Goal: Task Accomplishment & Management: Manage account settings

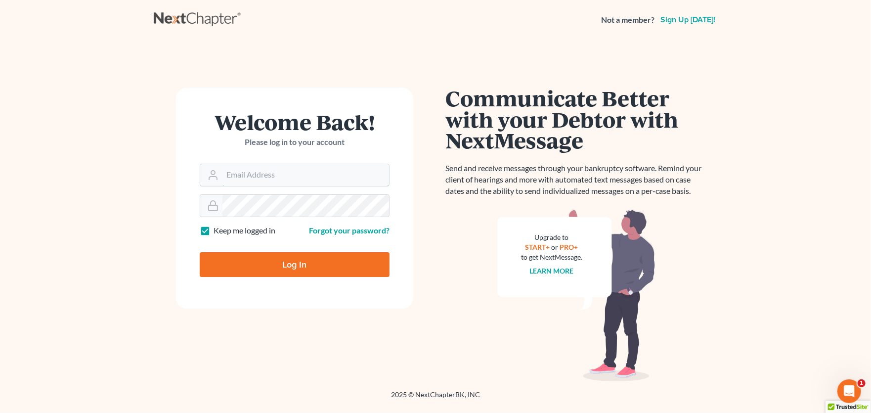
type input "[PERSON_NAME][EMAIL_ADDRESS][PERSON_NAME][DOMAIN_NAME]"
click at [278, 262] on input "Log In" at bounding box center [295, 264] width 190 height 25
type input "Thinking..."
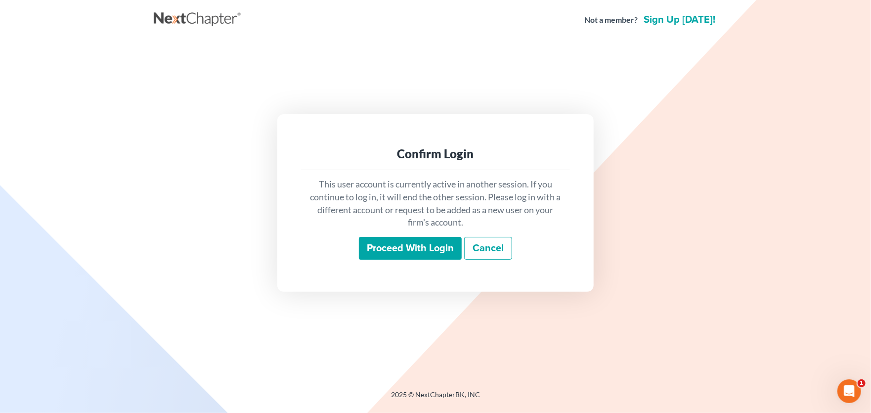
click at [418, 243] on input "Proceed with login" at bounding box center [410, 248] width 103 height 23
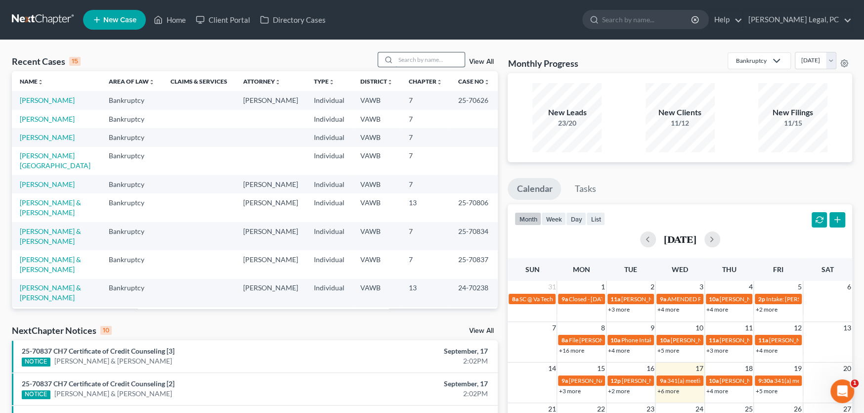
click at [399, 55] on input "search" at bounding box center [430, 59] width 69 height 14
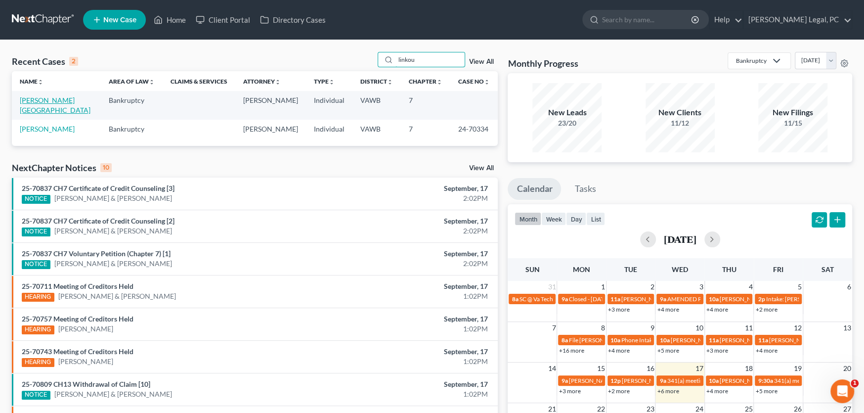
type input "linkou"
click at [52, 97] on link "Linkous, Devon" at bounding box center [55, 105] width 71 height 18
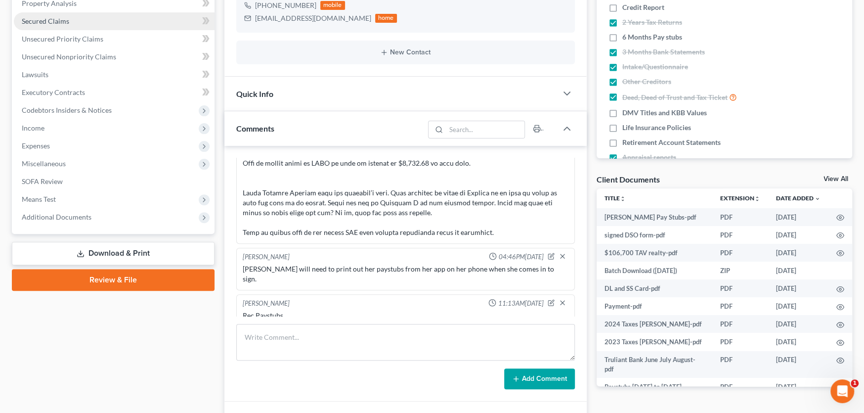
scroll to position [198, 0]
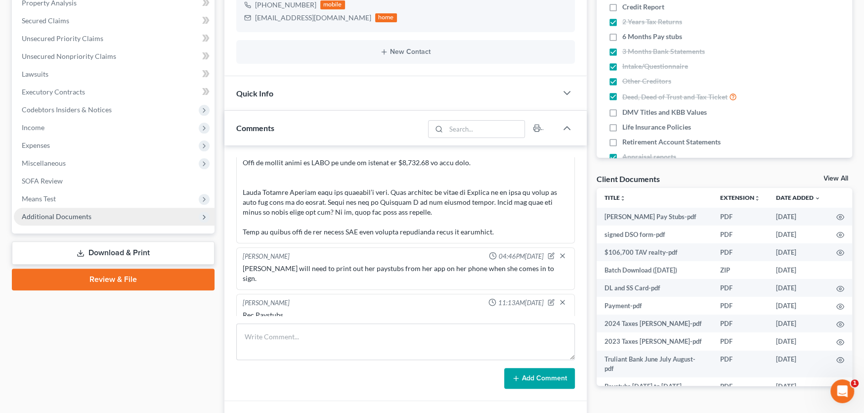
click at [55, 218] on span "Additional Documents" at bounding box center [57, 216] width 70 height 8
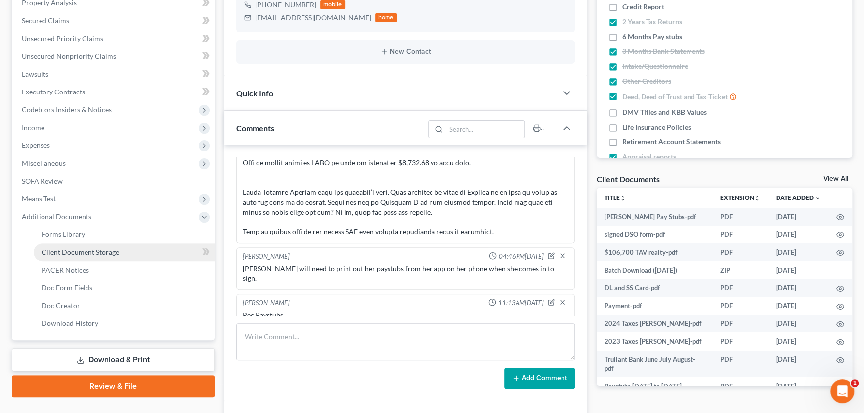
click at [69, 248] on span "Client Document Storage" at bounding box center [81, 252] width 78 height 8
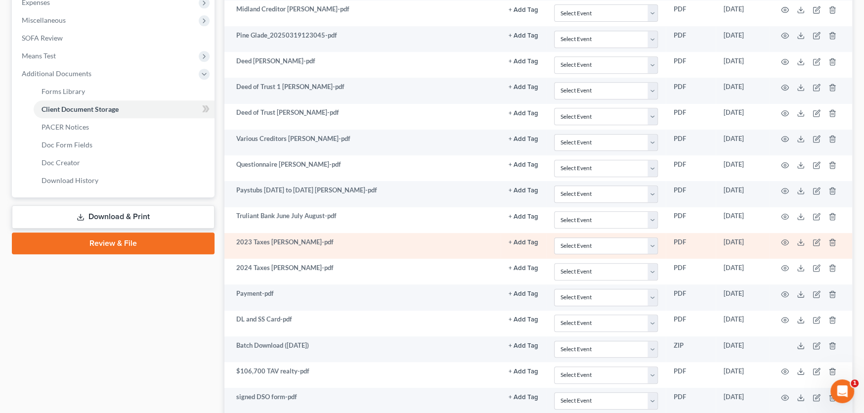
scroll to position [442, 0]
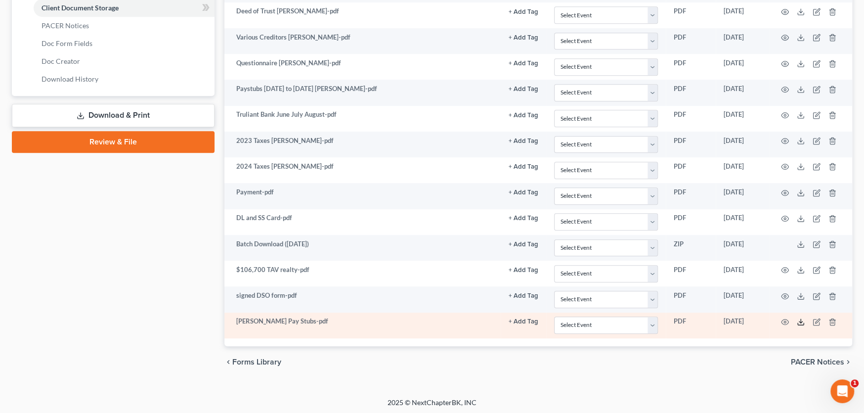
click at [799, 321] on polyline at bounding box center [800, 321] width 3 height 1
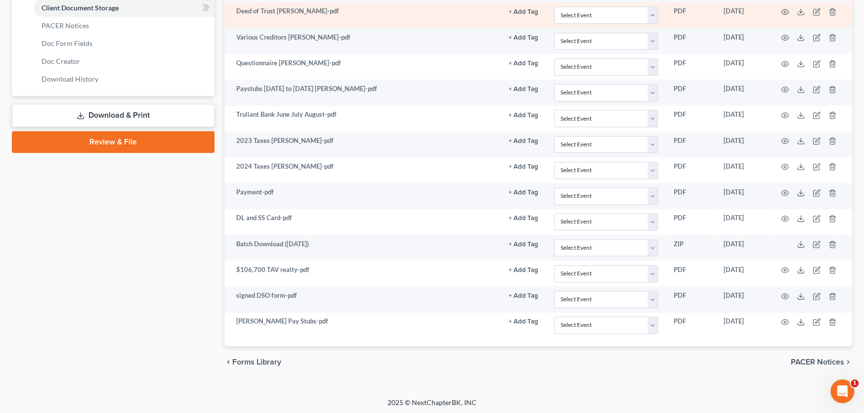
scroll to position [244, 0]
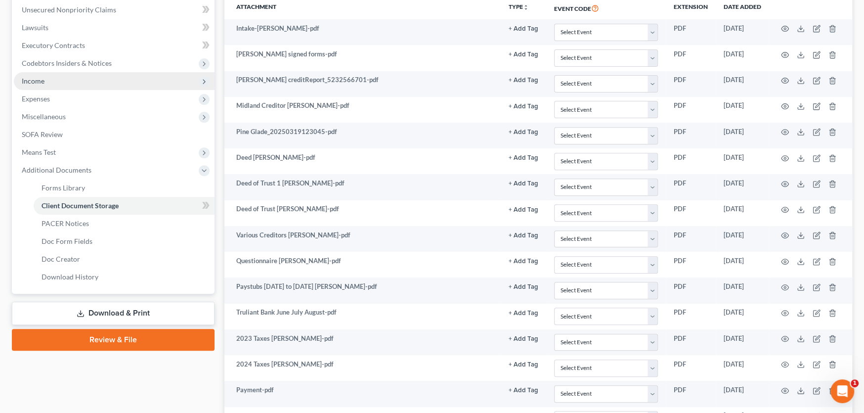
click at [37, 77] on span "Income" at bounding box center [33, 81] width 23 height 8
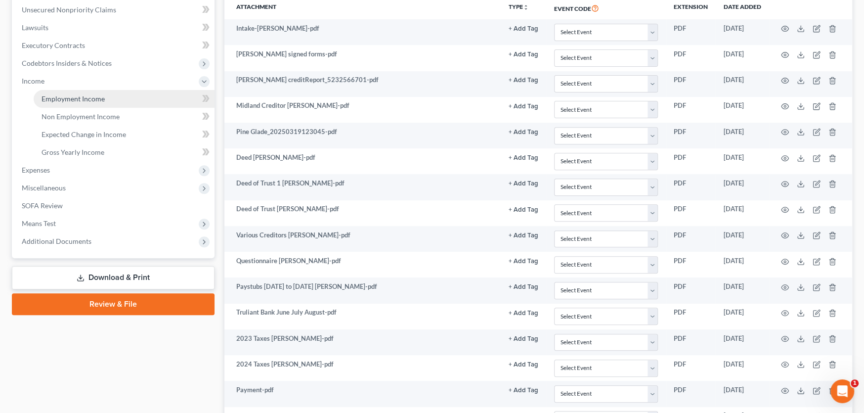
click at [84, 99] on span "Employment Income" at bounding box center [73, 98] width 63 height 8
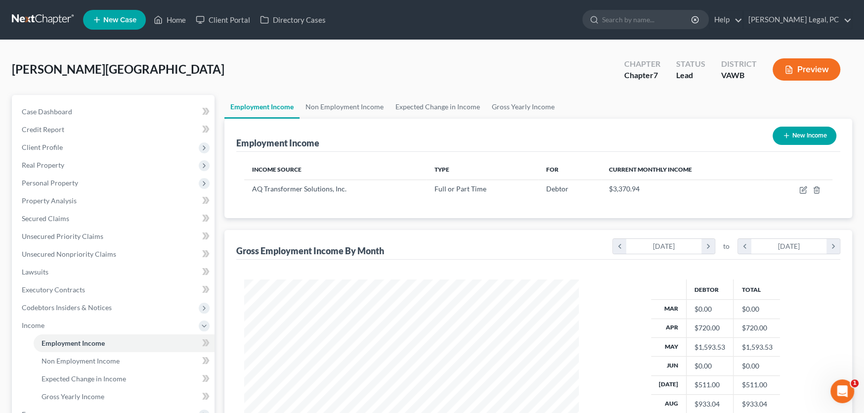
scroll to position [177, 354]
click at [38, 21] on link at bounding box center [43, 20] width 63 height 18
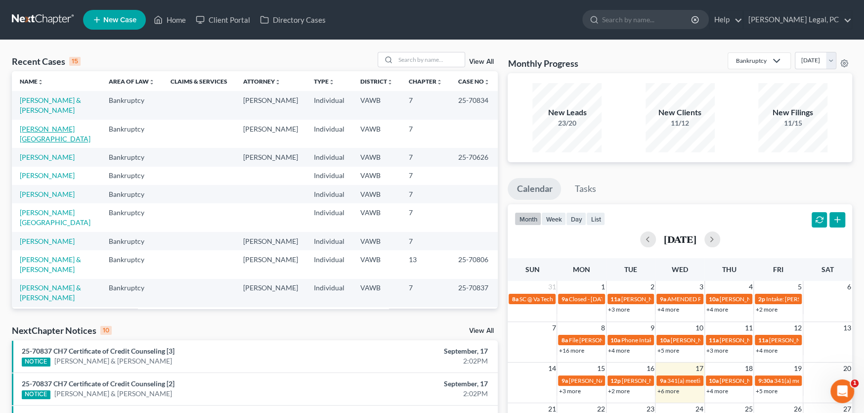
click at [57, 129] on link "[PERSON_NAME][GEOGRAPHIC_DATA]" at bounding box center [55, 134] width 71 height 18
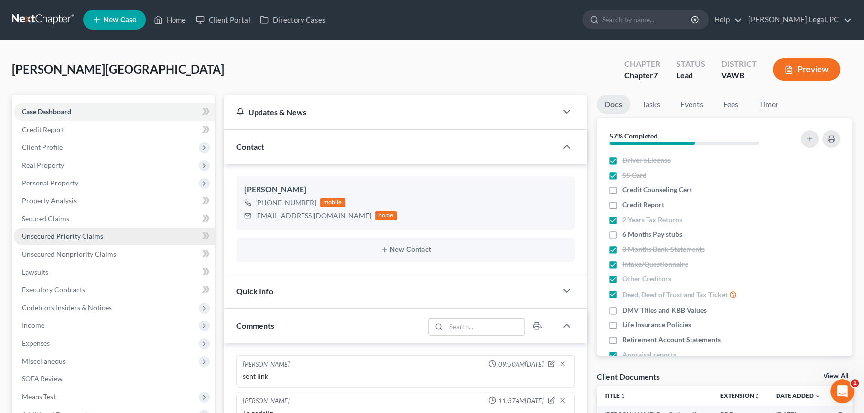
scroll to position [543, 0]
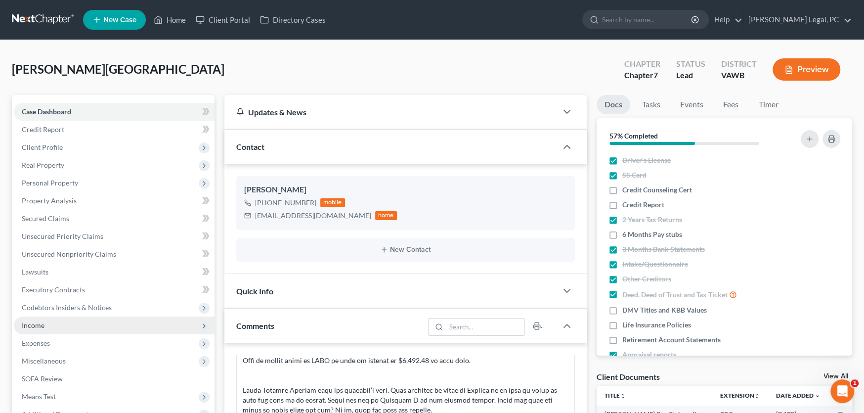
click at [38, 324] on span "Income" at bounding box center [33, 325] width 23 height 8
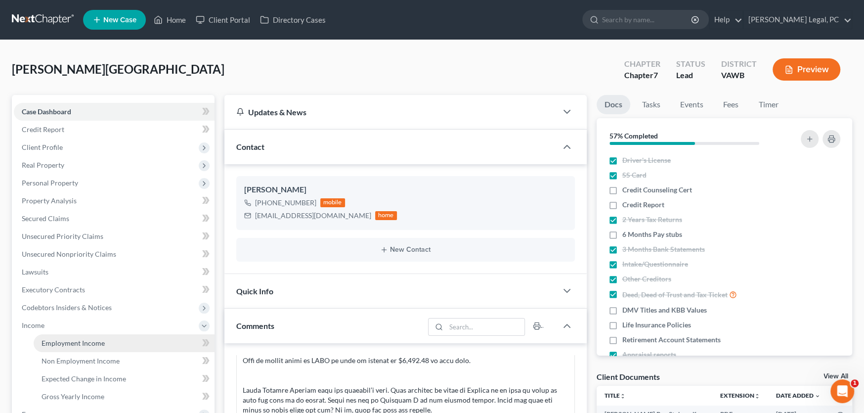
click at [71, 343] on span "Employment Income" at bounding box center [73, 343] width 63 height 8
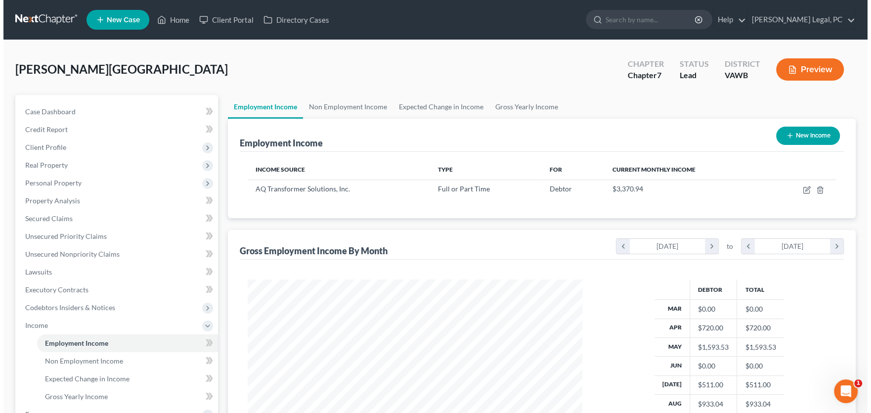
scroll to position [177, 354]
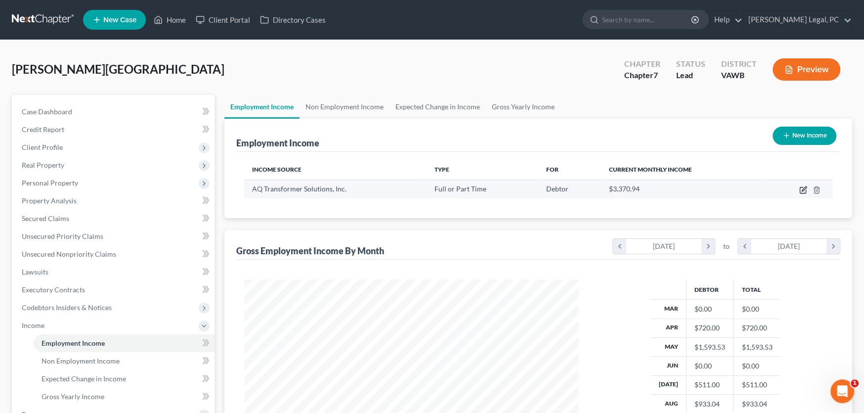
click at [801, 189] on icon "button" at bounding box center [803, 190] width 8 height 8
select select "0"
select select "48"
select select "3"
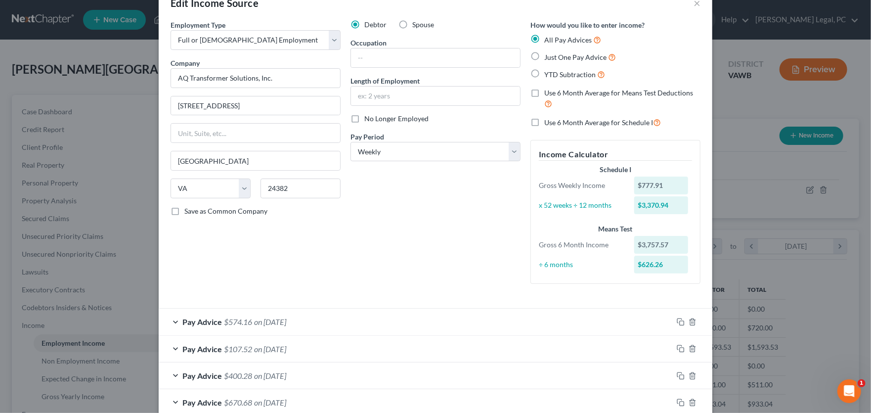
scroll to position [49, 0]
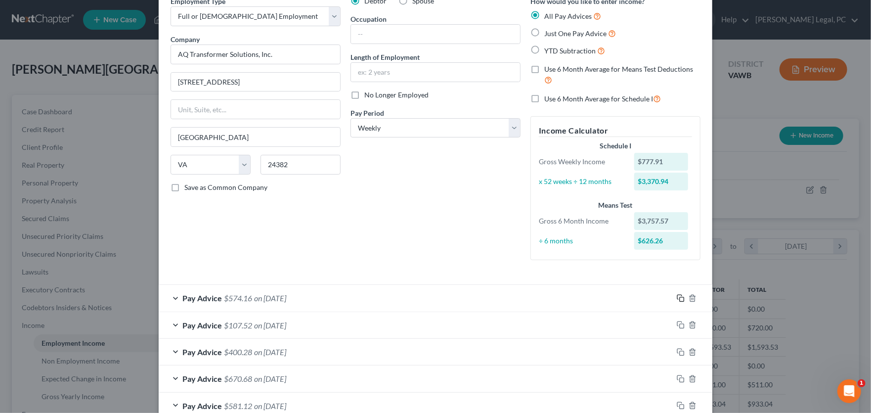
click at [677, 296] on icon "button" at bounding box center [681, 298] width 8 height 8
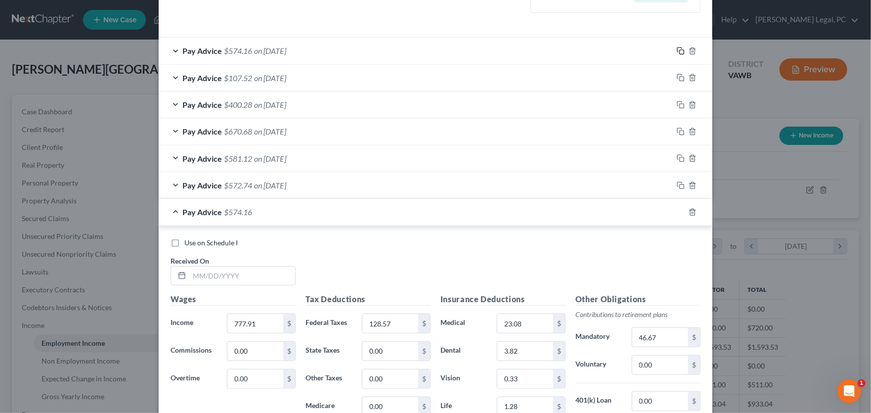
scroll to position [445, 0]
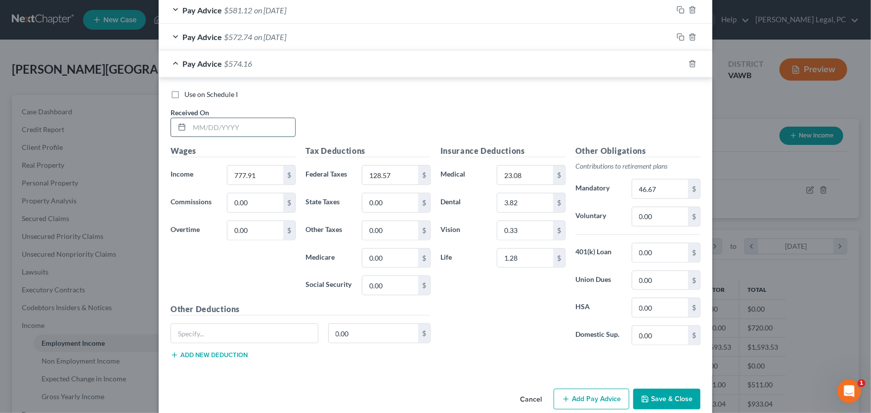
click at [196, 127] on input "text" at bounding box center [242, 127] width 106 height 19
type input "9/18/25"
type input "730"
type input "116.89"
type input "43.80"
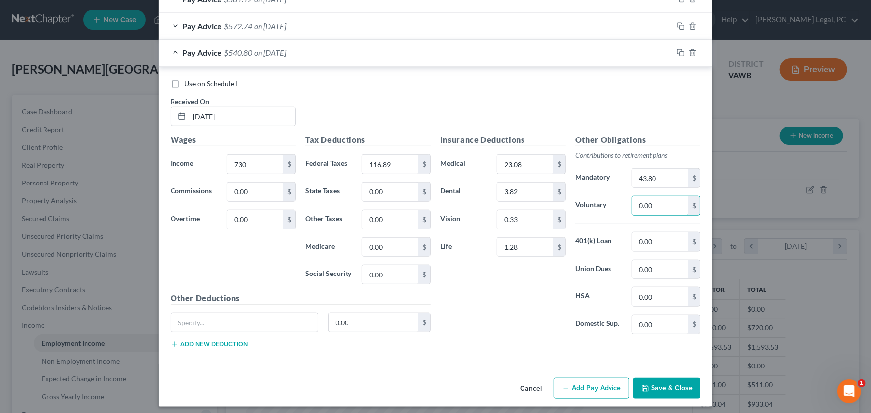
scroll to position [460, 0]
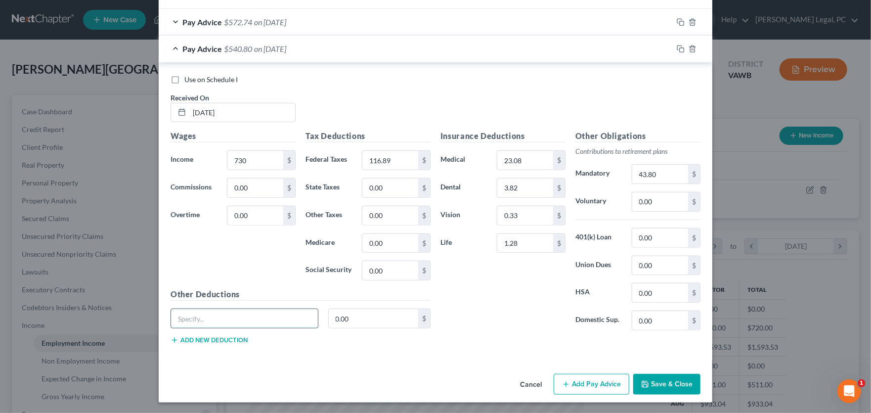
click at [209, 319] on input "text" at bounding box center [244, 318] width 147 height 19
type input "Garnishment"
type input "116.71"
click at [678, 49] on icon "button" at bounding box center [681, 49] width 8 height 8
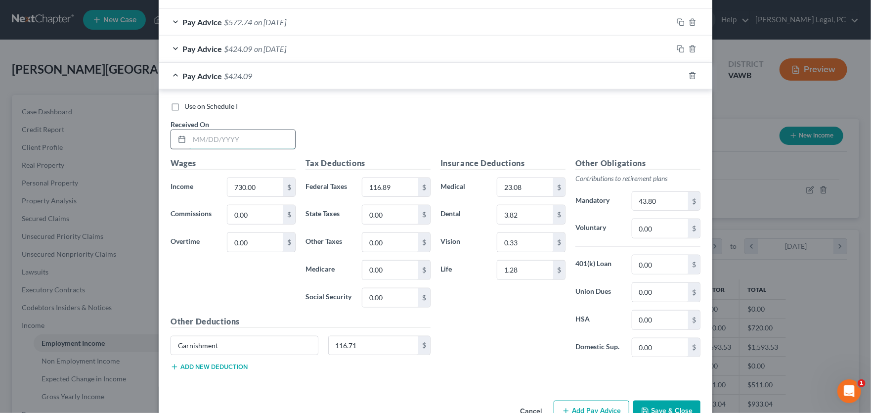
click at [228, 139] on input "text" at bounding box center [242, 139] width 106 height 19
type input "09/11/25"
click at [398, 189] on input "116.89" at bounding box center [390, 187] width 56 height 19
type input "116.89"
click at [669, 202] on input "43.80" at bounding box center [660, 201] width 56 height 19
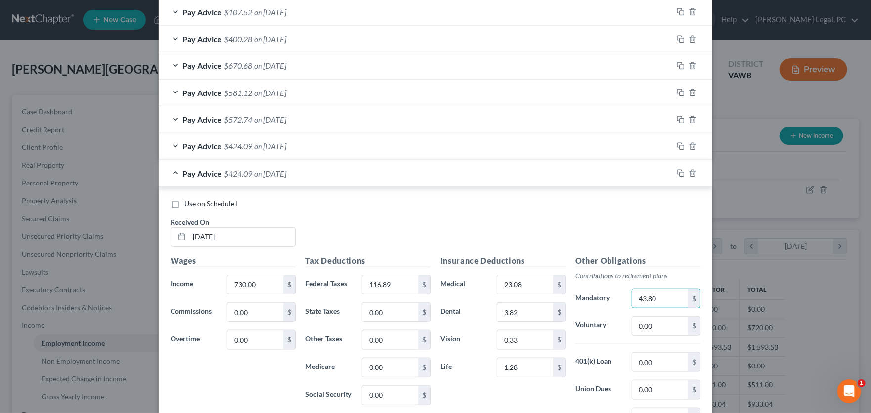
scroll to position [361, 0]
click at [679, 175] on icon "button" at bounding box center [681, 175] width 8 height 8
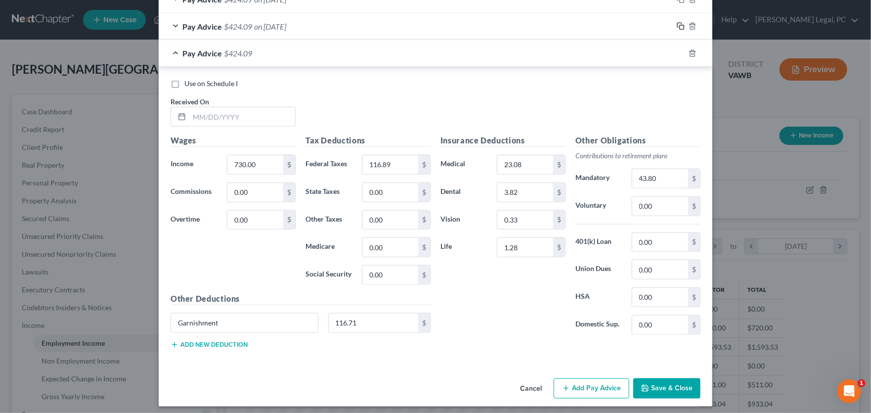
scroll to position [513, 0]
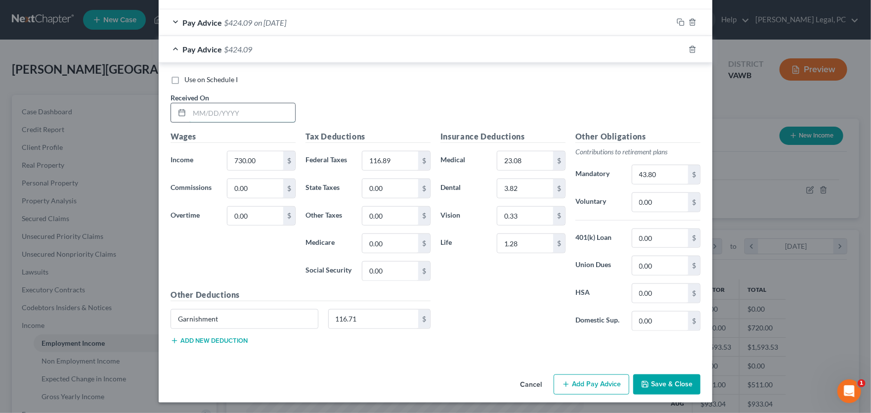
click at [216, 112] on input "text" at bounding box center [242, 112] width 106 height 19
type input "9/4/25"
click at [680, 51] on rect "button" at bounding box center [682, 50] width 4 height 4
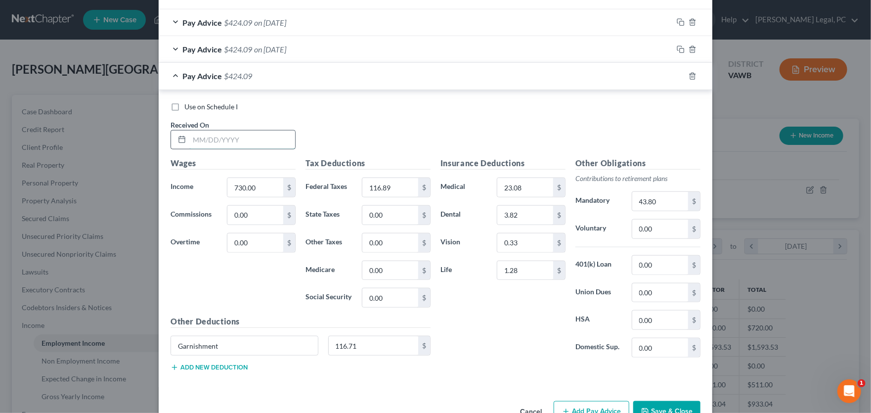
click at [225, 137] on input "text" at bounding box center [242, 140] width 106 height 19
type input "8/28/25"
type input "739.13"
click at [401, 182] on input "116.89" at bounding box center [390, 187] width 56 height 19
type input "119.11"
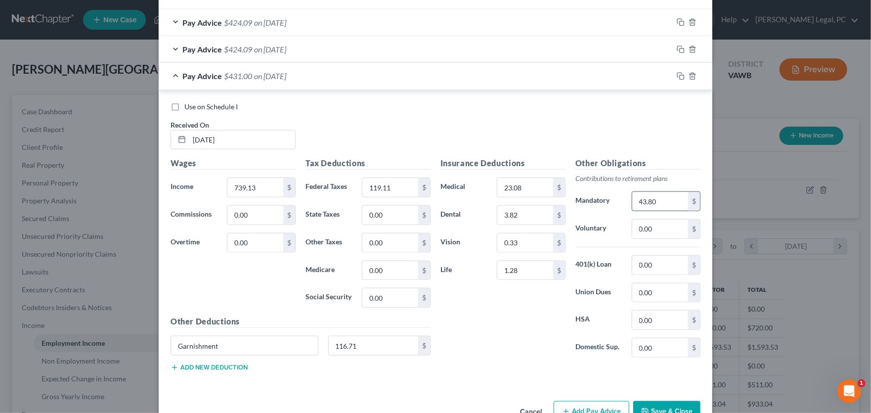
click at [668, 200] on input "43.80" at bounding box center [660, 201] width 56 height 19
type input "44.35"
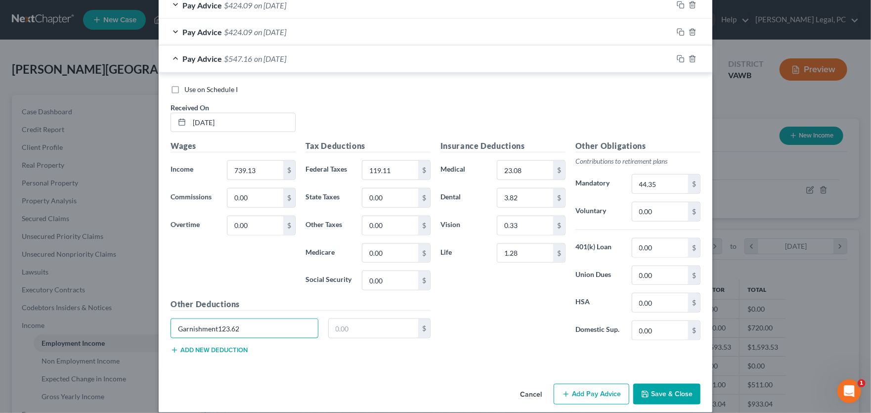
scroll to position [540, 0]
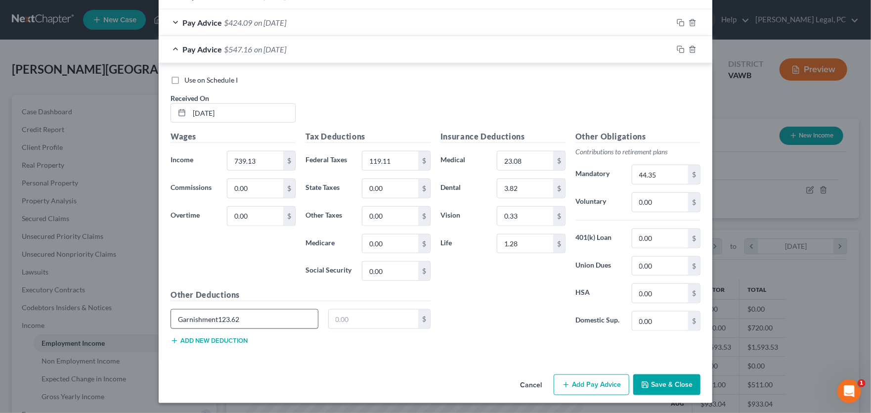
drag, startPoint x: 240, startPoint y: 316, endPoint x: 214, endPoint y: 318, distance: 26.3
click at [214, 318] on input "Garnishment123.62" at bounding box center [244, 318] width 147 height 19
type input "Garnishment"
click at [373, 322] on input "text" at bounding box center [374, 318] width 90 height 19
paste input "123.62"
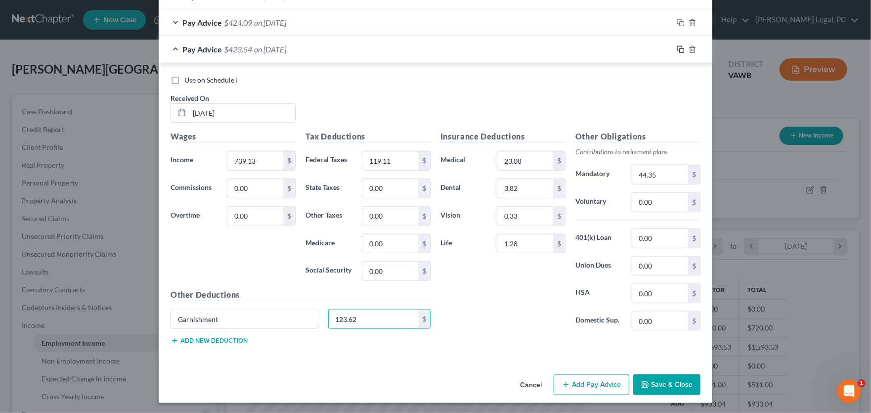
type input "123.62"
click at [677, 48] on icon "button" at bounding box center [681, 49] width 8 height 8
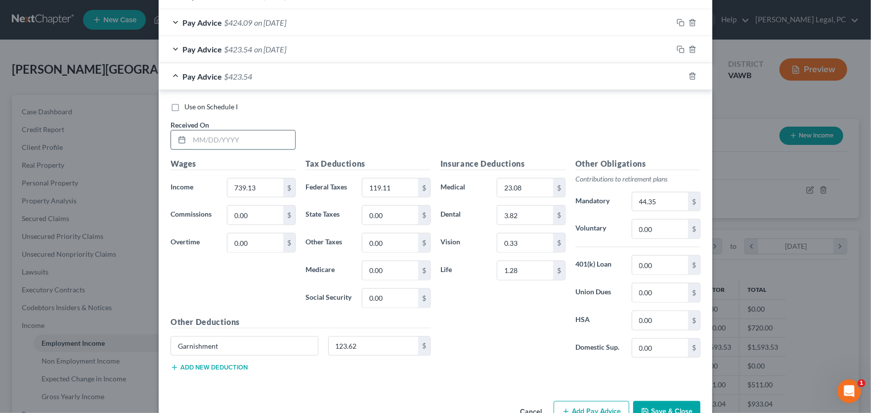
click at [226, 136] on input "text" at bounding box center [242, 140] width 106 height 19
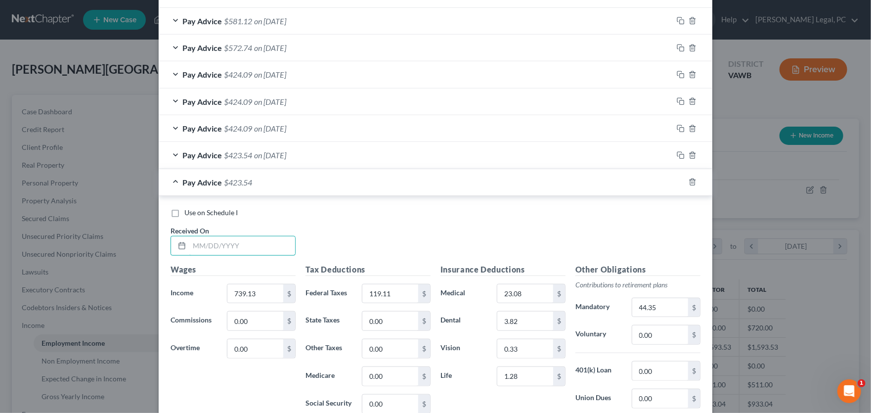
scroll to position [441, 0]
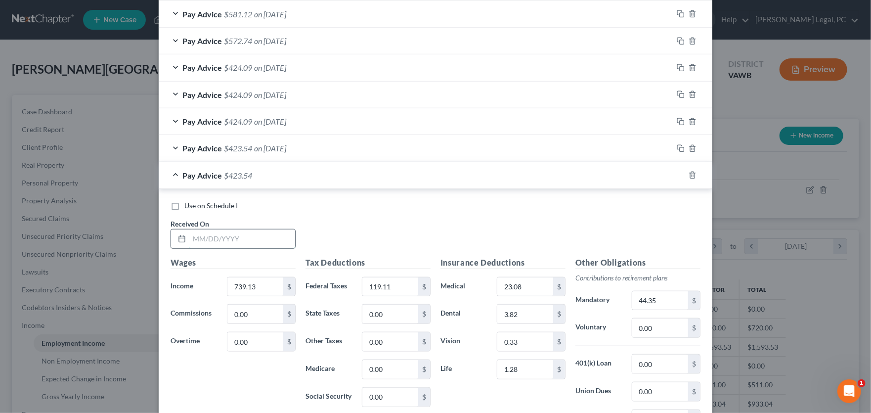
click at [199, 238] on input "text" at bounding box center [242, 238] width 106 height 19
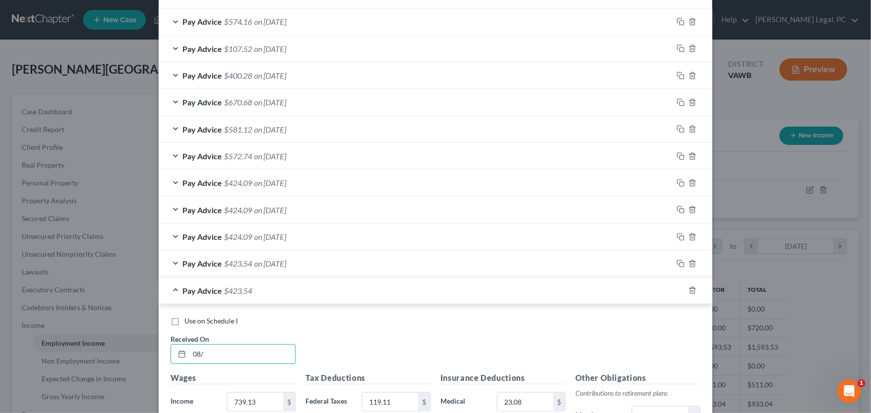
scroll to position [392, 0]
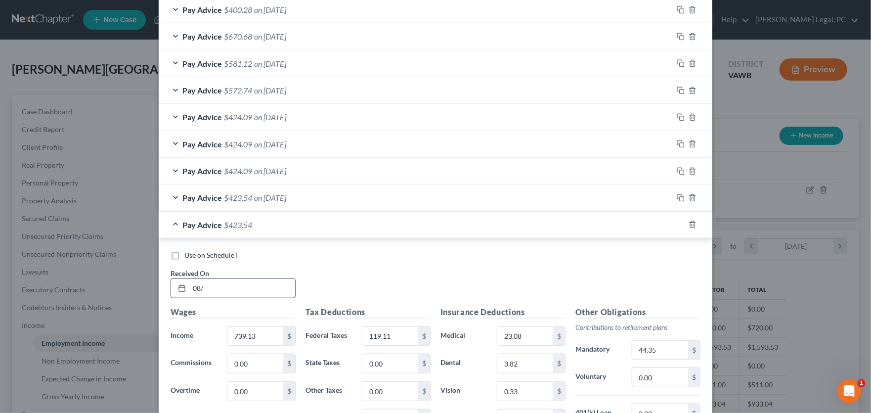
click at [207, 287] on input "08/" at bounding box center [242, 288] width 106 height 19
type input "08/14/25"
type input "547.50"
type input "58.72"
click at [659, 344] on input "44.35" at bounding box center [660, 350] width 56 height 19
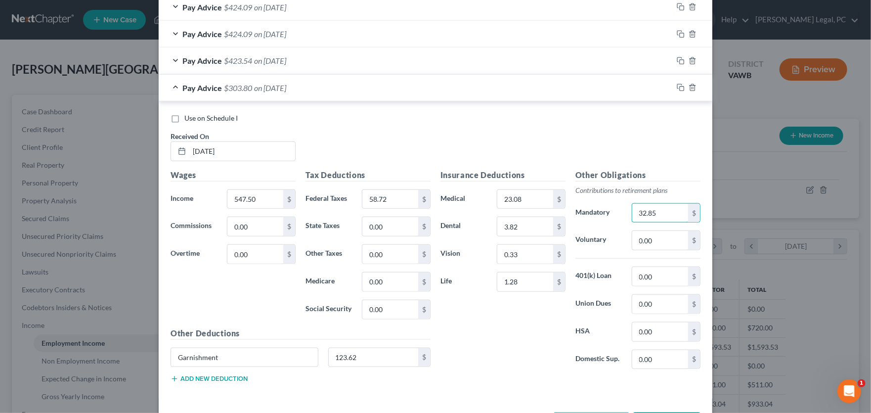
scroll to position [540, 0]
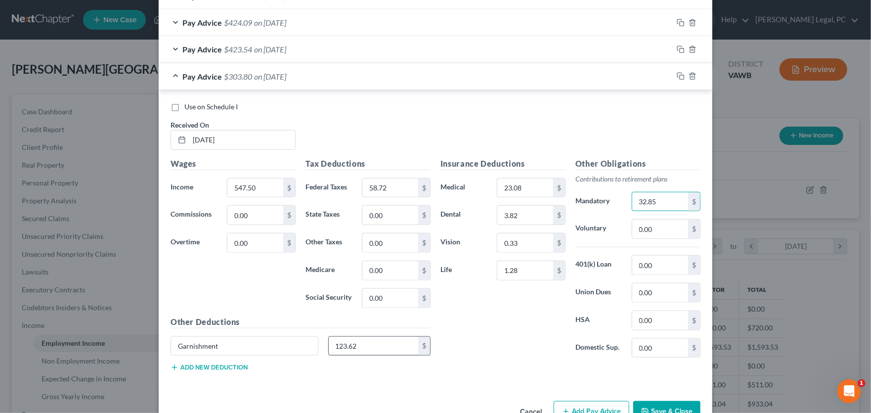
type input "32.85"
type input "Garnishment"
click at [677, 76] on icon "button" at bounding box center [681, 76] width 8 height 8
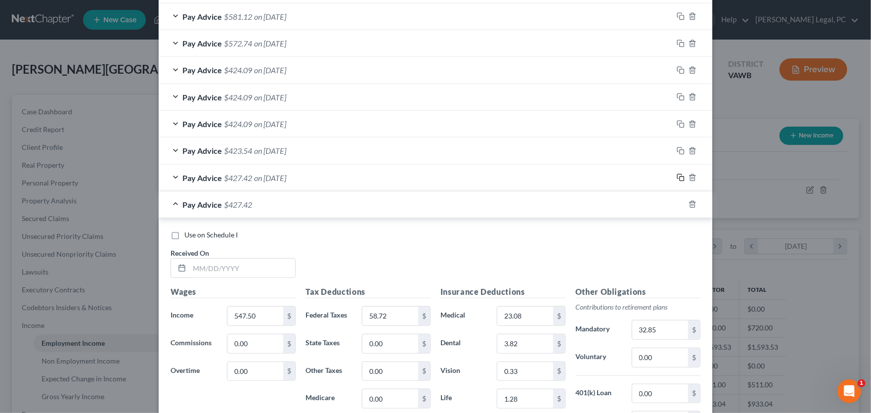
scroll to position [490, 0]
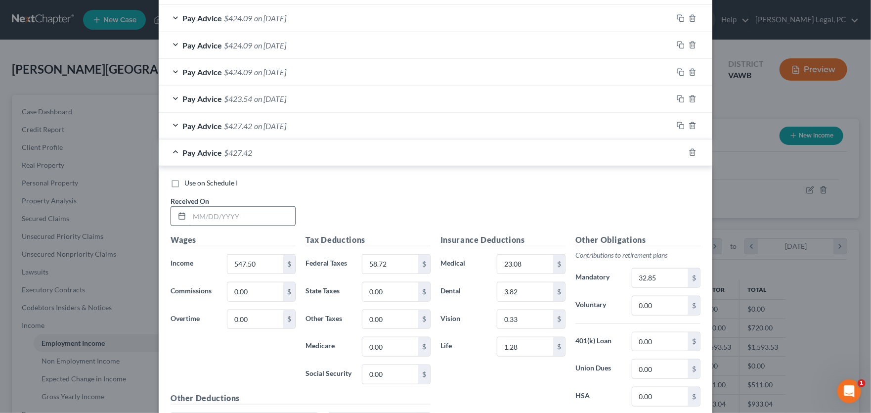
click at [194, 221] on div at bounding box center [233, 216] width 125 height 20
click at [195, 218] on input "text" at bounding box center [242, 216] width 106 height 19
type input "7/31/25"
type input "736.84"
click at [398, 261] on input "58.72" at bounding box center [390, 264] width 56 height 19
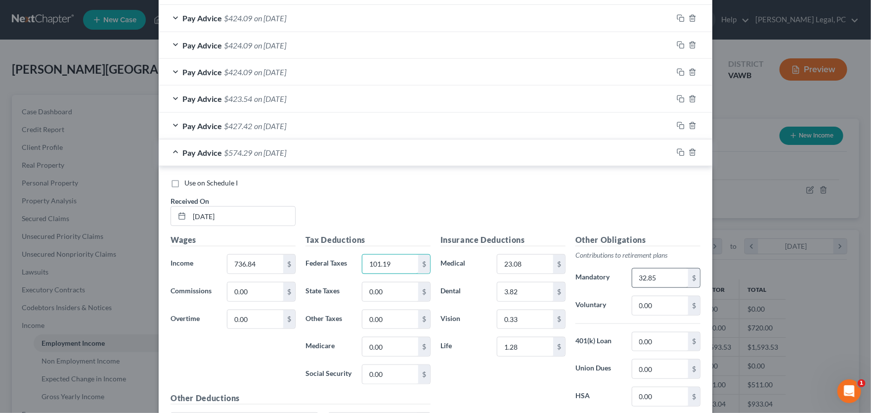
type input "101.19"
click at [678, 271] on input "32.85" at bounding box center [660, 277] width 56 height 19
type input "44.21"
click at [677, 151] on icon "button" at bounding box center [681, 152] width 8 height 8
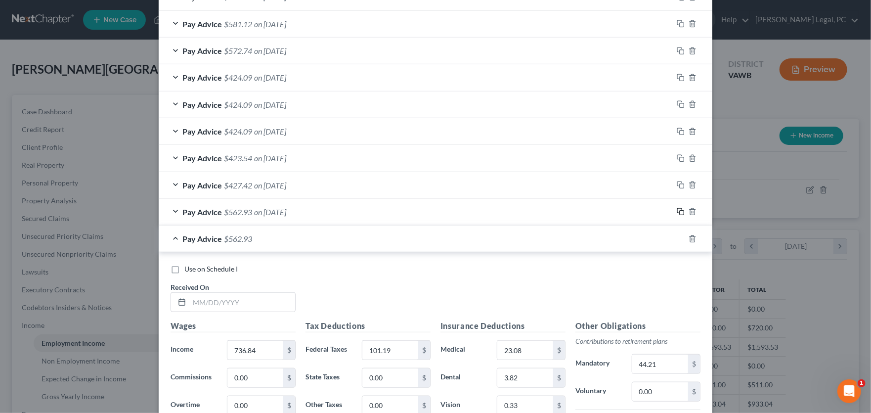
scroll to position [441, 0]
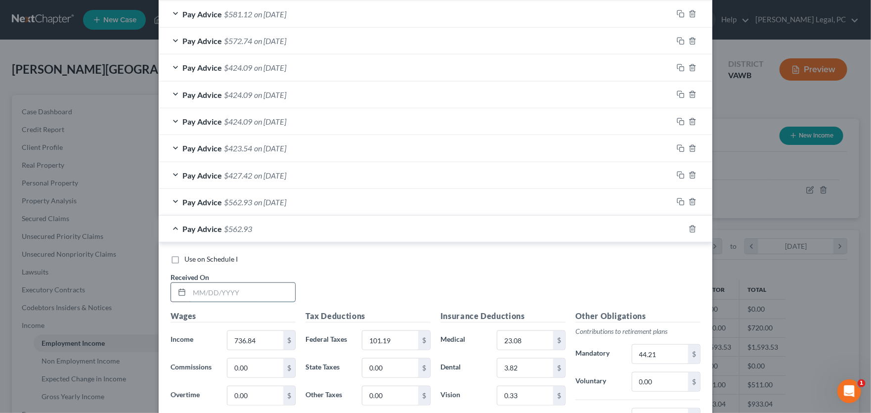
click at [195, 289] on input "text" at bounding box center [242, 292] width 106 height 19
type input "7/24/25"
drag, startPoint x: 265, startPoint y: 342, endPoint x: 182, endPoint y: 343, distance: 82.6
click at [182, 343] on div "Income * 1,059.75 $" at bounding box center [233, 340] width 135 height 20
type input "666.13"
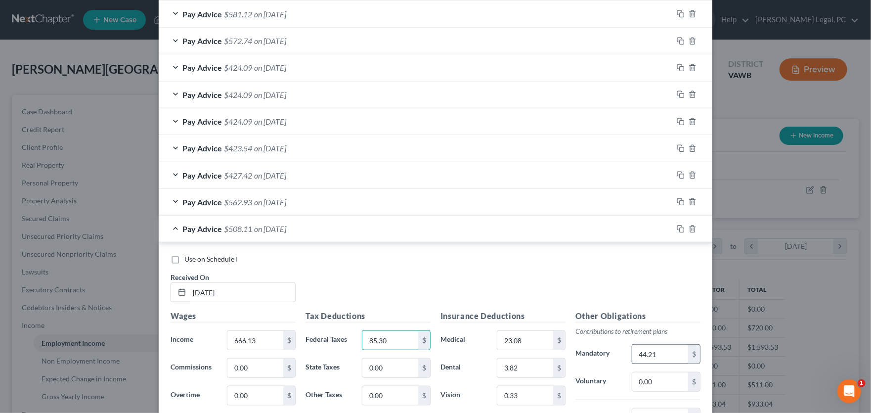
type input "85.30"
click at [662, 353] on input "44.21" at bounding box center [660, 354] width 56 height 19
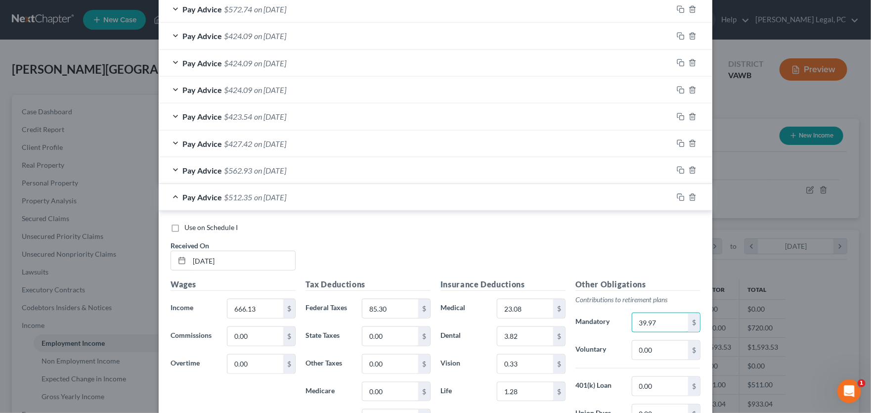
scroll to position [490, 0]
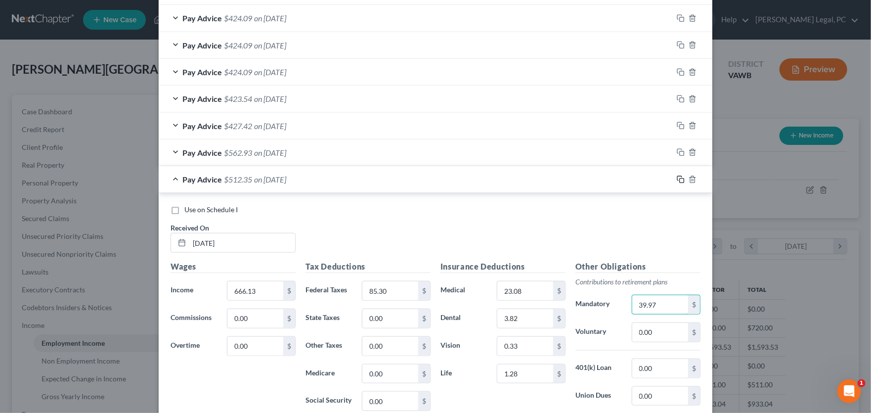
type input "39.97"
click at [677, 176] on icon "button" at bounding box center [681, 180] width 8 height 8
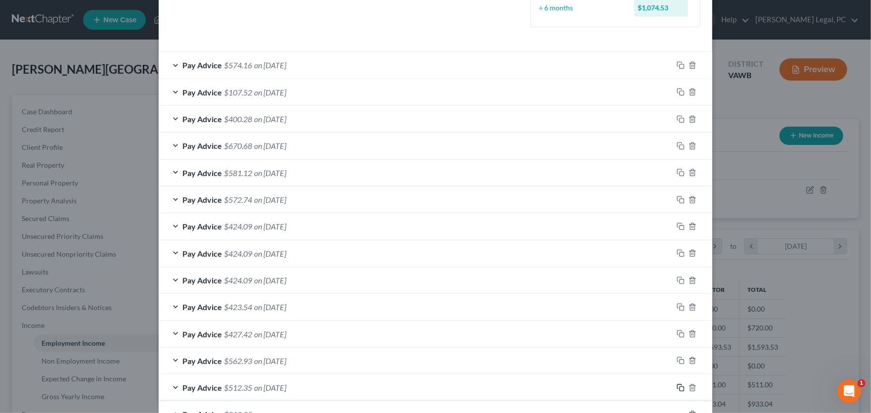
scroll to position [441, 0]
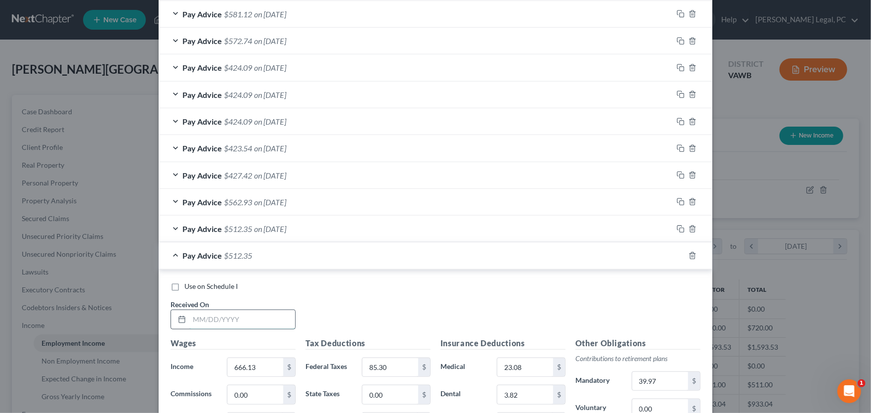
click at [198, 318] on input "text" at bounding box center [242, 319] width 106 height 19
type input "7/17/25"
type input "730"
type input "99.65"
type input "43.80"
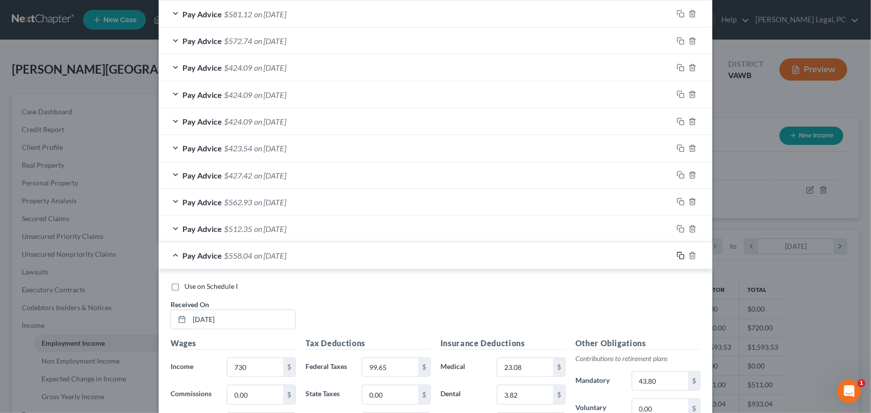
click at [678, 256] on icon "button" at bounding box center [681, 256] width 8 height 8
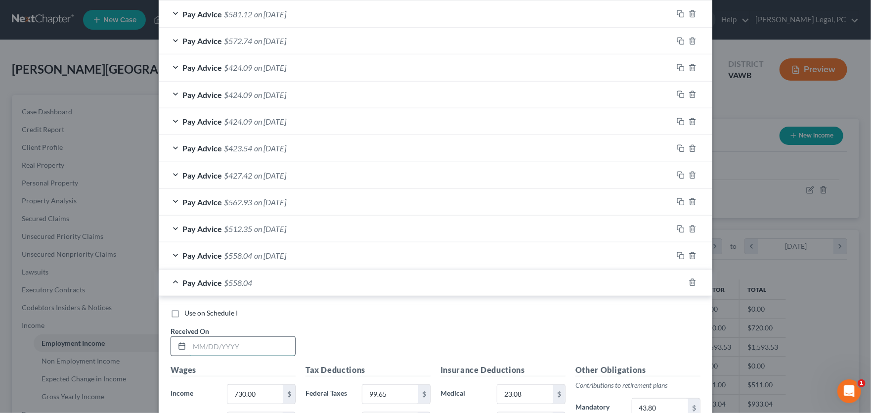
click at [192, 348] on input "text" at bounding box center [242, 346] width 106 height 19
drag, startPoint x: 225, startPoint y: 346, endPoint x: 202, endPoint y: 346, distance: 23.2
click at [202, 346] on input "07/17/25" at bounding box center [242, 346] width 106 height 19
type input "07/10/25"
type input "552.06"
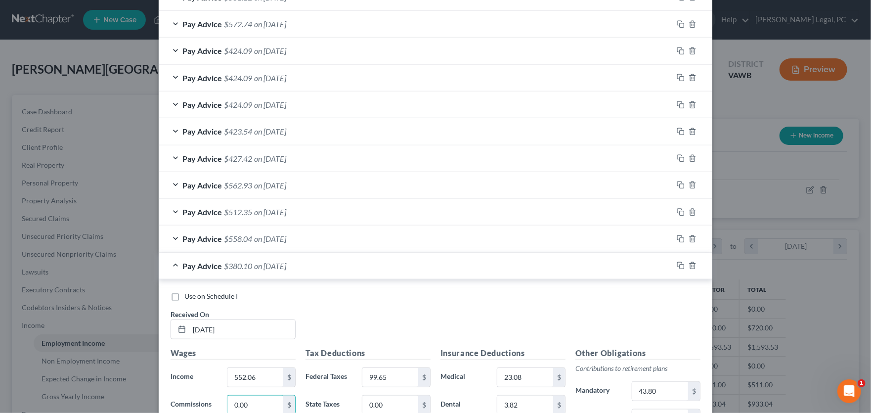
scroll to position [507, 0]
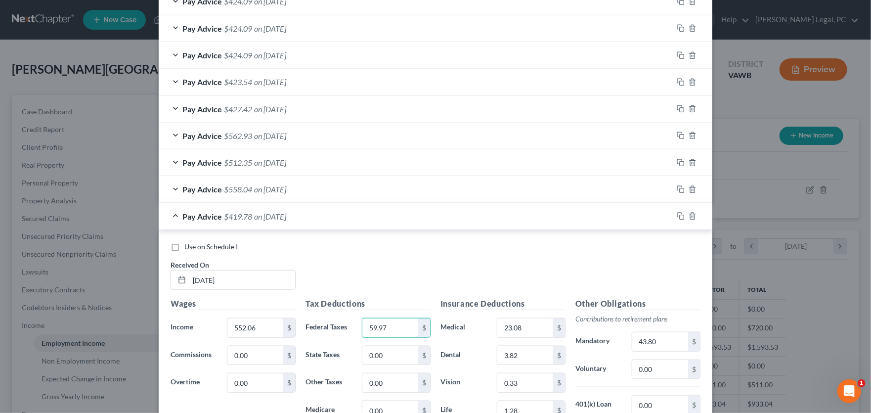
type input "59.97"
click at [663, 341] on input "43.80" at bounding box center [660, 341] width 56 height 19
type input "33.12"
click at [677, 214] on icon "button" at bounding box center [681, 216] width 8 height 8
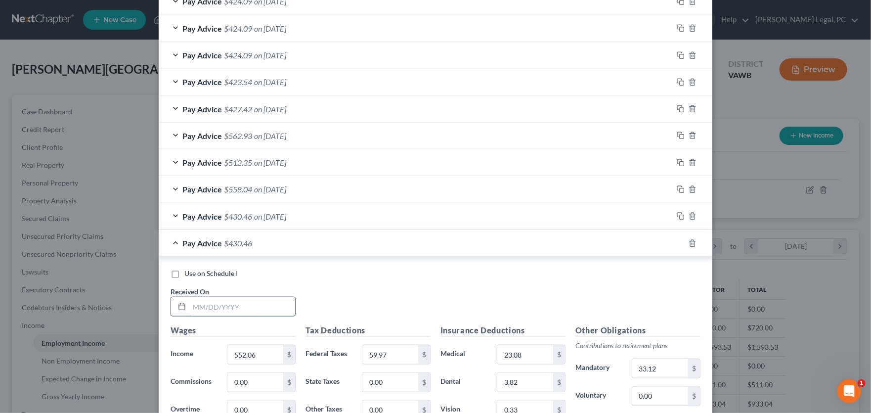
click at [213, 303] on input "text" at bounding box center [242, 306] width 106 height 19
type input "6"
type input "7/3/25"
type input "511"
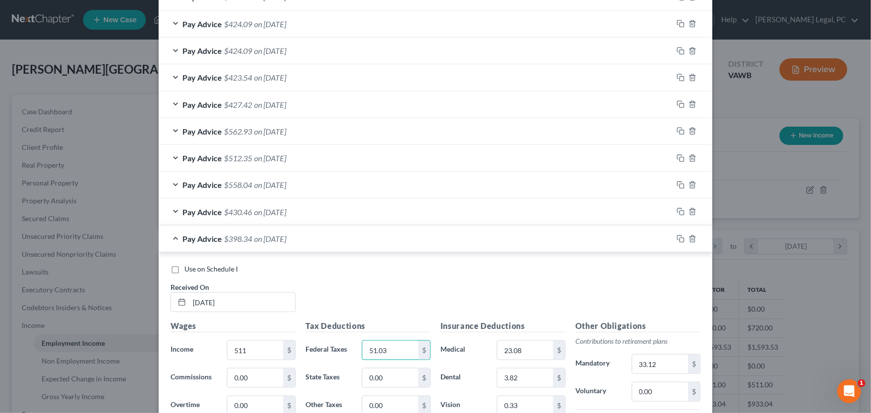
type input "51.03"
type input "30.66"
click at [677, 240] on icon "button" at bounding box center [681, 239] width 8 height 8
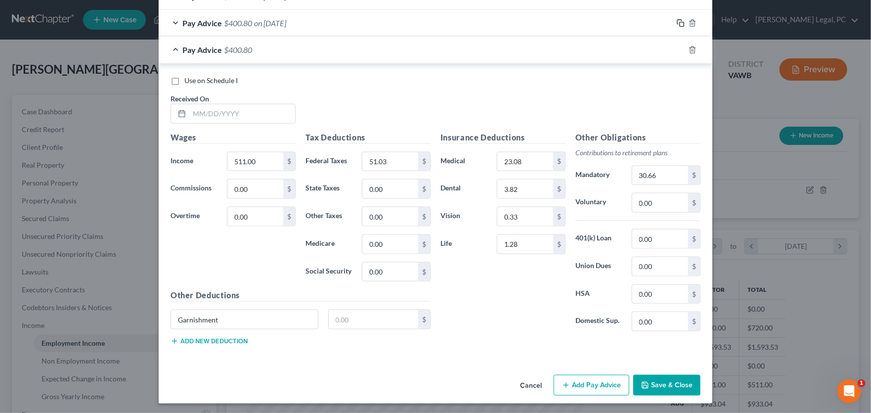
scroll to position [728, 0]
click at [225, 115] on input "text" at bounding box center [242, 113] width 106 height 19
click at [225, 117] on input "6/26/25" at bounding box center [242, 113] width 106 height 19
type input "6/26/25"
click at [270, 158] on input "511.00" at bounding box center [255, 161] width 56 height 19
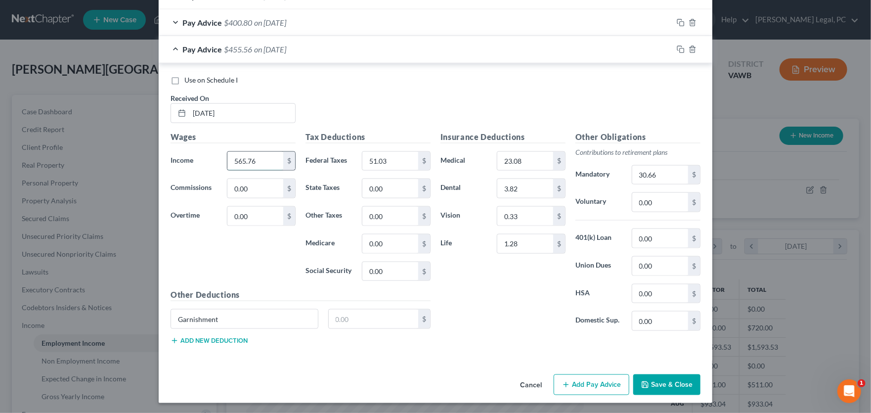
type input "565.76"
click at [390, 160] on input "51.03" at bounding box center [390, 161] width 56 height 19
type input "9"
type input "69.41"
click at [663, 171] on input "30.66" at bounding box center [660, 175] width 56 height 19
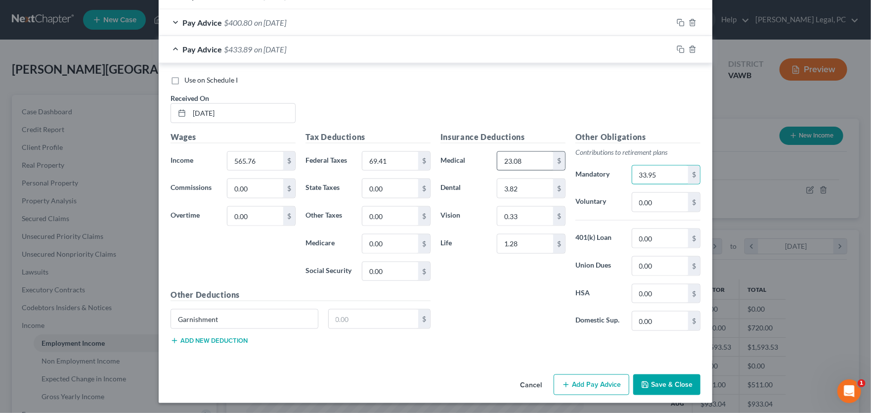
type input "33.95"
click at [520, 164] on input "23.08" at bounding box center [525, 161] width 56 height 19
click at [519, 187] on input "3.82" at bounding box center [525, 188] width 56 height 19
click at [518, 215] on input "0.33" at bounding box center [525, 216] width 56 height 19
click at [677, 49] on icon "button" at bounding box center [681, 49] width 8 height 8
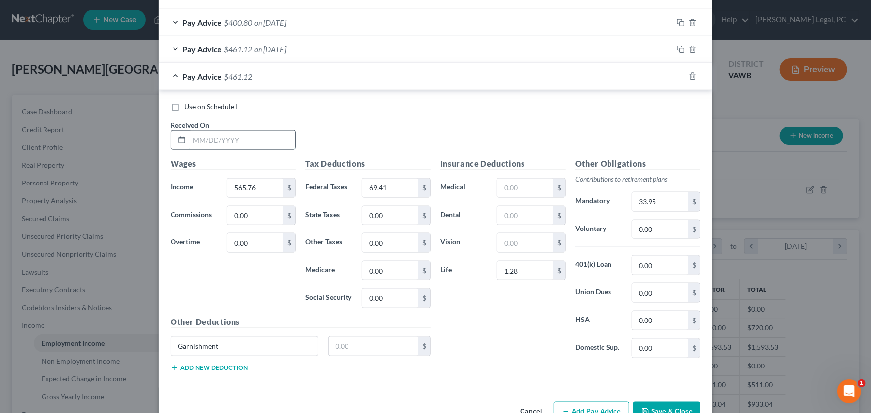
click at [237, 137] on input "text" at bounding box center [242, 140] width 106 height 19
type input "06/18/25"
click at [258, 187] on input "565.76" at bounding box center [255, 187] width 56 height 19
type input "547.50"
click at [399, 185] on input "69.41" at bounding box center [390, 187] width 56 height 19
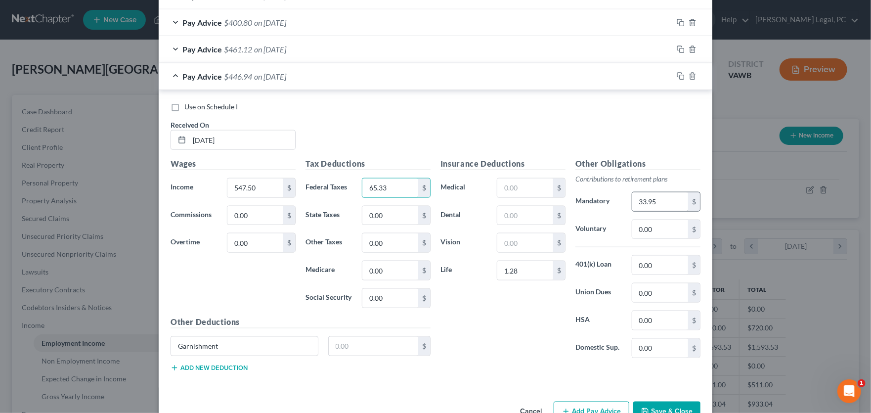
type input "65.33"
click at [669, 203] on input "33.95" at bounding box center [660, 201] width 56 height 19
type input "32.85"
click at [680, 75] on rect "button" at bounding box center [682, 77] width 4 height 4
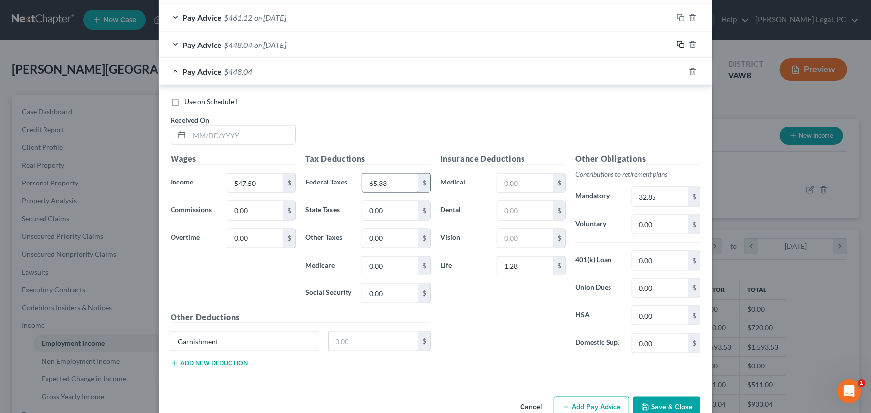
scroll to position [781, 0]
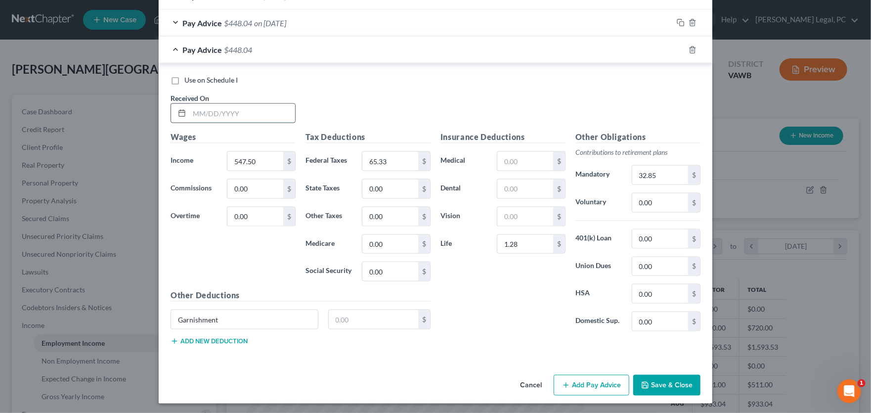
click at [203, 110] on input "text" at bounding box center [242, 113] width 106 height 19
type input "6/12/25"
click at [274, 157] on input "547.50" at bounding box center [255, 161] width 56 height 19
type input "1,026.56"
click at [393, 157] on input "65.33" at bounding box center [390, 161] width 56 height 19
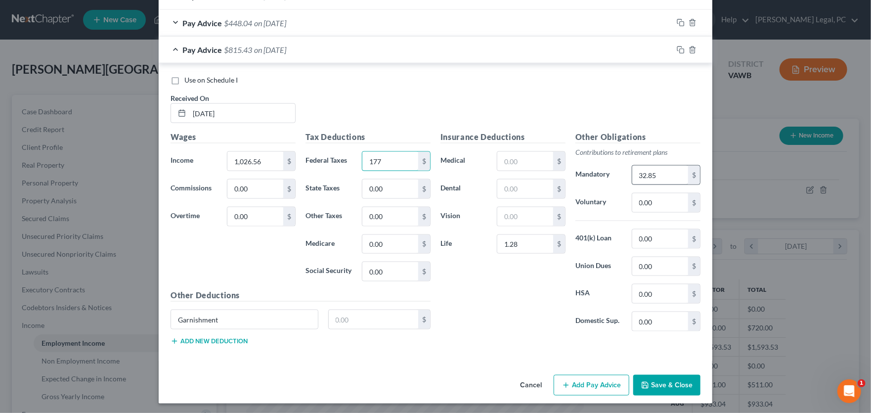
type input "177"
click at [669, 175] on input "32.85" at bounding box center [660, 175] width 56 height 19
type input "61.59"
click at [677, 48] on icon "button" at bounding box center [681, 50] width 8 height 8
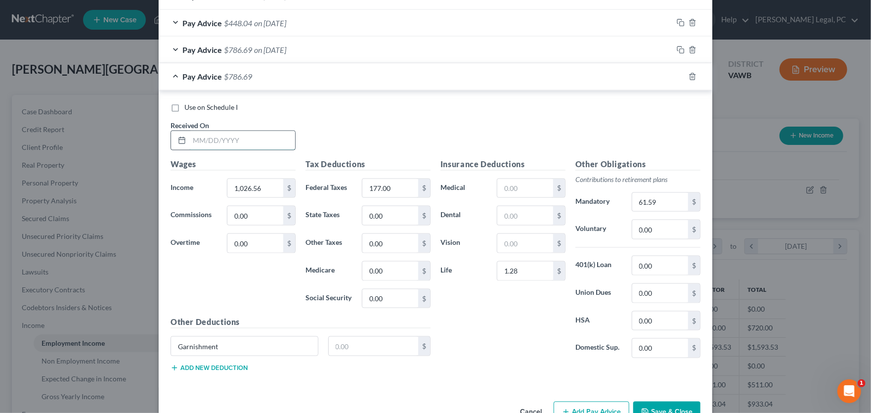
click at [209, 143] on input "text" at bounding box center [242, 140] width 106 height 19
type input "6/5/25"
type input "447.13"
click at [391, 190] on input "177.00" at bounding box center [390, 188] width 56 height 19
type input "44.54"
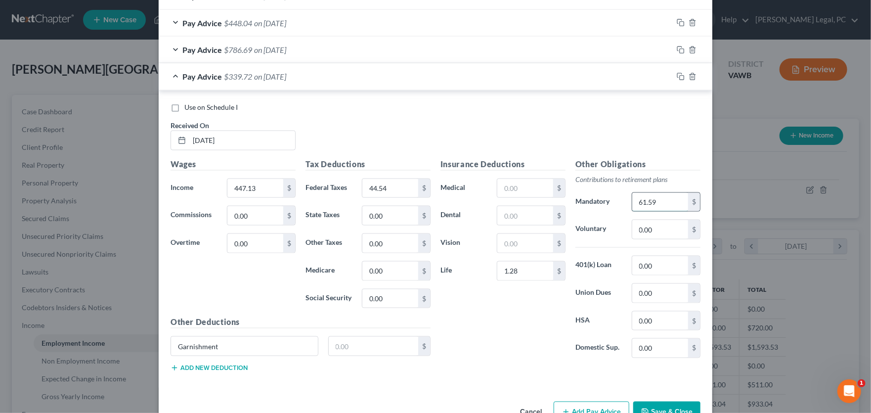
click at [659, 200] on input "61.59" at bounding box center [660, 202] width 56 height 19
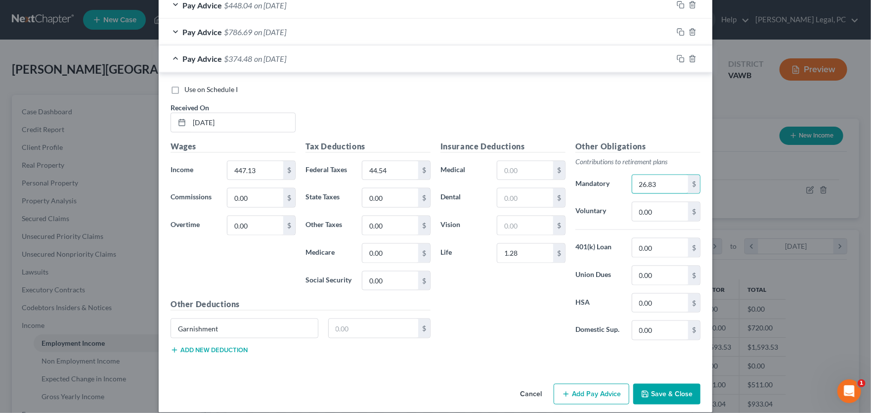
scroll to position [808, 0]
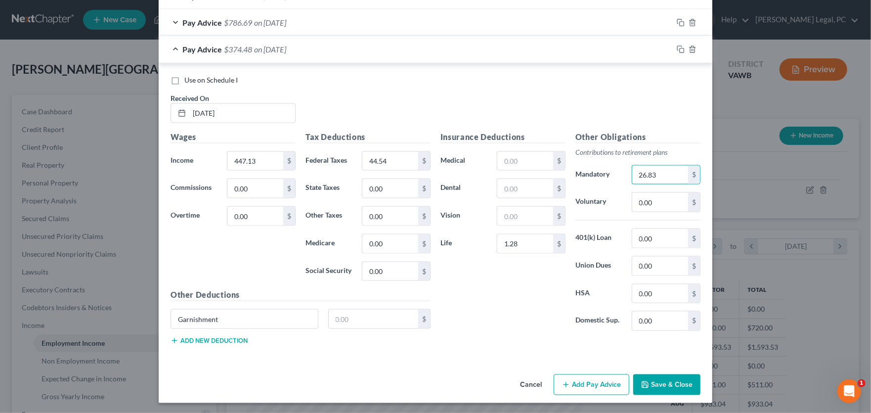
type input "26.83"
click at [673, 48] on div at bounding box center [693, 50] width 40 height 16
click at [677, 46] on icon "button" at bounding box center [681, 49] width 8 height 8
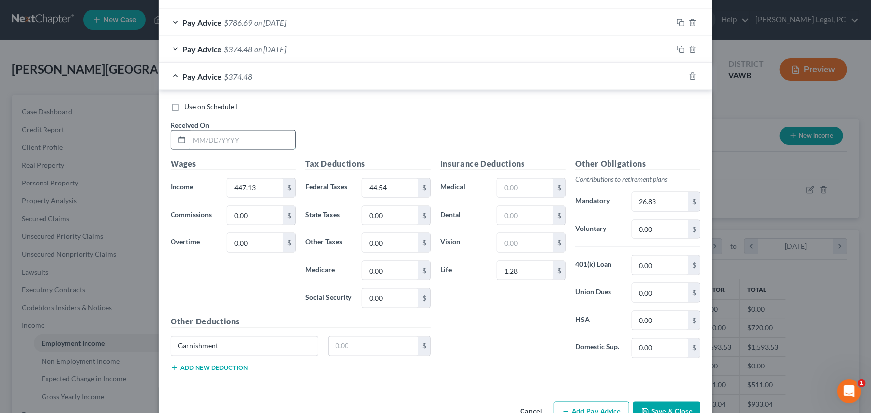
click at [220, 133] on input "text" at bounding box center [242, 140] width 106 height 19
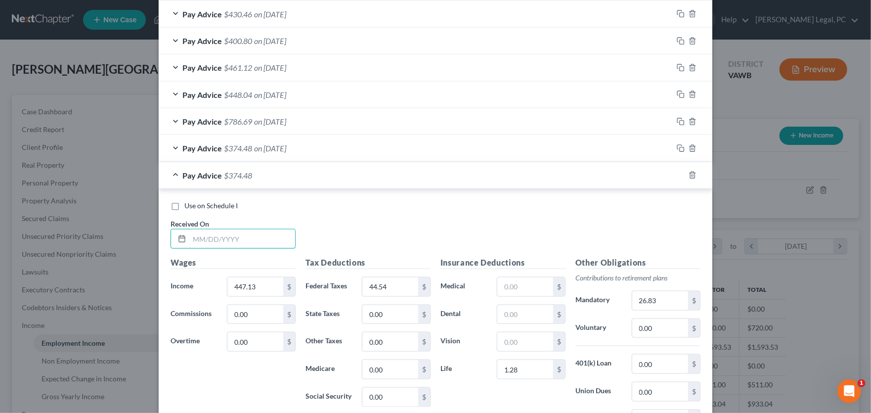
scroll to position [759, 0]
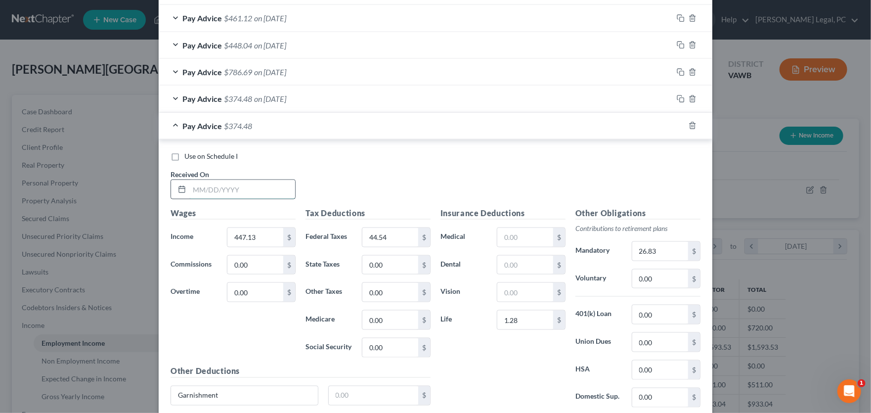
click at [200, 190] on input "text" at bounding box center [242, 189] width 106 height 19
type input "5/29/25"
type input "860.03"
type input "136.47"
click at [659, 245] on input "26.83" at bounding box center [660, 251] width 56 height 19
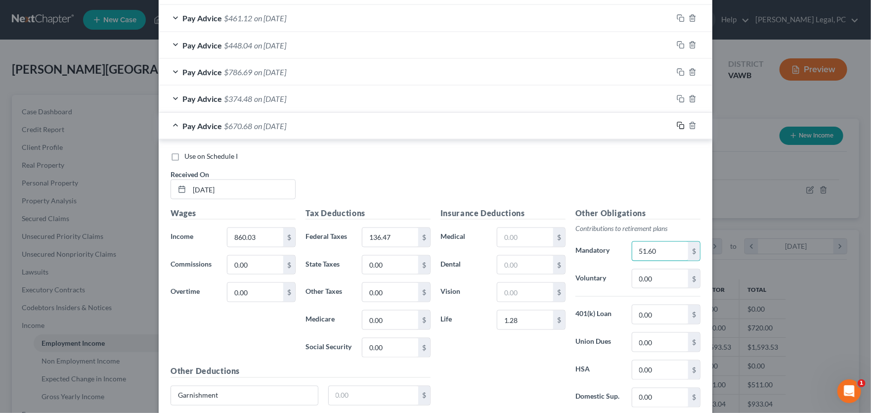
type input "51.60"
click at [680, 127] on rect "button" at bounding box center [682, 127] width 4 height 4
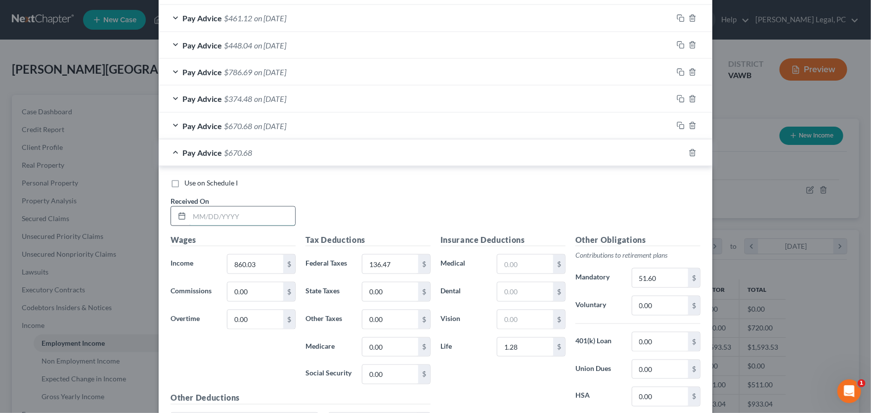
click at [205, 212] on input "text" at bounding box center [242, 216] width 106 height 19
type input "5/22/25"
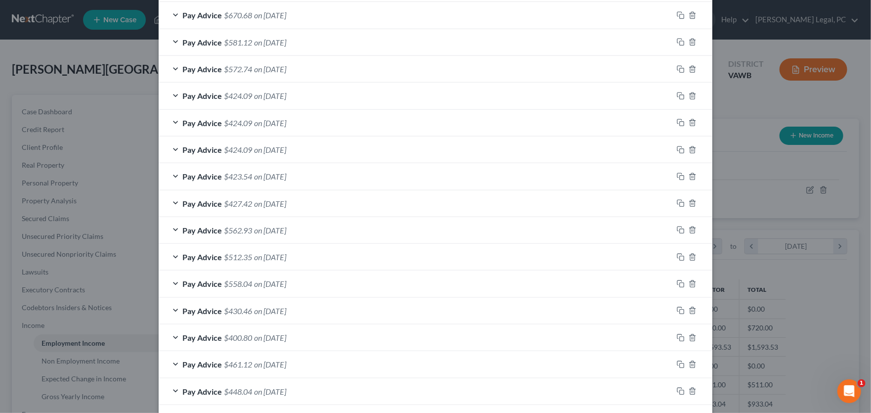
scroll to position [363, 0]
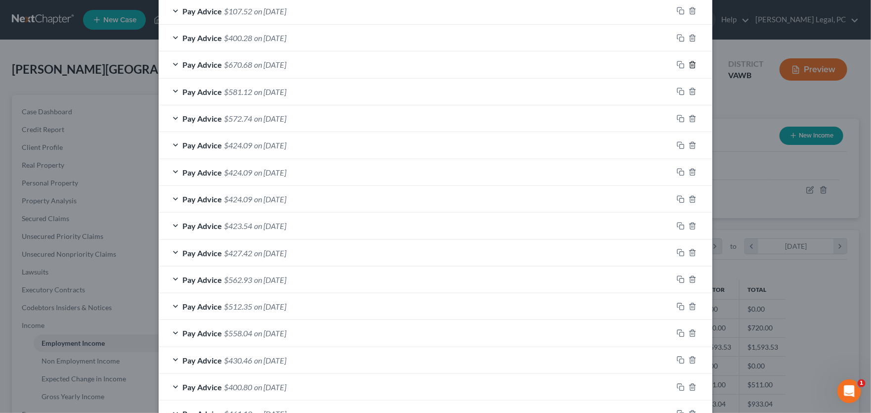
click at [689, 66] on icon "button" at bounding box center [693, 65] width 8 height 8
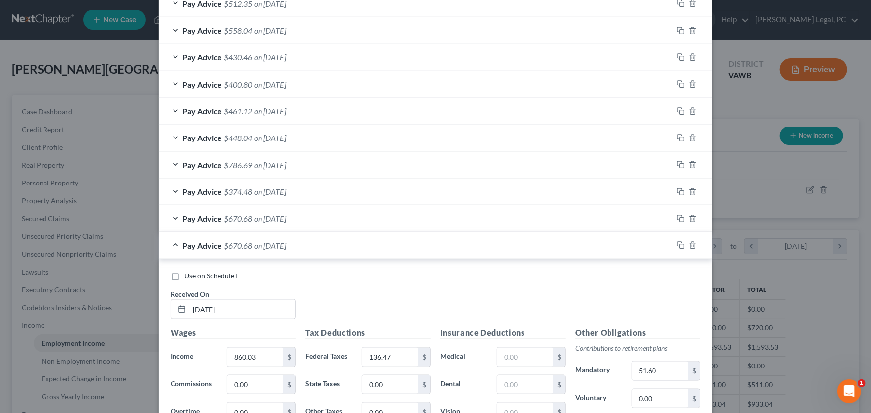
scroll to position [660, 0]
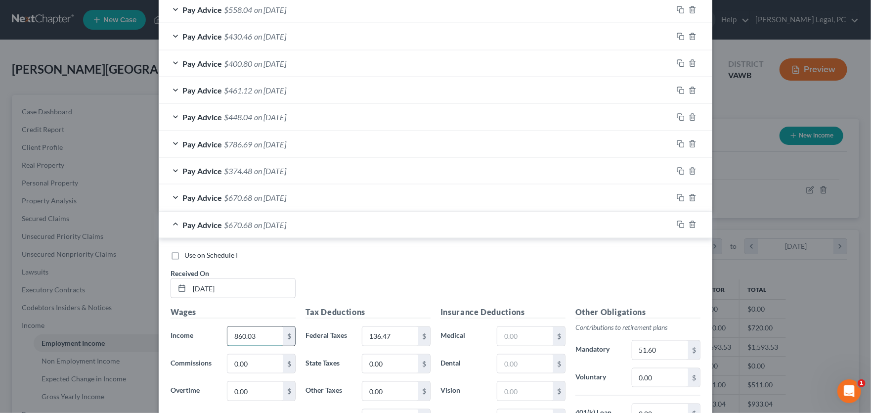
click at [256, 334] on input "860.03" at bounding box center [255, 336] width 56 height 19
drag, startPoint x: 256, startPoint y: 334, endPoint x: 201, endPoint y: 330, distance: 55.5
click at [201, 330] on div "Income * 860.03 $" at bounding box center [233, 336] width 135 height 20
type input "736.84"
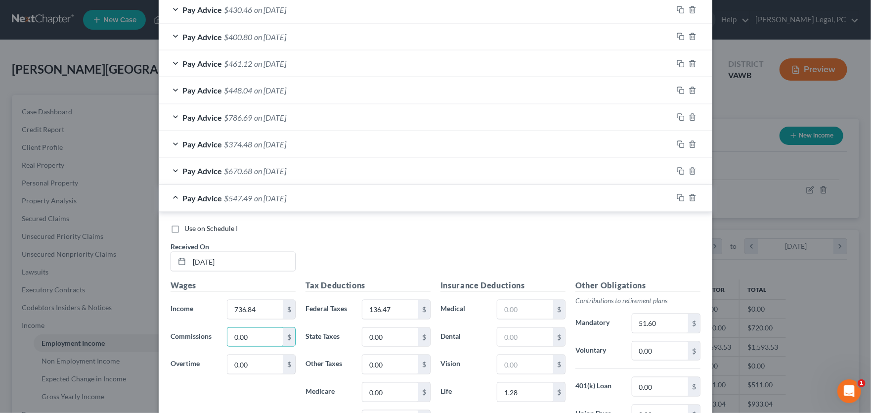
scroll to position [709, 0]
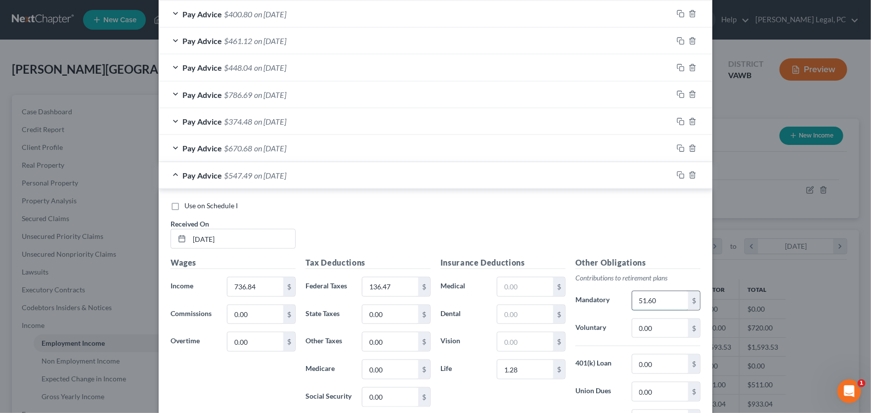
click at [664, 298] on input "51.60" at bounding box center [660, 300] width 56 height 19
type input "44.21"
click at [393, 284] on input "136.47" at bounding box center [390, 286] width 56 height 19
type input "107.84"
click at [677, 174] on icon "button" at bounding box center [681, 175] width 8 height 8
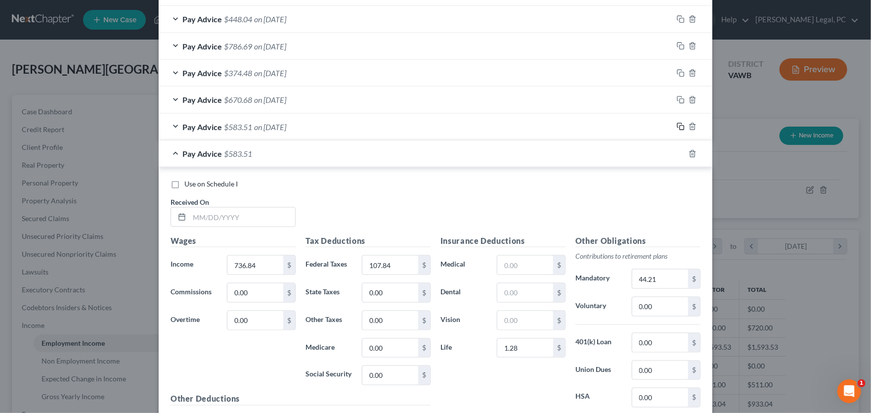
scroll to position [759, 0]
click at [249, 216] on input "text" at bounding box center [242, 216] width 106 height 19
type input "5/15/25"
type input "777.91"
click at [396, 264] on input "107.84" at bounding box center [390, 264] width 56 height 19
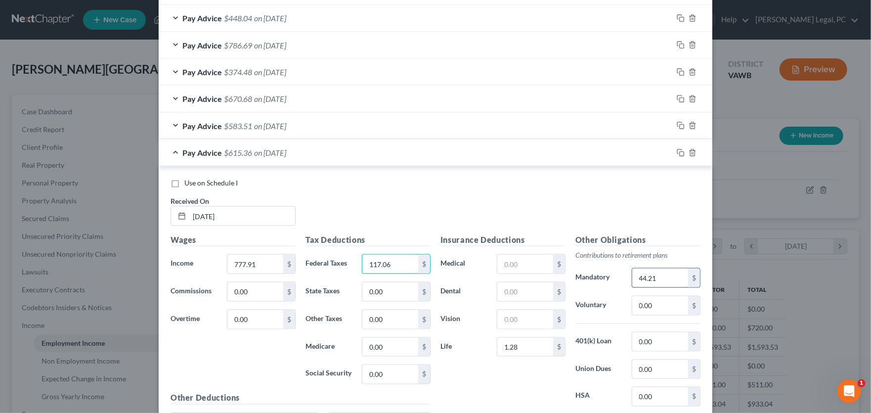
type input "117.06"
click at [675, 275] on input "44.21" at bounding box center [660, 277] width 56 height 19
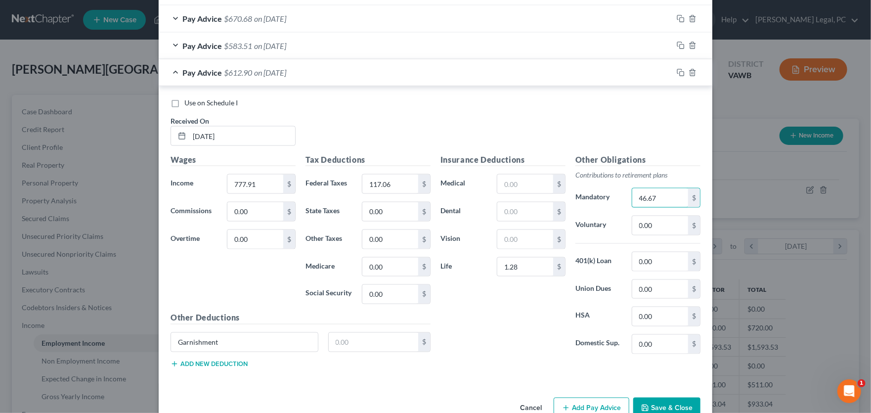
scroll to position [862, 0]
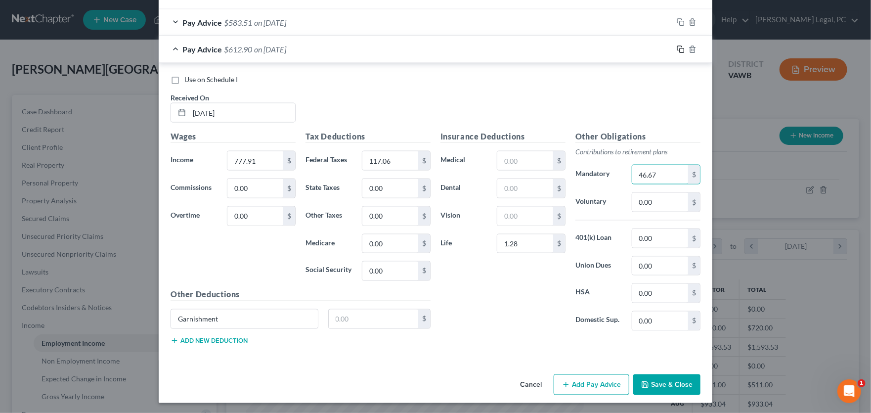
type input "46.67"
click at [679, 49] on icon "button" at bounding box center [681, 49] width 8 height 8
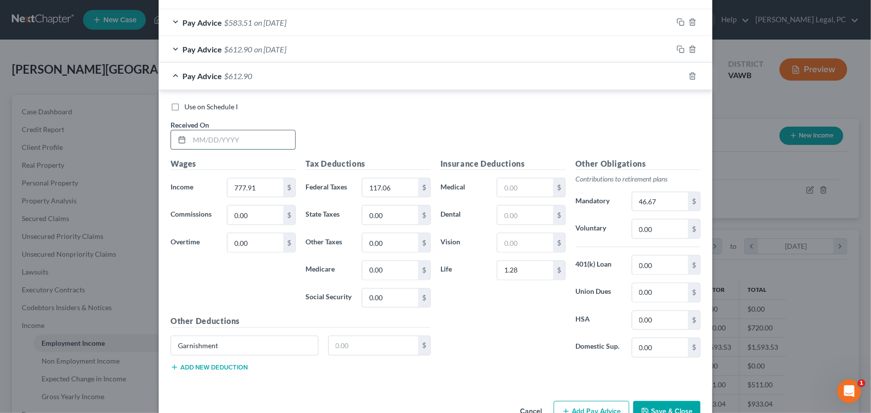
click at [198, 137] on input "text" at bounding box center [242, 140] width 106 height 19
type input "5/8/25"
type input "730"
type input "106.30"
type input "45.08"
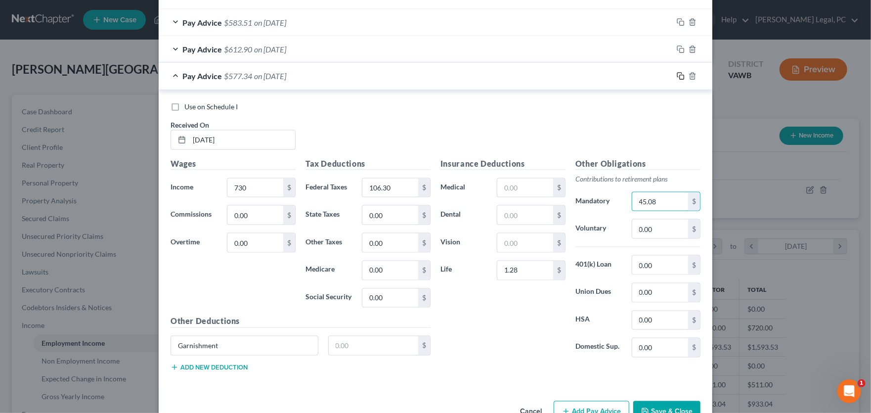
click at [677, 75] on icon "button" at bounding box center [681, 76] width 8 height 8
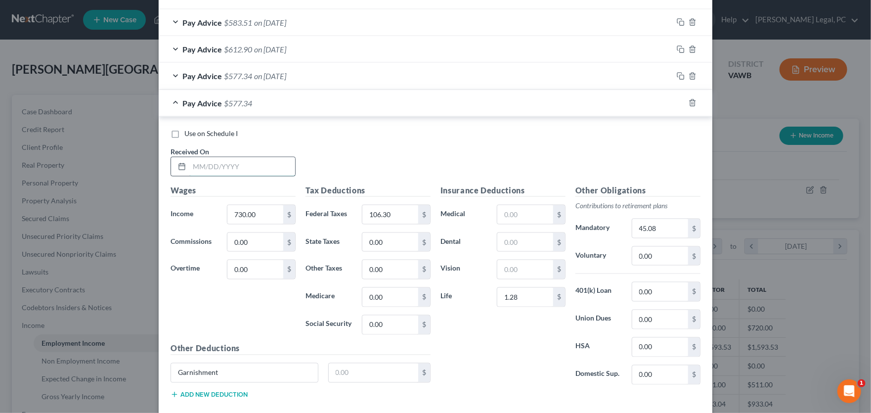
click at [232, 170] on input "text" at bounding box center [242, 166] width 106 height 19
type input "4"
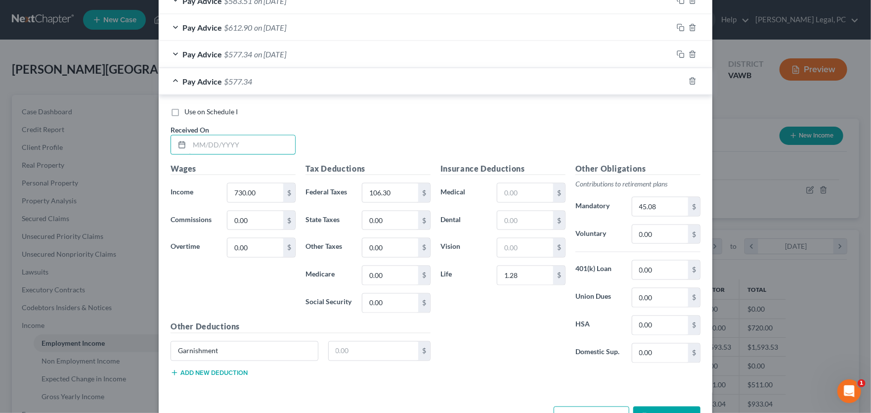
scroll to position [916, 0]
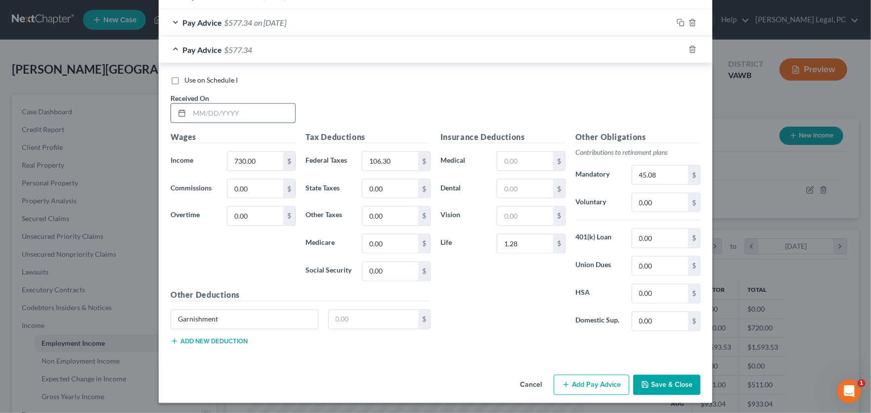
click at [199, 115] on input "text" at bounding box center [242, 113] width 106 height 19
type input "4/24/25"
click at [256, 153] on input "730.00" at bounding box center [255, 161] width 56 height 19
click at [241, 159] on input "730.00" at bounding box center [255, 161] width 56 height 19
type input "720"
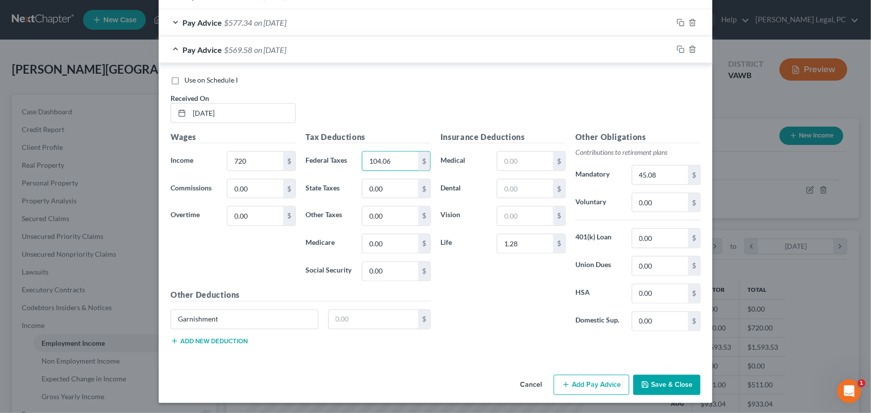
type input "104.06"
click at [666, 172] on input "45.08" at bounding box center [660, 175] width 56 height 19
type input "43.20"
click at [526, 238] on input "1.28" at bounding box center [525, 243] width 56 height 19
click at [678, 50] on icon "button" at bounding box center [681, 49] width 8 height 8
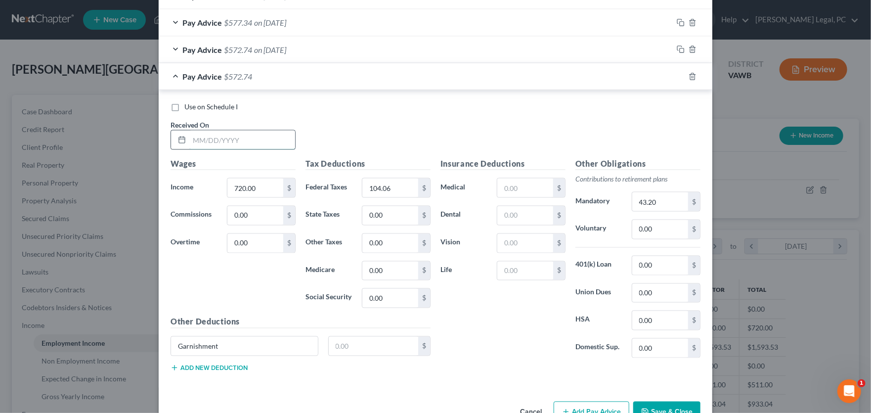
click at [219, 138] on input "text" at bounding box center [242, 140] width 106 height 19
type input "4/17/25"
type input "720"
click at [398, 187] on input "104.06" at bounding box center [390, 187] width 56 height 19
type input "104.06"
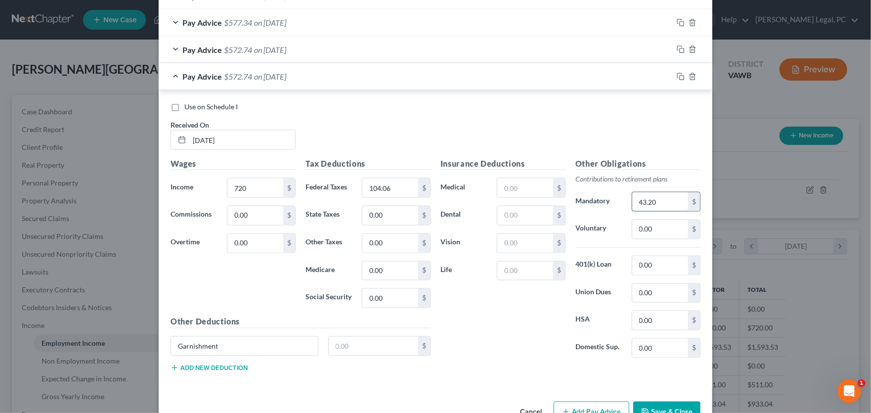
click at [653, 198] on input "43.20" at bounding box center [660, 201] width 56 height 19
click at [677, 73] on icon "button" at bounding box center [681, 77] width 8 height 8
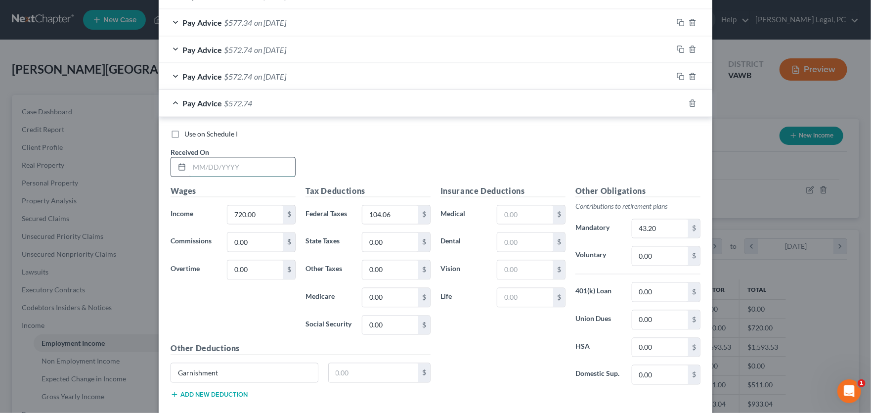
click at [209, 165] on input "text" at bounding box center [242, 167] width 106 height 19
type input "4/17/25"
click at [268, 219] on input "720.00" at bounding box center [255, 215] width 56 height 19
type input "228"
click at [412, 206] on input "104.06" at bounding box center [390, 215] width 56 height 19
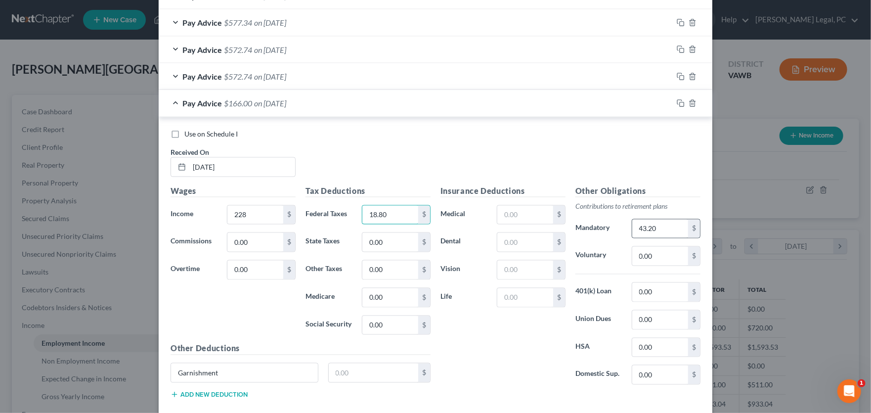
type input "18.80"
drag, startPoint x: 659, startPoint y: 217, endPoint x: 659, endPoint y: 222, distance: 5.5
click at [659, 219] on div "43.20 $" at bounding box center [666, 229] width 69 height 20
click at [680, 102] on rect "button" at bounding box center [682, 104] width 4 height 4
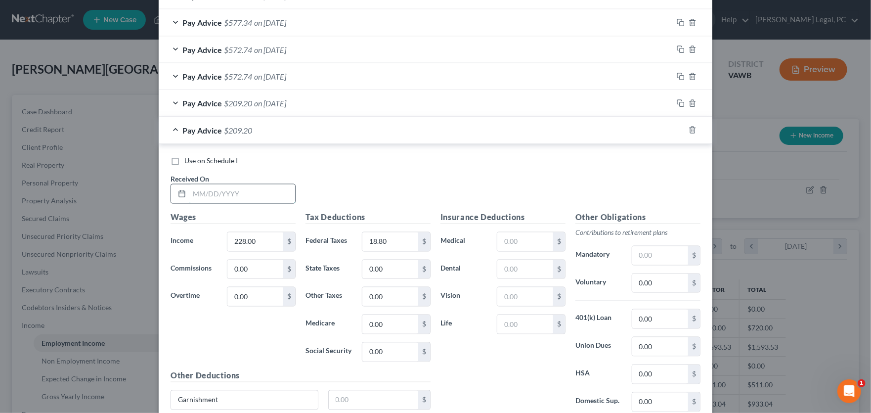
click at [220, 192] on input "text" at bounding box center [242, 193] width 106 height 19
type input "4/10/25"
click at [248, 240] on input "228.00" at bounding box center [255, 241] width 56 height 19
type input "715.50"
click at [387, 234] on input "18.80" at bounding box center [390, 241] width 56 height 19
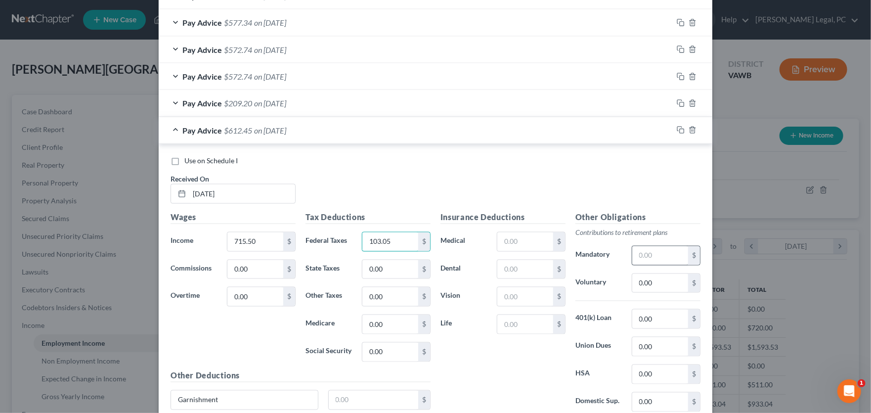
type input "103.05"
click at [675, 251] on input "text" at bounding box center [660, 255] width 56 height 19
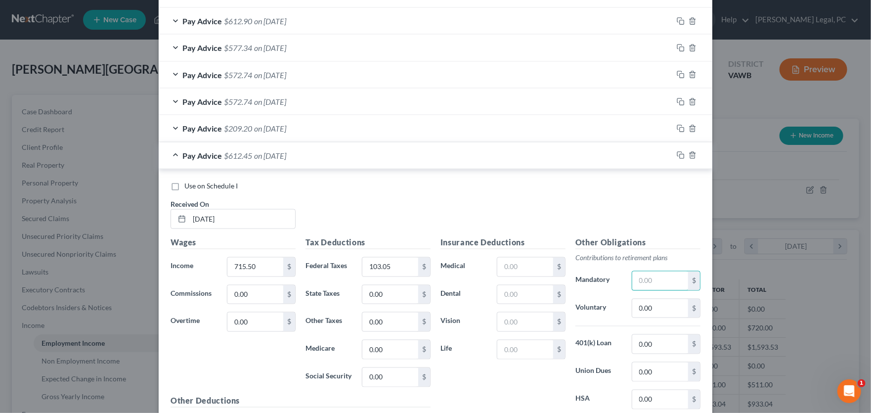
scroll to position [866, 0]
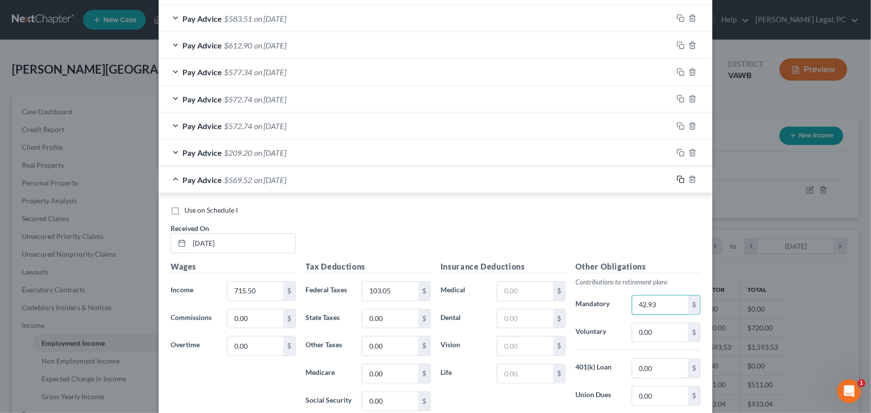
type input "42.93"
click at [677, 178] on icon "button" at bounding box center [681, 180] width 8 height 8
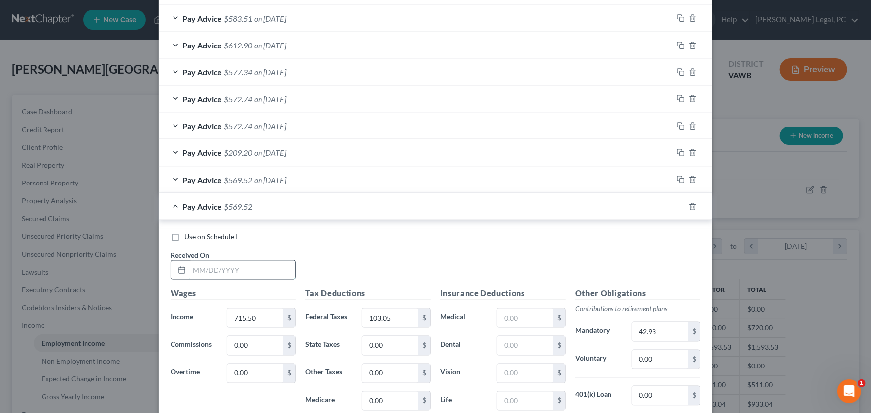
click at [230, 275] on input "text" at bounding box center [242, 270] width 106 height 19
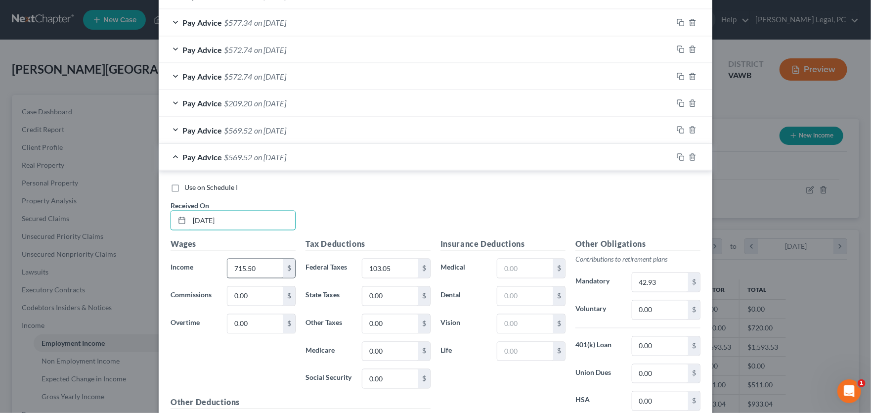
type input "4/3/25"
click at [263, 267] on input "715.50" at bounding box center [255, 268] width 56 height 19
type input "720"
click at [393, 271] on input "103.05" at bounding box center [390, 268] width 56 height 19
type input "104.06"
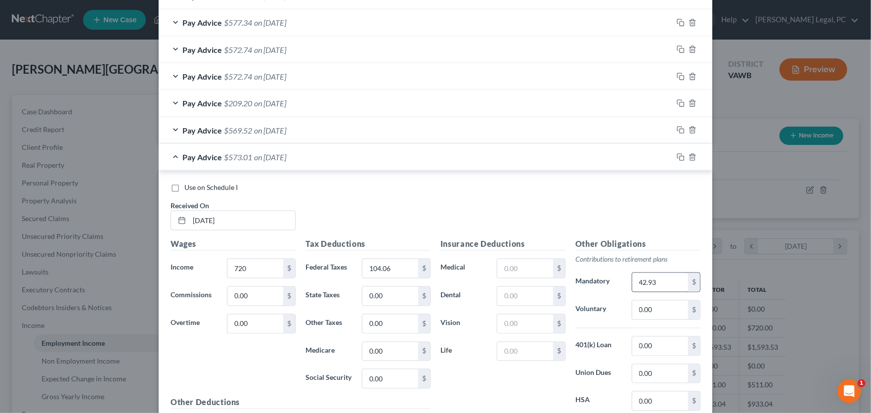
click at [665, 275] on input "42.93" at bounding box center [660, 282] width 56 height 19
drag, startPoint x: 665, startPoint y: 275, endPoint x: 580, endPoint y: 268, distance: 85.4
click at [580, 268] on div "Other Obligations Contributions to retirement plans Mandatory 42.93 $ Voluntary…" at bounding box center [638, 342] width 135 height 208
type input "43.20"
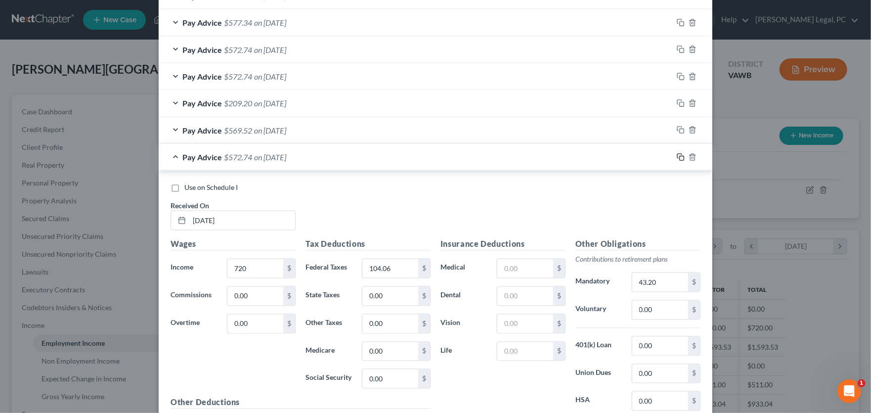
click at [677, 154] on icon "button" at bounding box center [681, 157] width 8 height 8
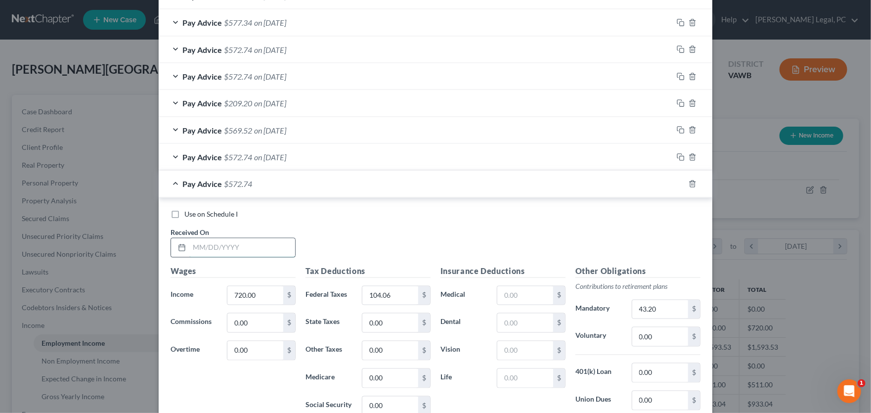
click at [219, 248] on input "text" at bounding box center [242, 247] width 106 height 19
type input "3/27/25"
click at [266, 288] on input "720.00" at bounding box center [255, 295] width 56 height 19
type input "661.50"
click at [403, 292] on input "104.06" at bounding box center [390, 295] width 56 height 19
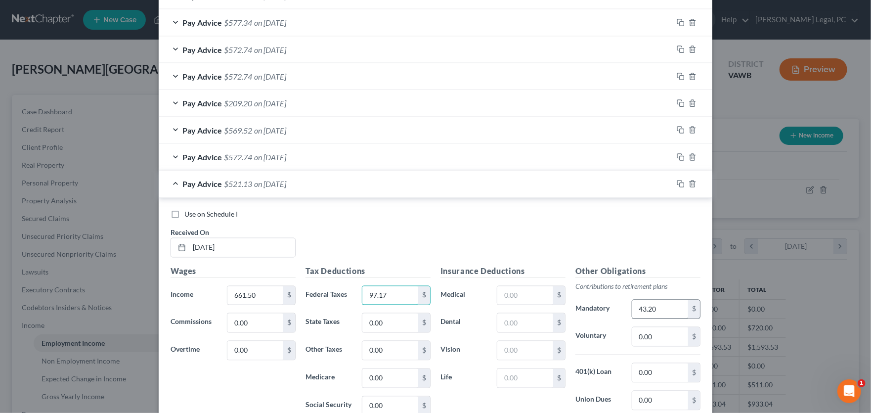
type input "97.17"
click at [680, 183] on rect "button" at bounding box center [682, 185] width 4 height 4
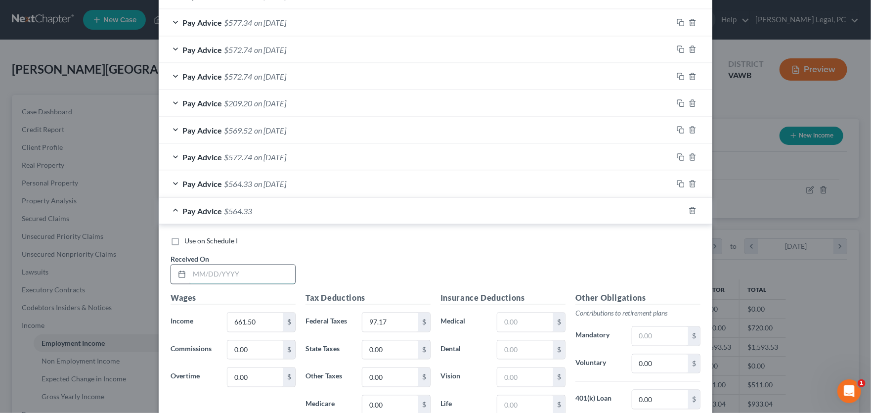
click at [217, 269] on input "text" at bounding box center [242, 274] width 106 height 19
type input "3/20/25"
click at [263, 324] on input "661.50" at bounding box center [255, 322] width 56 height 19
type input "660.28"
click at [396, 322] on input "97.17" at bounding box center [390, 322] width 56 height 19
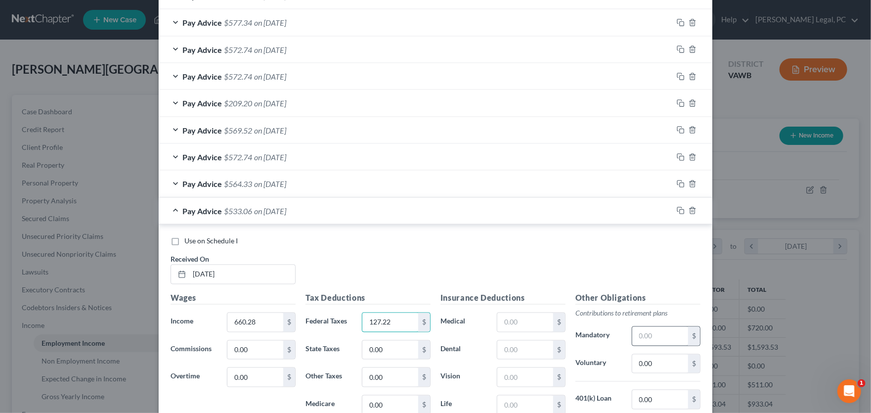
type input "127.22"
click at [643, 335] on input "text" at bounding box center [660, 336] width 56 height 19
drag, startPoint x: 674, startPoint y: 208, endPoint x: 623, endPoint y: 219, distance: 52.2
click at [677, 208] on icon "button" at bounding box center [679, 210] width 4 height 4
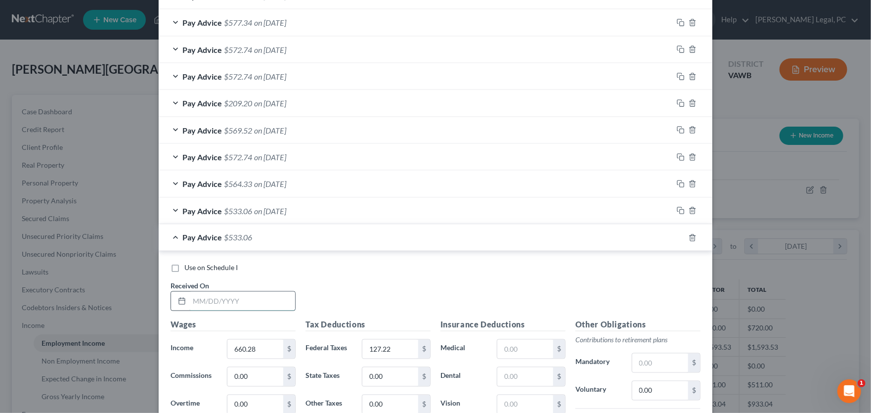
click at [251, 304] on input "text" at bounding box center [242, 301] width 106 height 19
type input "3/13/25"
click at [259, 345] on input "660.28" at bounding box center [255, 349] width 56 height 19
type input "726.75"
click at [403, 348] on input "127.22" at bounding box center [390, 349] width 56 height 19
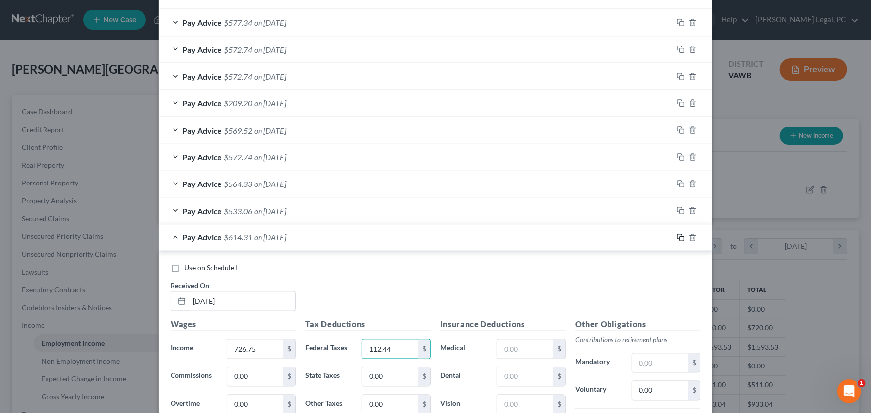
type input "112.44"
click at [677, 235] on icon "button" at bounding box center [681, 238] width 8 height 8
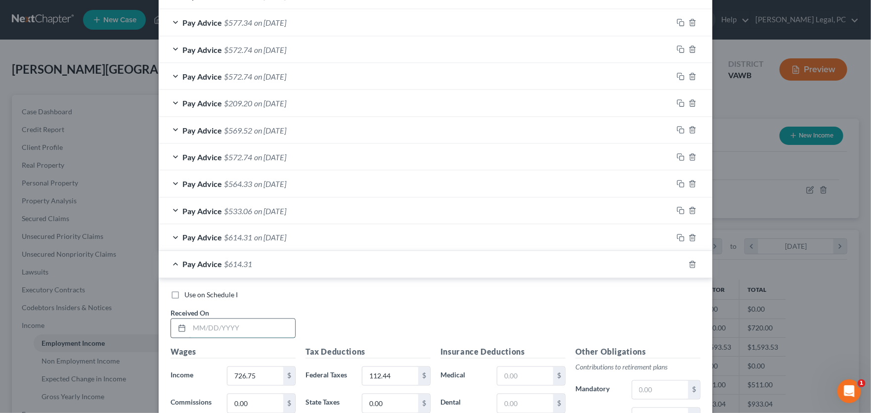
click at [210, 328] on input "text" at bounding box center [242, 328] width 106 height 19
type input "3/6/25"
click at [257, 375] on input "726.75" at bounding box center [255, 376] width 56 height 19
type input "720"
click at [395, 374] on input "112.44" at bounding box center [390, 376] width 56 height 19
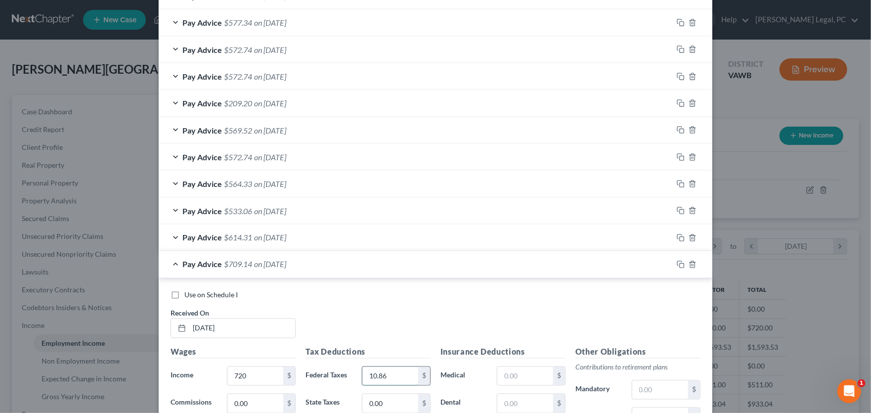
click at [363, 375] on input "10.86" at bounding box center [390, 376] width 56 height 19
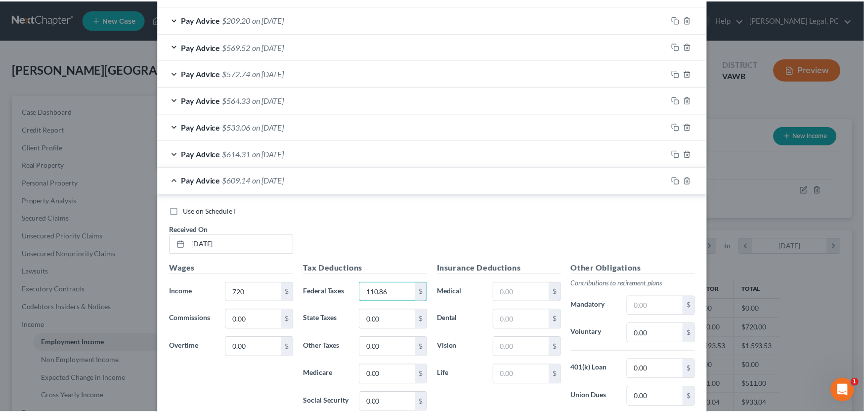
scroll to position [1113, 0]
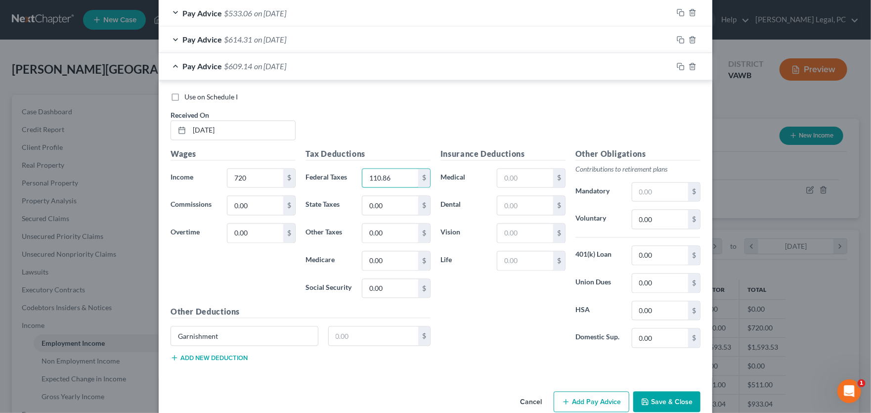
type input "110.86"
click at [663, 393] on button "Save & Close" at bounding box center [666, 402] width 67 height 21
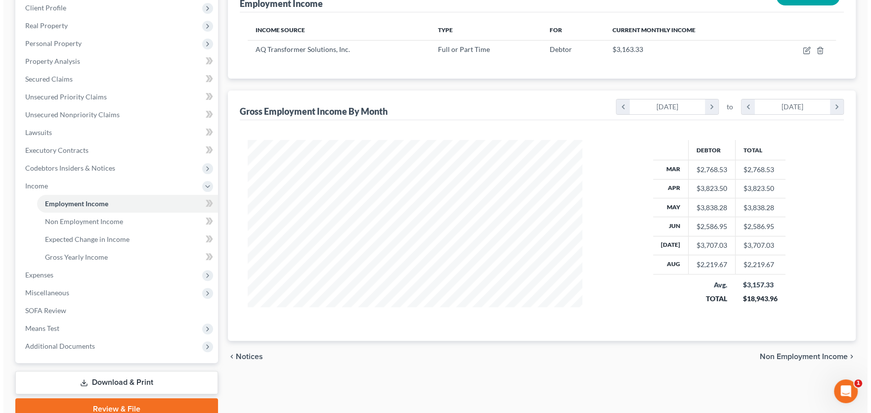
scroll to position [84, 0]
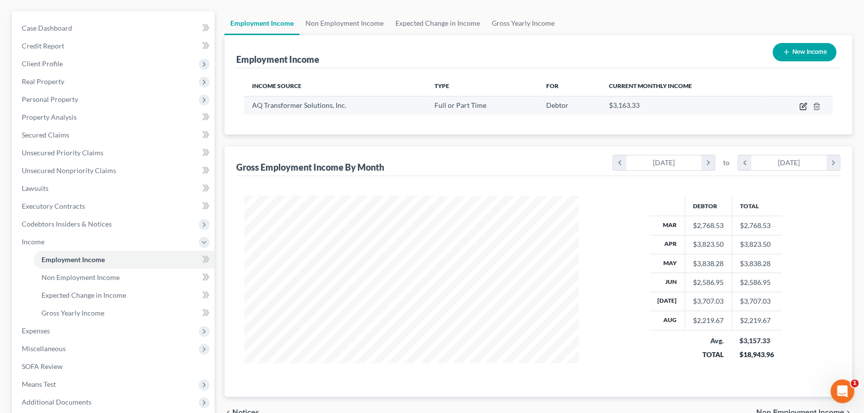
click at [801, 104] on icon "button" at bounding box center [803, 106] width 8 height 8
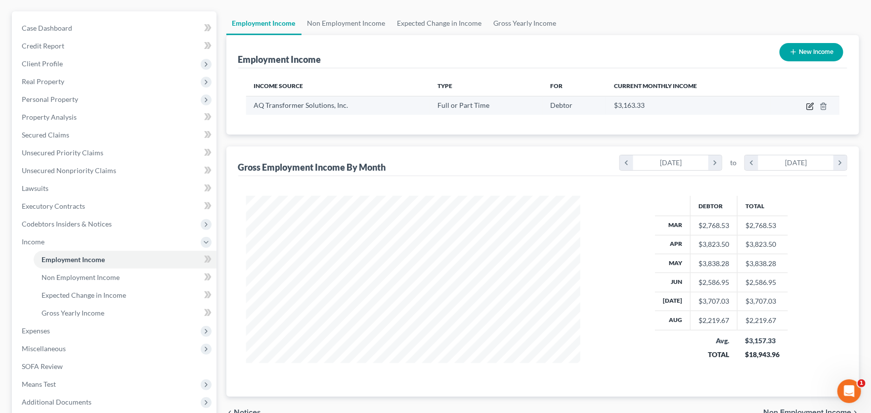
select select "0"
select select "48"
select select "3"
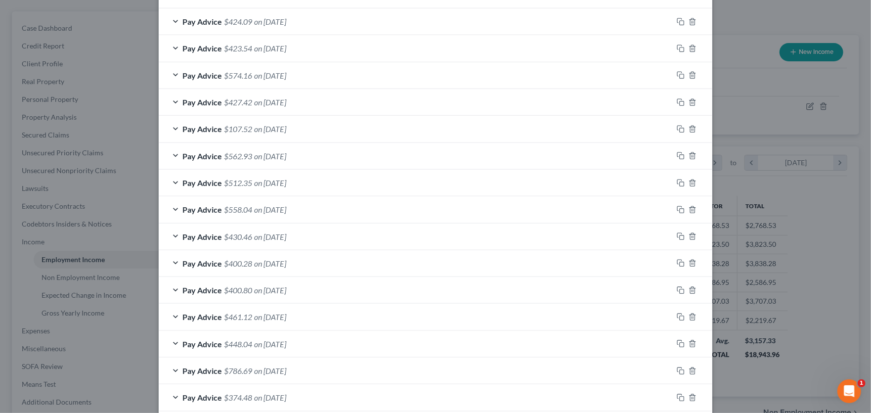
scroll to position [396, 0]
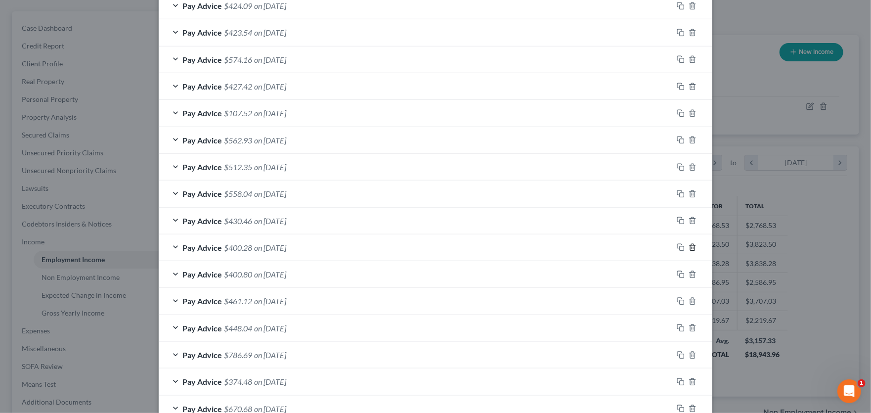
click at [689, 247] on icon "button" at bounding box center [693, 247] width 8 height 8
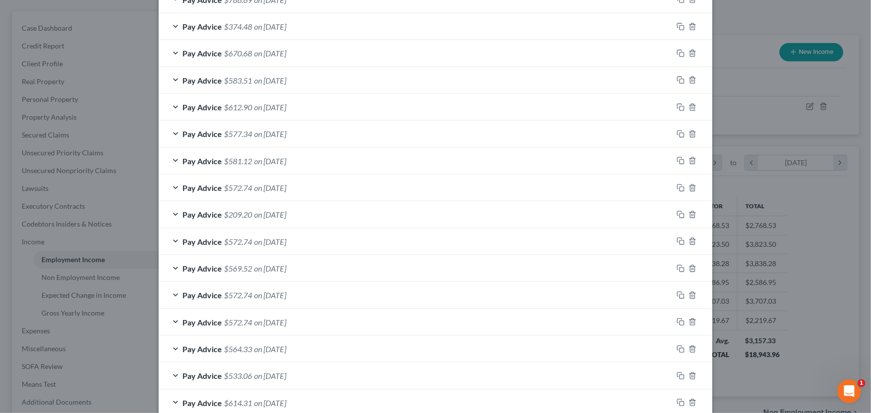
scroll to position [742, 0]
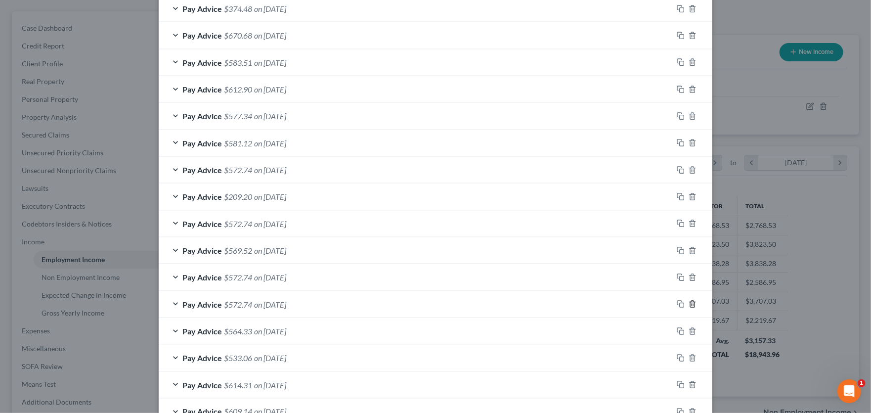
click at [690, 302] on polyline "button" at bounding box center [693, 302] width 6 height 0
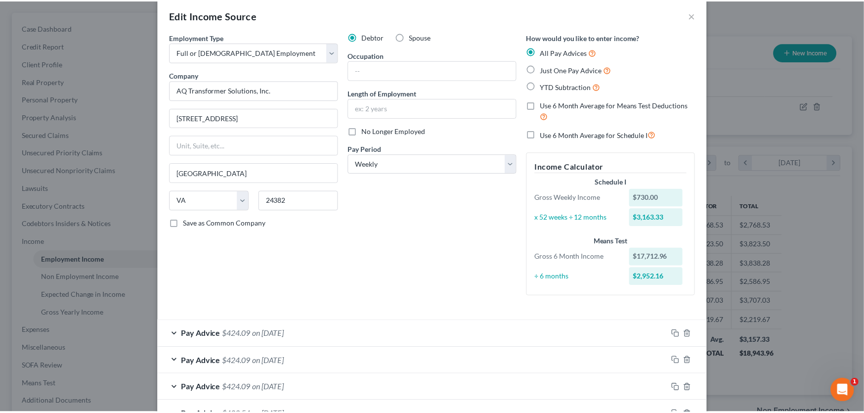
scroll to position [0, 0]
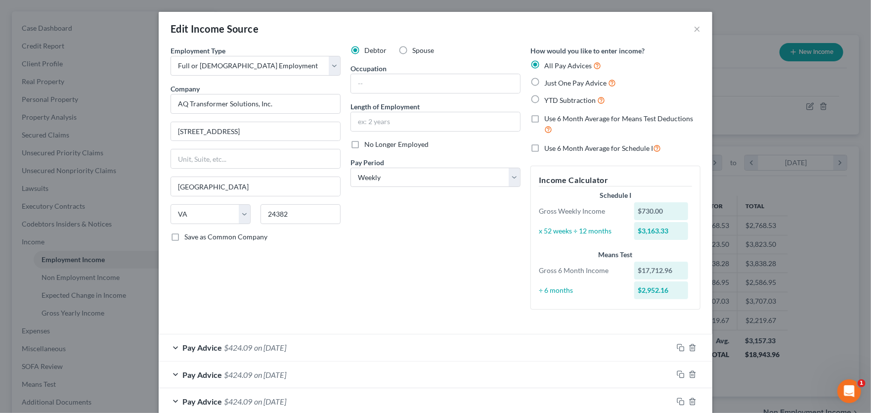
click at [688, 31] on div "Edit Income Source ×" at bounding box center [436, 29] width 554 height 34
click at [694, 29] on button "×" at bounding box center [697, 29] width 7 height 12
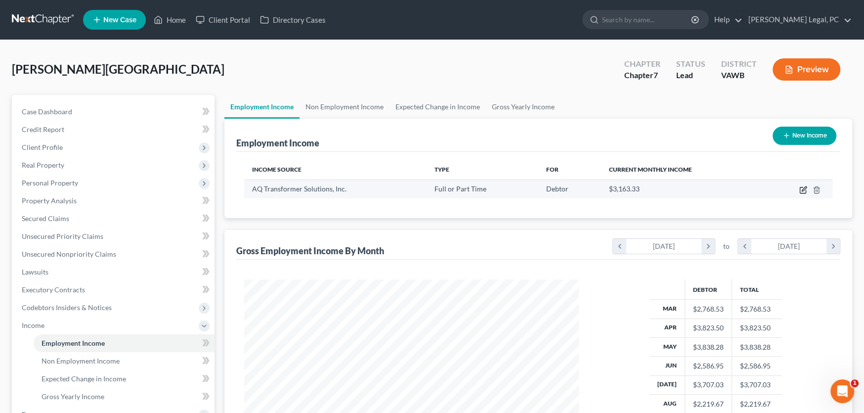
click at [805, 187] on icon "button" at bounding box center [803, 190] width 8 height 8
select select "0"
select select "48"
select select "3"
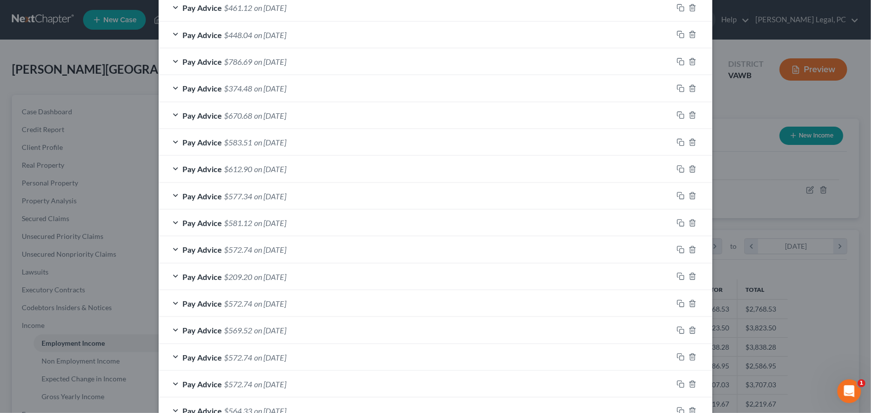
scroll to position [834, 0]
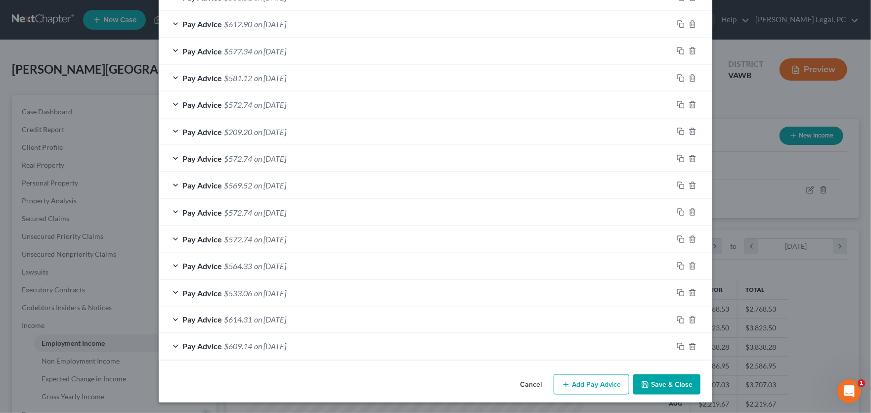
click at [606, 379] on button "Add Pay Advice" at bounding box center [592, 384] width 76 height 21
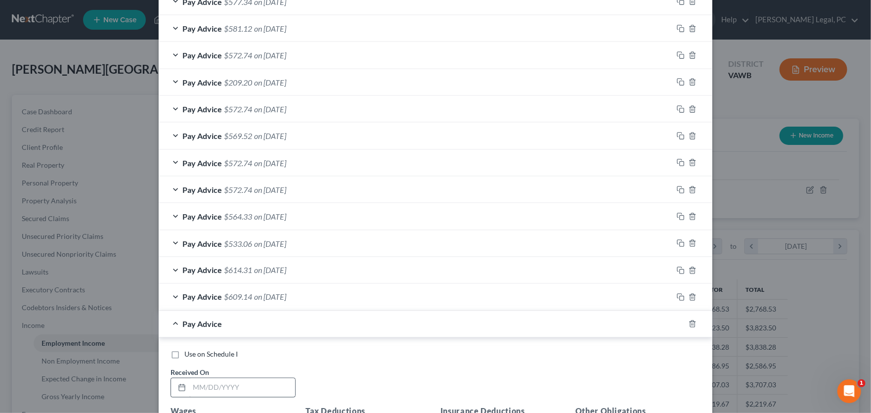
scroll to position [932, 0]
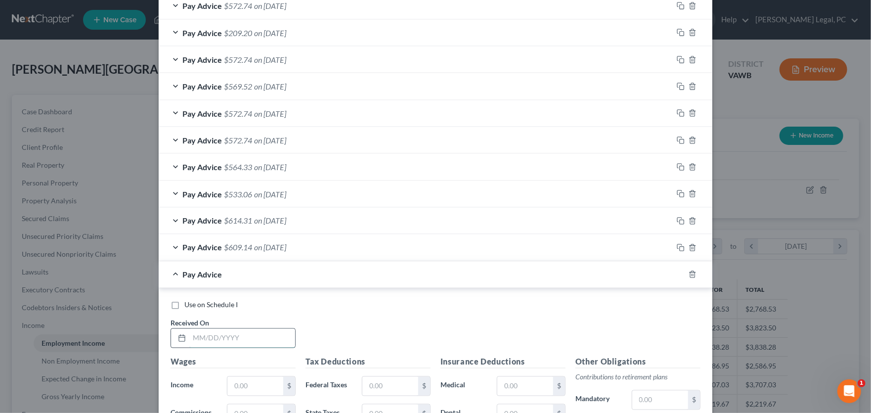
click at [223, 344] on input "text" at bounding box center [242, 338] width 106 height 19
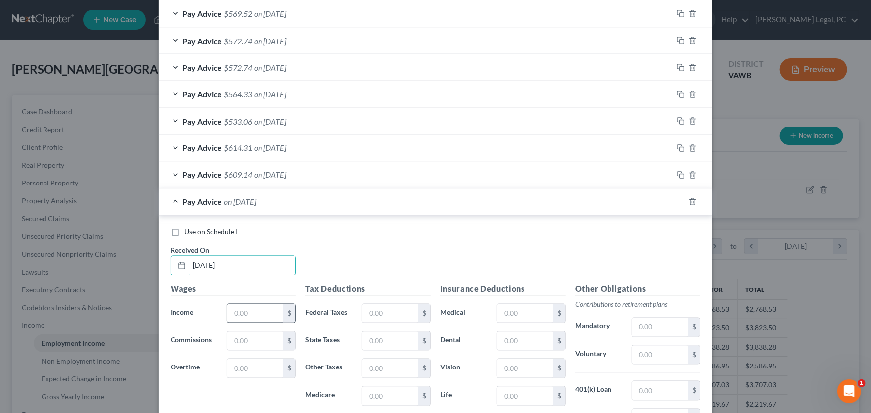
scroll to position [1031, 0]
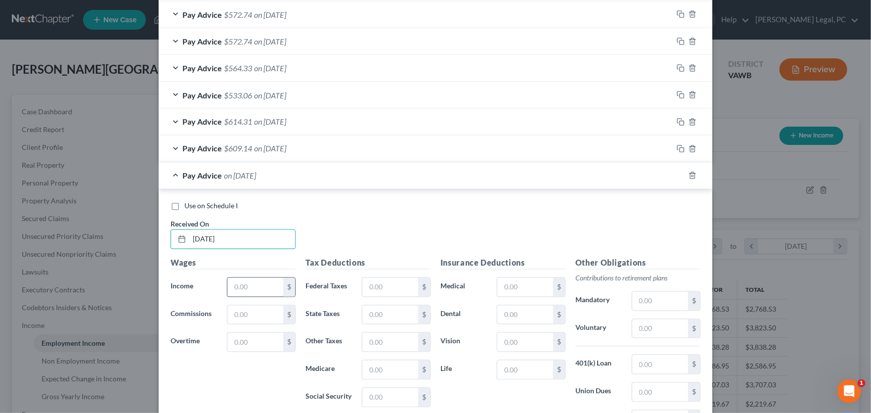
type input "7/17/25"
click at [244, 288] on input "text" at bounding box center [255, 287] width 56 height 19
type input "366"
click at [373, 283] on input "text" at bounding box center [390, 287] width 56 height 19
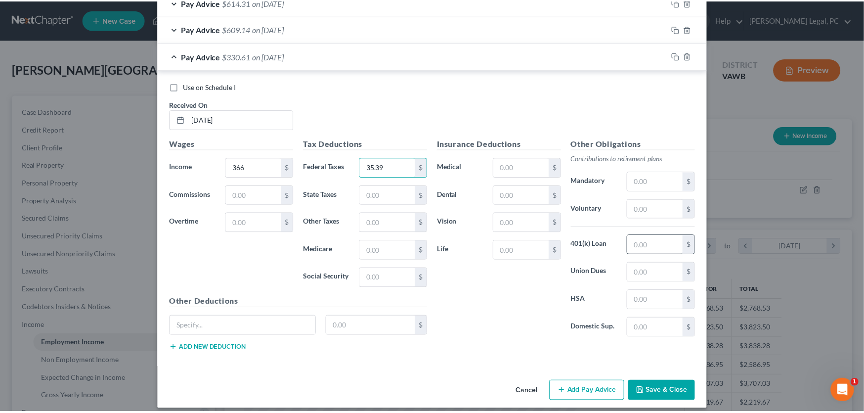
scroll to position [1157, 0]
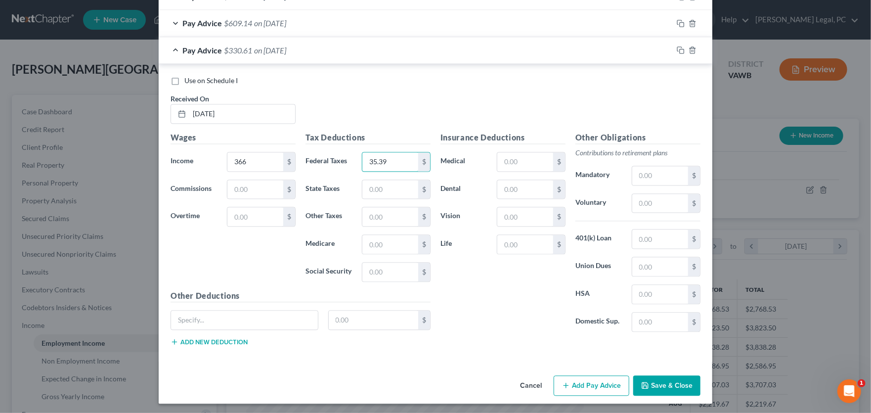
type input "35.39"
click at [670, 376] on button "Save & Close" at bounding box center [666, 385] width 67 height 21
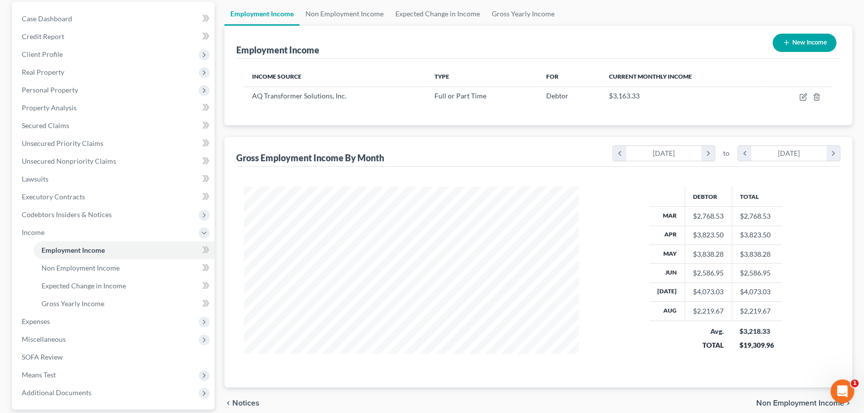
scroll to position [0, 0]
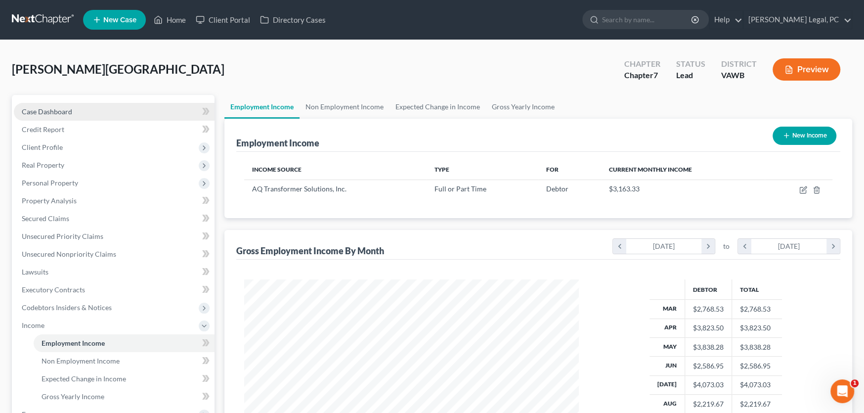
click at [50, 108] on span "Case Dashboard" at bounding box center [47, 111] width 50 height 8
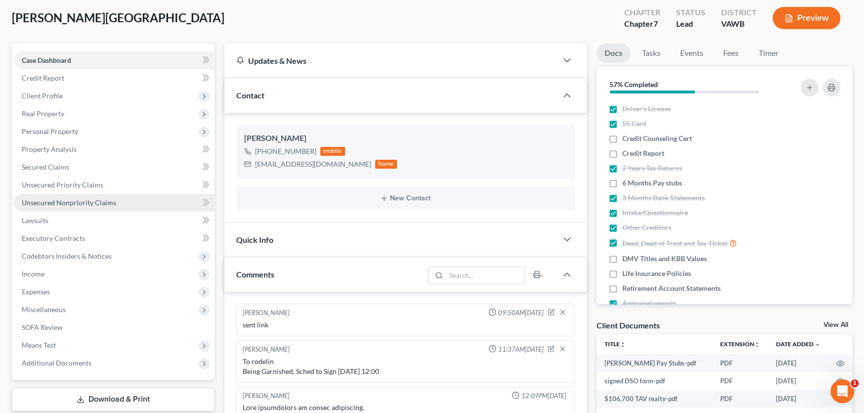
scroll to position [49, 0]
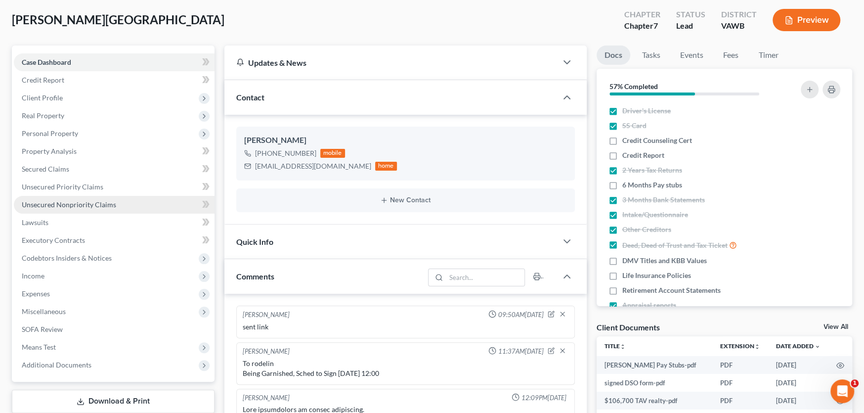
click at [80, 203] on span "Unsecured Nonpriority Claims" at bounding box center [69, 204] width 94 height 8
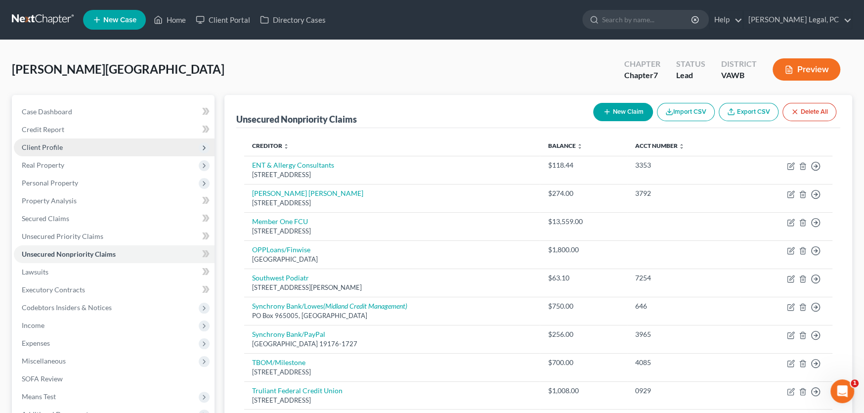
click at [48, 140] on span "Client Profile" at bounding box center [114, 147] width 201 height 18
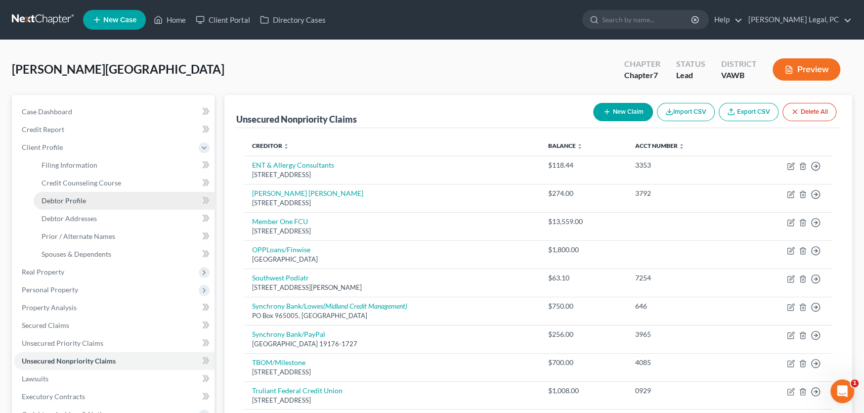
click at [67, 194] on link "Debtor Profile" at bounding box center [124, 201] width 181 height 18
select select "0"
select select "2"
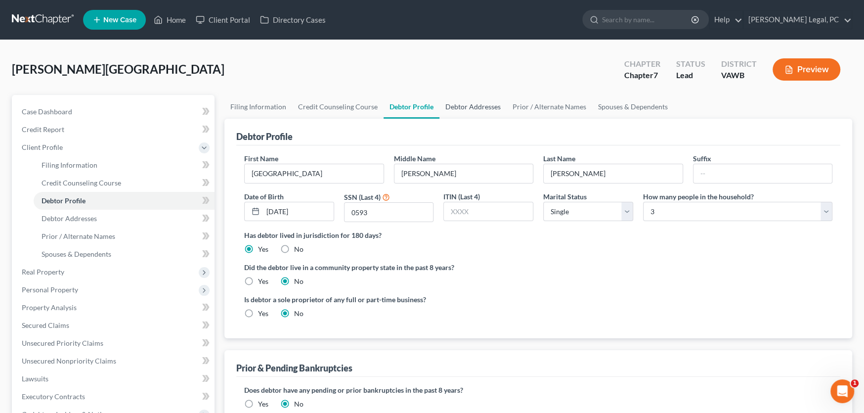
click at [472, 102] on link "Debtor Addresses" at bounding box center [473, 107] width 67 height 24
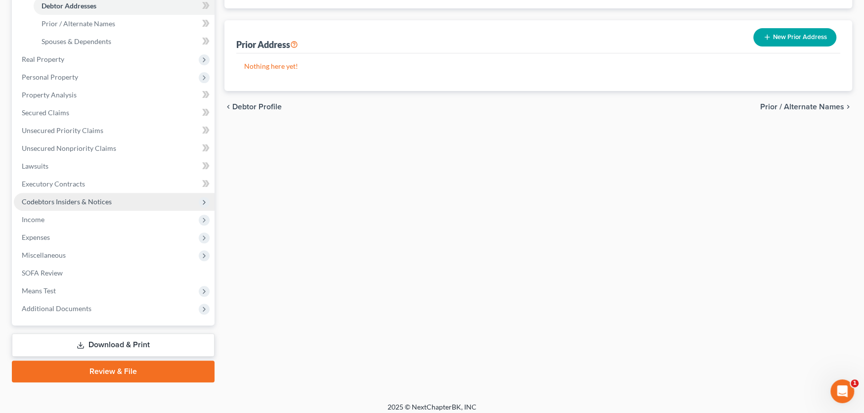
scroll to position [219, 0]
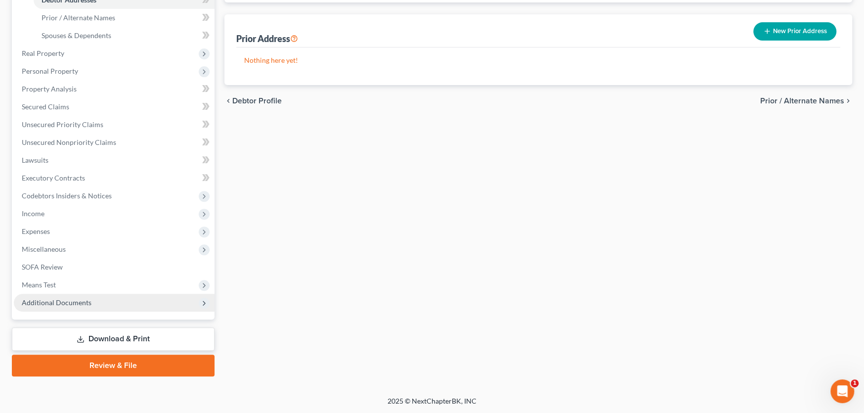
click at [85, 306] on span "Additional Documents" at bounding box center [114, 303] width 201 height 18
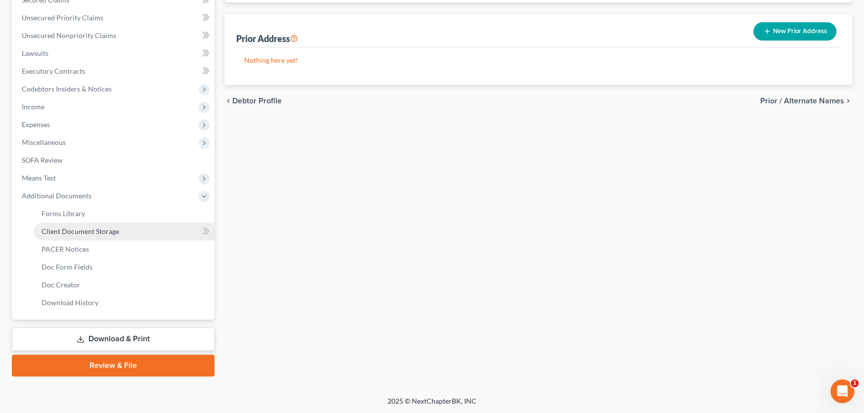
click at [82, 229] on span "Client Document Storage" at bounding box center [81, 231] width 78 height 8
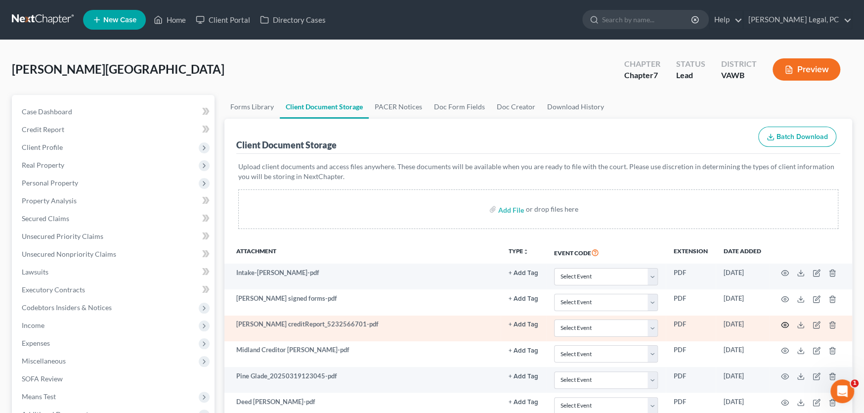
click at [784, 324] on circle "button" at bounding box center [785, 325] width 2 height 2
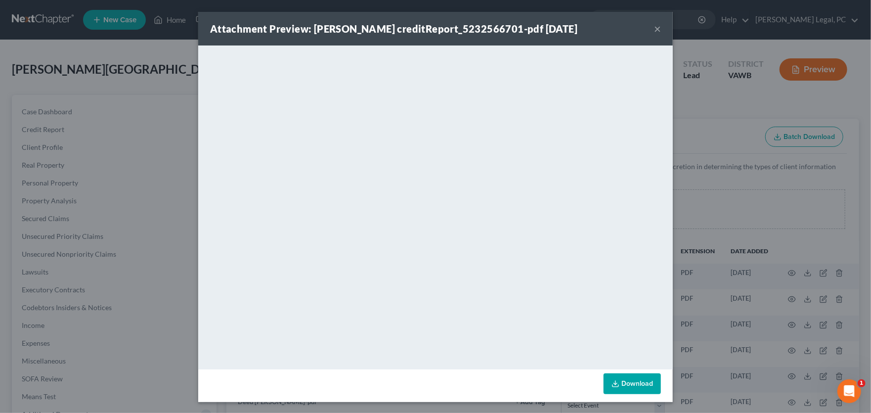
click at [654, 27] on button "×" at bounding box center [657, 29] width 7 height 12
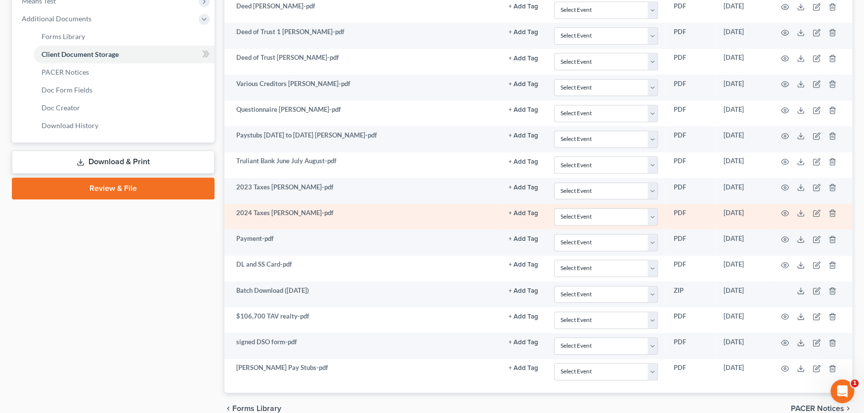
scroll to position [442, 0]
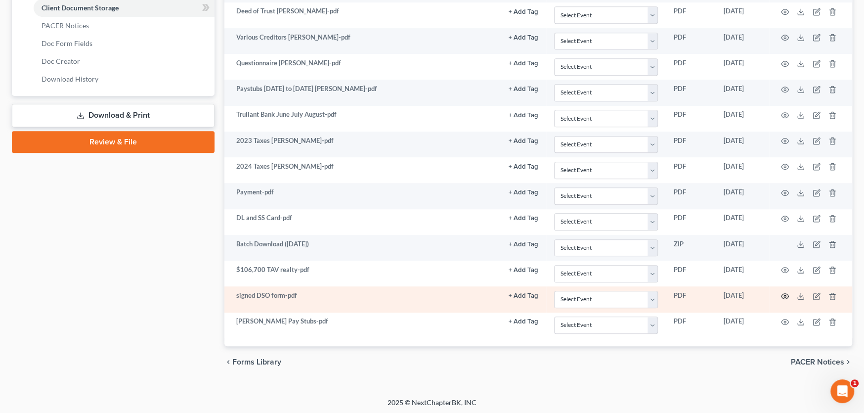
click at [786, 293] on icon "button" at bounding box center [785, 295] width 7 height 5
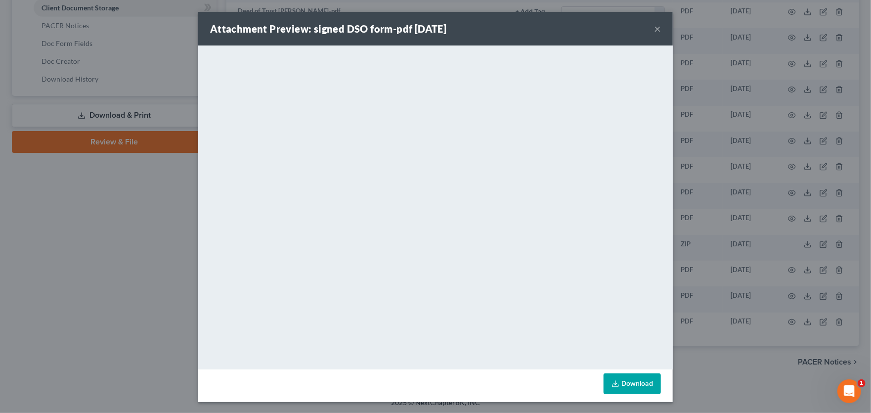
click at [654, 24] on button "×" at bounding box center [657, 29] width 7 height 12
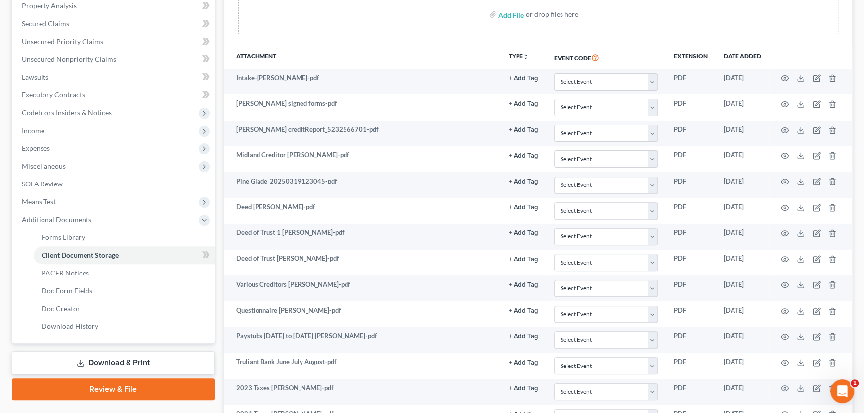
scroll to position [145, 0]
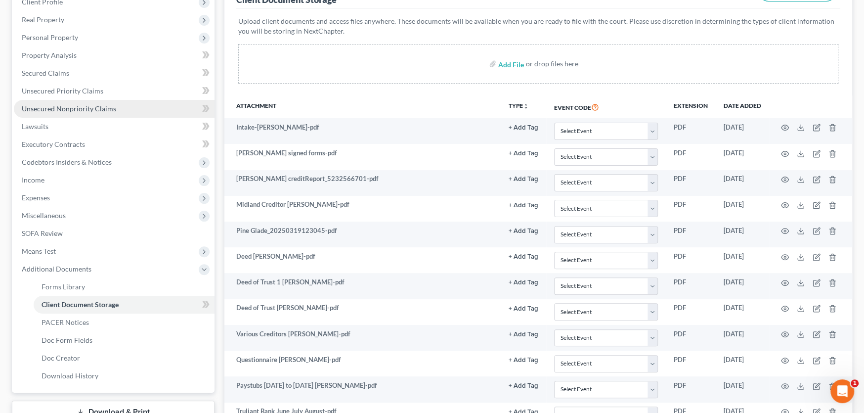
click at [88, 100] on link "Unsecured Nonpriority Claims" at bounding box center [114, 109] width 201 height 18
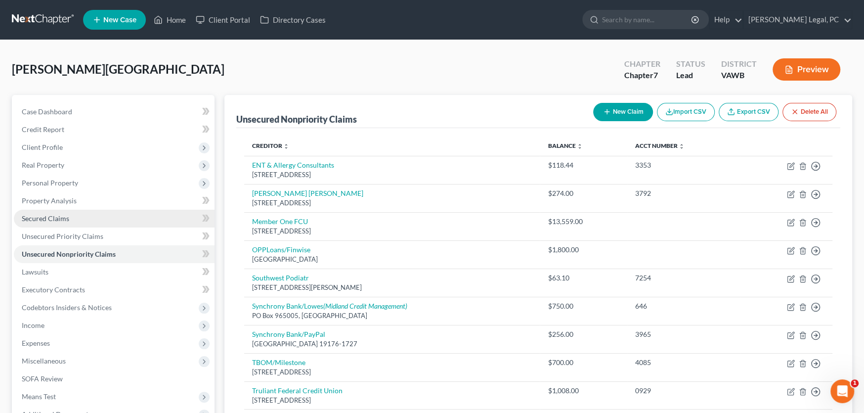
click at [55, 216] on span "Secured Claims" at bounding box center [45, 218] width 47 height 8
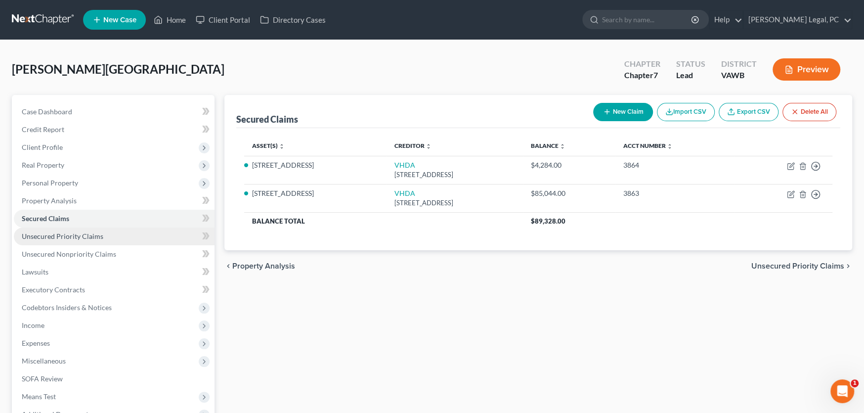
click at [57, 234] on span "Unsecured Priority Claims" at bounding box center [63, 236] width 82 height 8
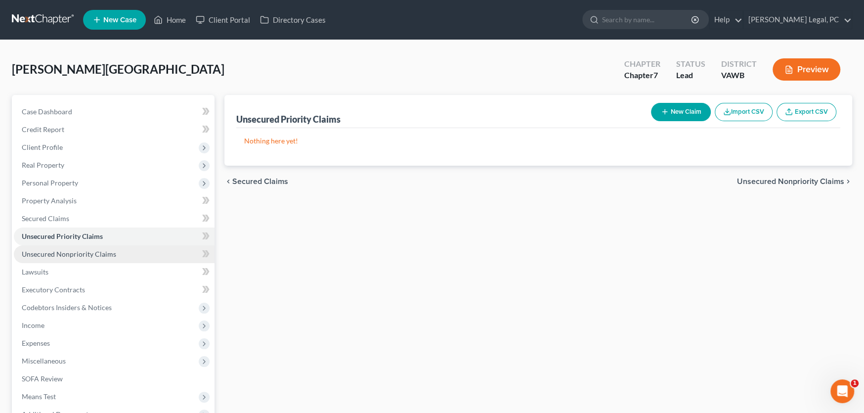
click at [67, 252] on span "Unsecured Nonpriority Claims" at bounding box center [69, 254] width 94 height 8
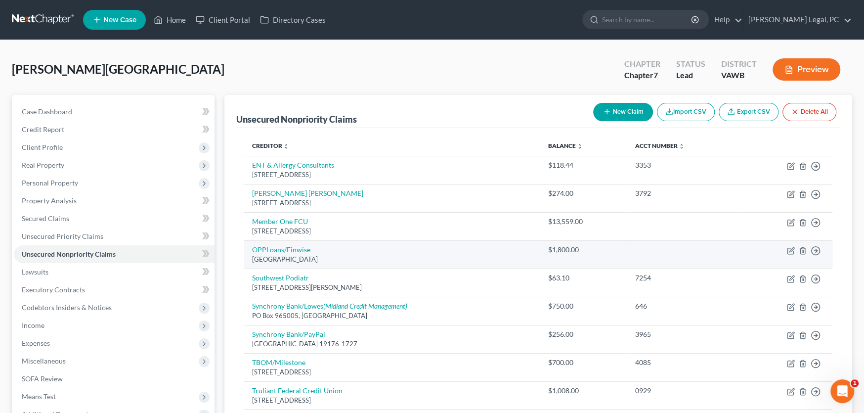
scroll to position [49, 0]
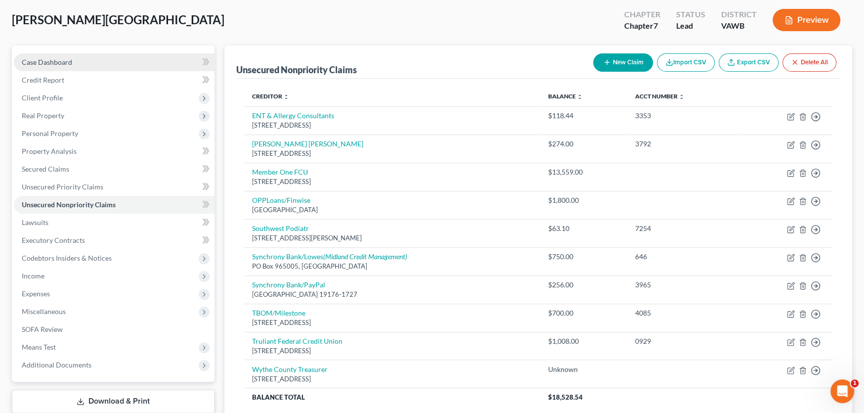
click at [46, 58] on span "Case Dashboard" at bounding box center [47, 62] width 50 height 8
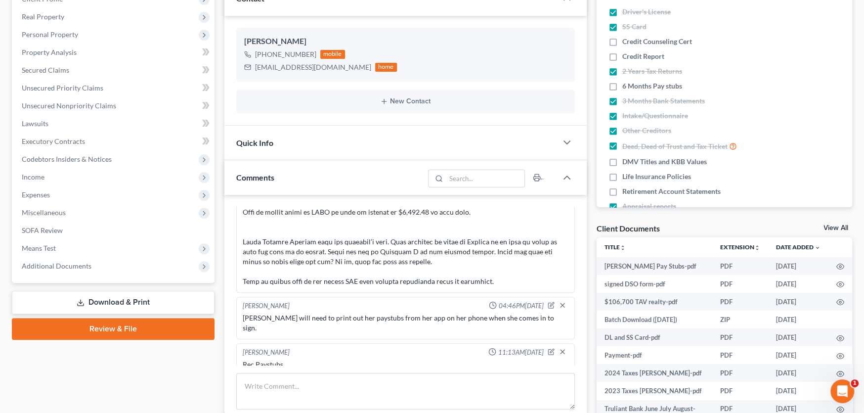
scroll to position [99, 0]
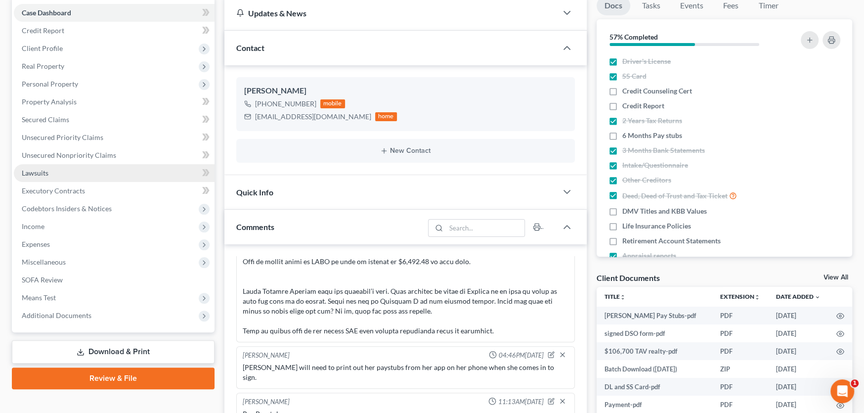
click at [34, 173] on span "Lawsuits" at bounding box center [35, 173] width 27 height 8
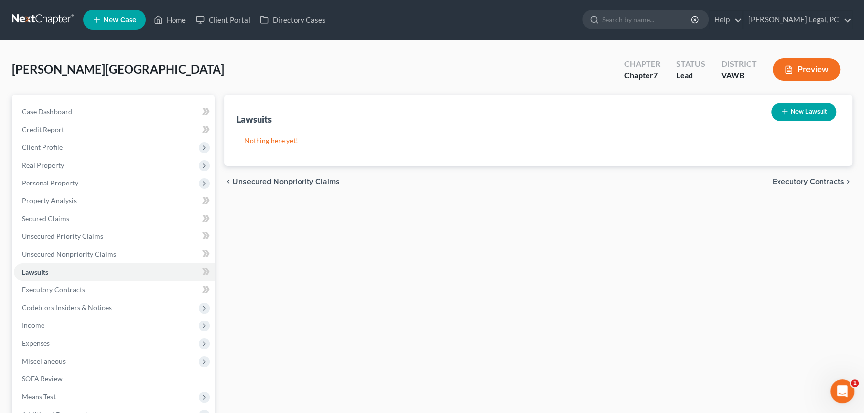
click at [787, 109] on icon "button" at bounding box center [785, 112] width 8 height 8
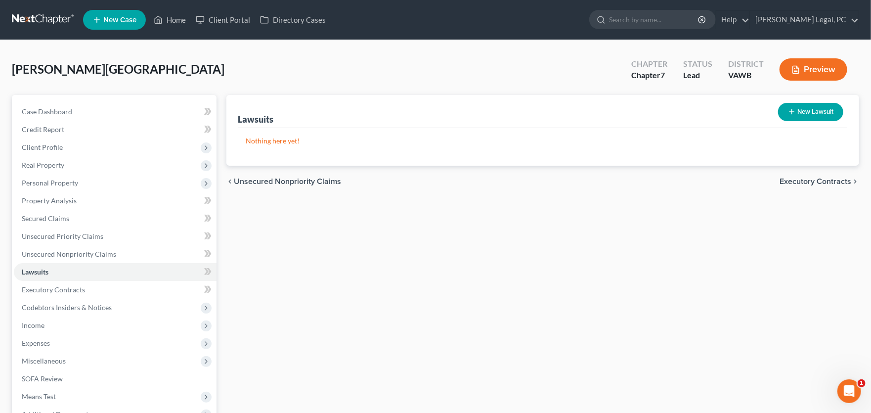
select select "0"
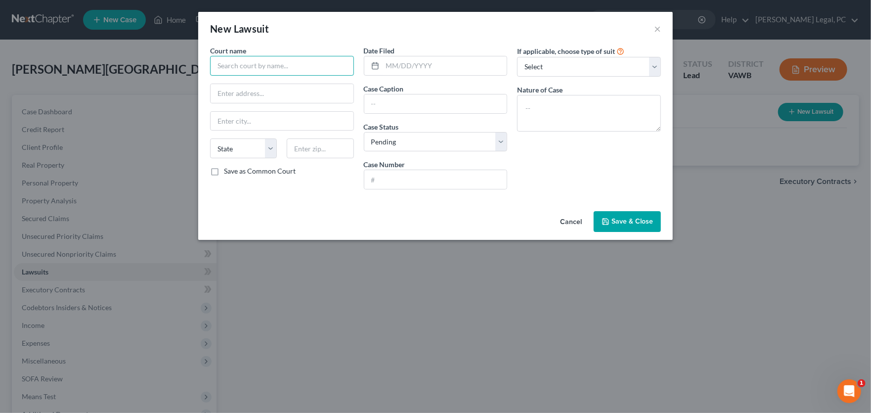
click at [287, 65] on input "text" at bounding box center [282, 66] width 144 height 20
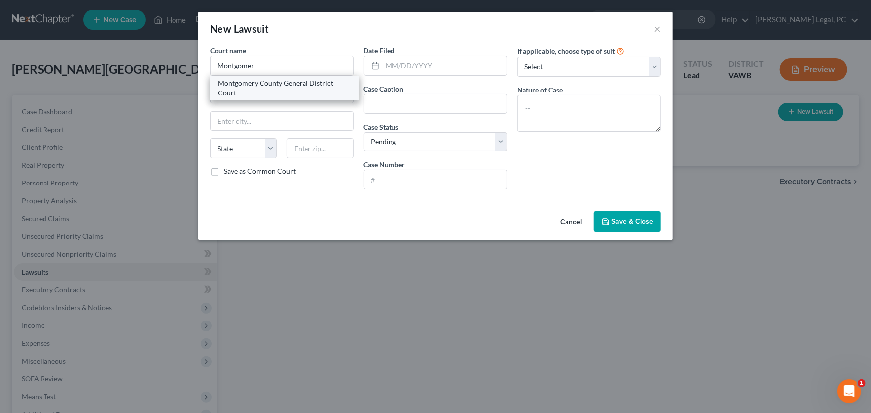
click at [283, 89] on div "Montgomery County General District Court" at bounding box center [284, 88] width 133 height 20
type input "Montgomery County General District Court"
type input "55 East Main Street, 3rd Floor"
type input "Christiansburg"
select select "48"
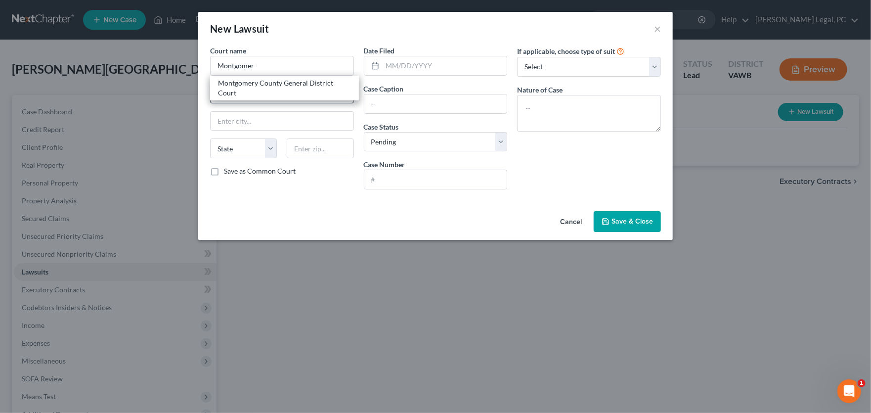
type input "24073"
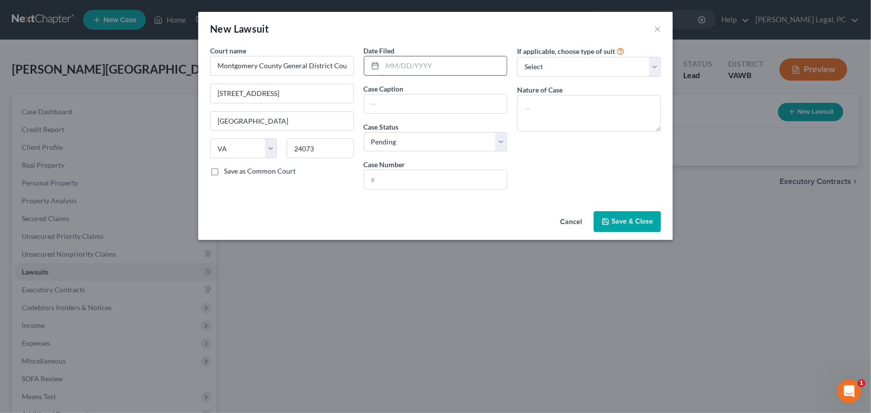
click at [393, 69] on input "text" at bounding box center [445, 65] width 125 height 19
type input "07/11/2025"
click at [401, 105] on input "text" at bounding box center [435, 103] width 143 height 19
type input "Member One FCU v. Devon Rae Linkous"
click at [418, 184] on input "text" at bounding box center [435, 179] width 143 height 19
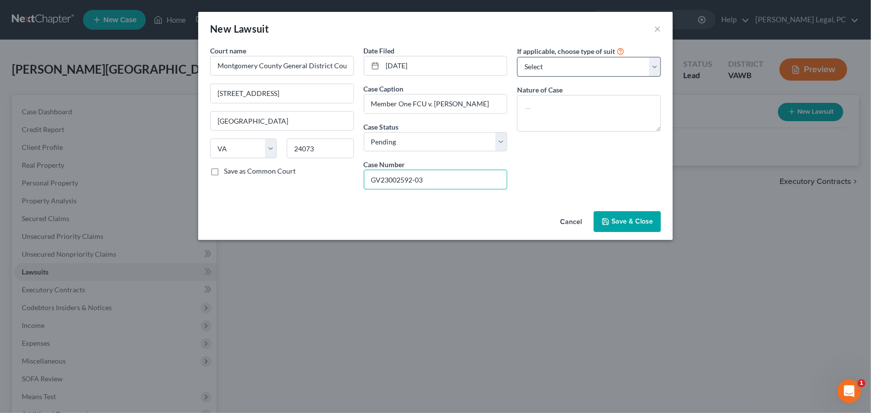
type input "GV23002592-03"
click at [554, 60] on select "Select Repossession Garnishment Foreclosure Attached, Seized, Or Levied Other" at bounding box center [589, 67] width 144 height 20
select select "4"
click at [517, 57] on select "Select Repossession Garnishment Foreclosure Attached, Seized, Or Levied Other" at bounding box center [589, 67] width 144 height 20
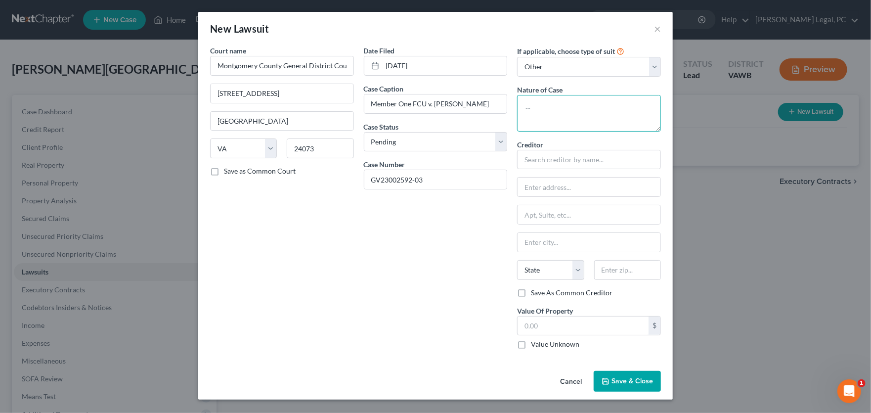
click at [554, 109] on textarea at bounding box center [589, 113] width 144 height 37
click at [549, 108] on textarea at bounding box center [589, 113] width 144 height 37
type textarea "Garnishment Summons"
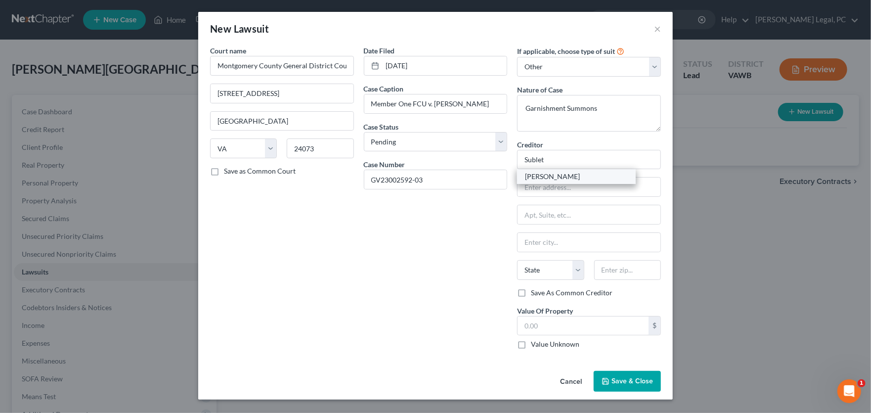
click at [561, 176] on div "Sublett Pearson" at bounding box center [576, 177] width 103 height 10
type input "Sublett Pearson"
type input "2965 Colonnade Drive, Suite 200"
type input "Roanoke"
select select "48"
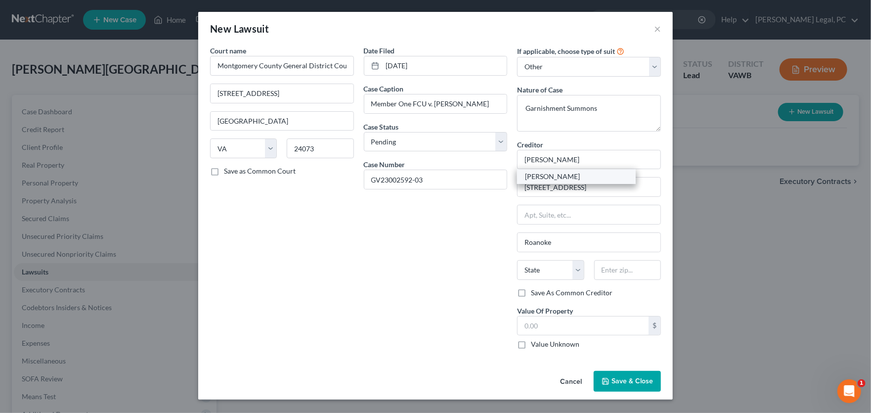
type input "24018"
click at [558, 326] on input "text" at bounding box center [583, 325] width 131 height 19
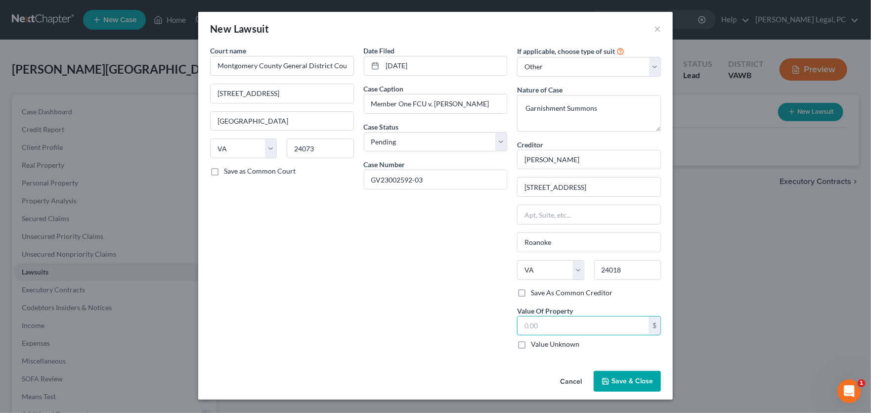
click at [638, 380] on span "Save & Close" at bounding box center [633, 381] width 42 height 8
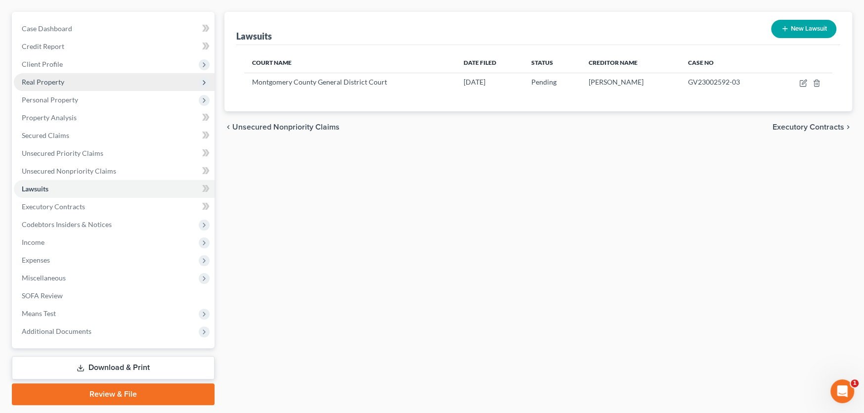
scroll to position [112, 0]
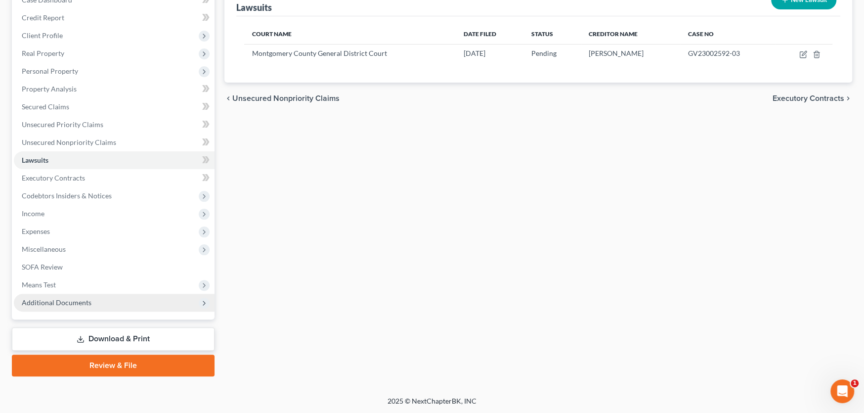
click at [75, 301] on span "Additional Documents" at bounding box center [57, 302] width 70 height 8
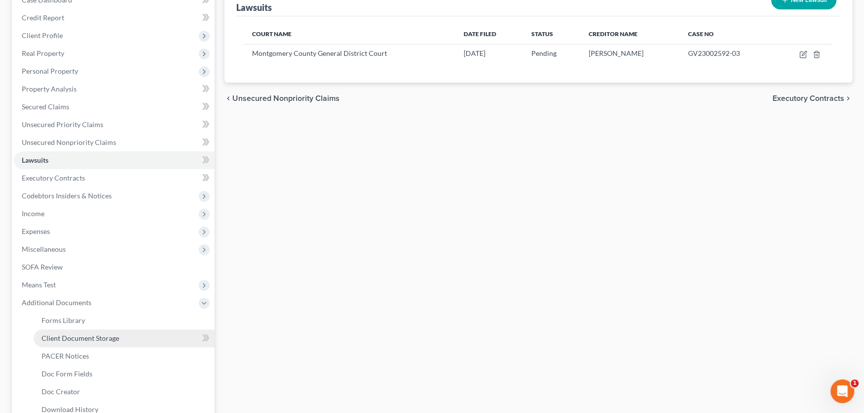
click at [90, 335] on span "Client Document Storage" at bounding box center [81, 338] width 78 height 8
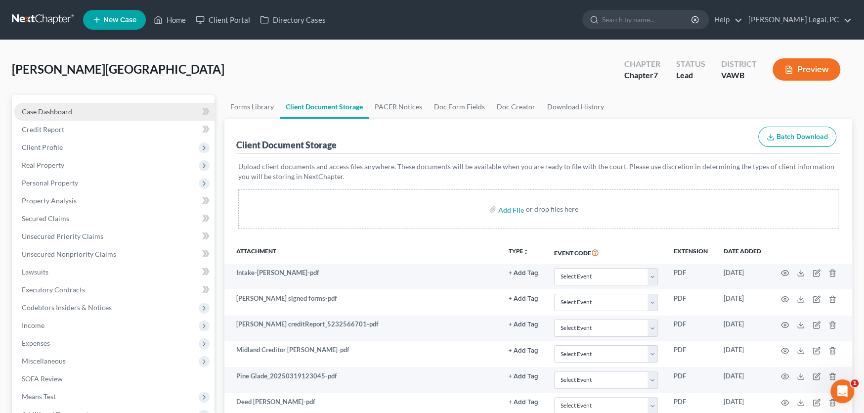
click at [59, 107] on span "Case Dashboard" at bounding box center [47, 111] width 50 height 8
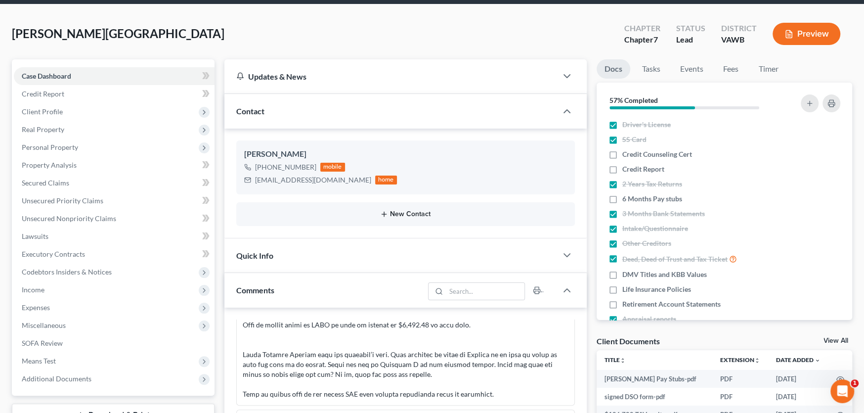
scroll to position [247, 0]
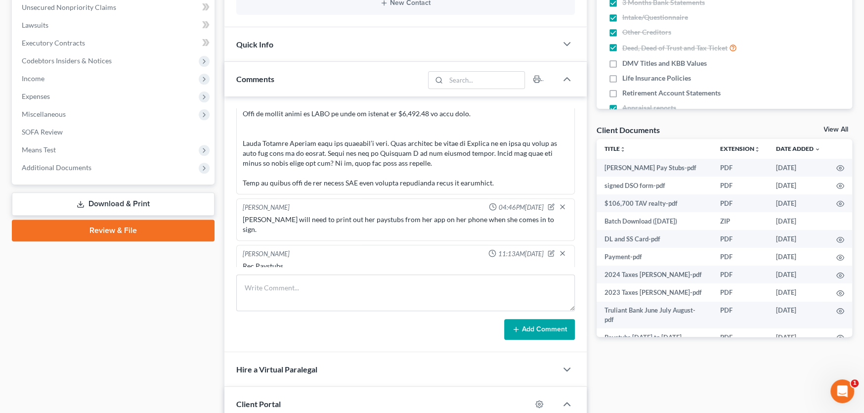
drag, startPoint x: 166, startPoint y: 298, endPoint x: 166, endPoint y: 292, distance: 5.9
click at [166, 298] on div "Case Dashboard Payments Invoices Payments Payments Credit Report Client Profile" at bounding box center [113, 187] width 213 height 679
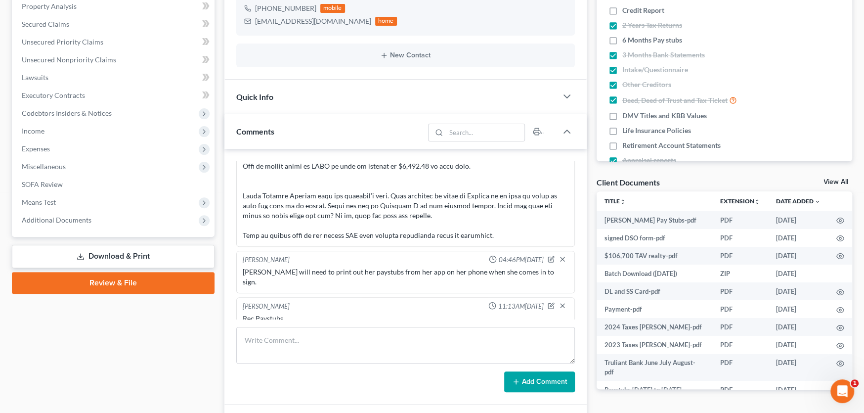
scroll to position [198, 0]
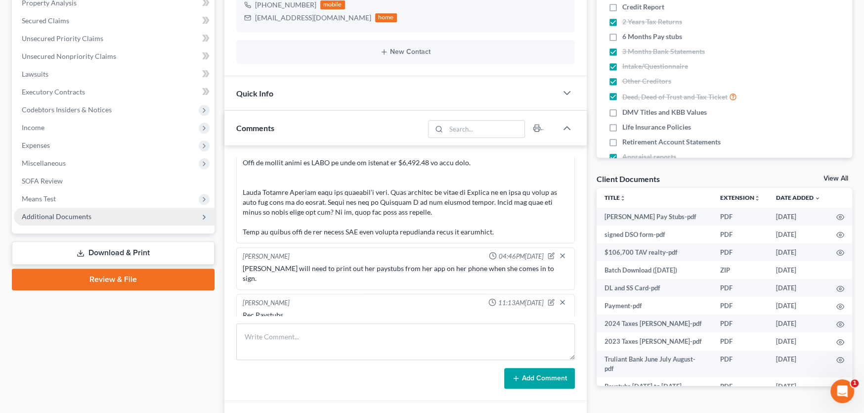
click at [86, 219] on span "Additional Documents" at bounding box center [57, 216] width 70 height 8
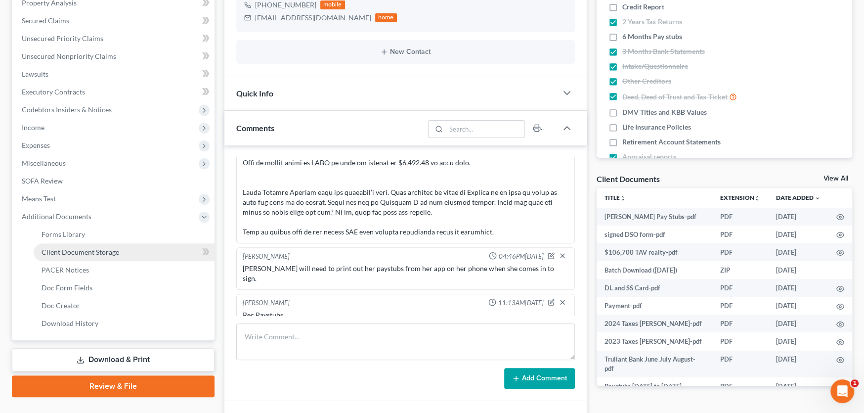
click at [84, 245] on link "Client Document Storage" at bounding box center [124, 252] width 181 height 18
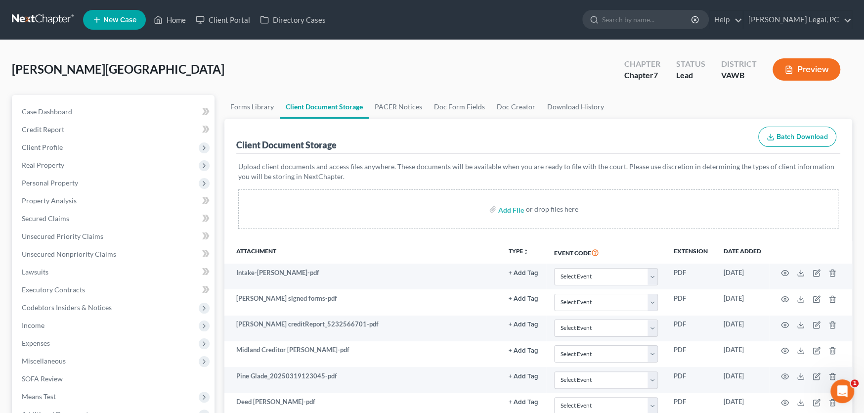
click at [44, 14] on link at bounding box center [43, 20] width 63 height 18
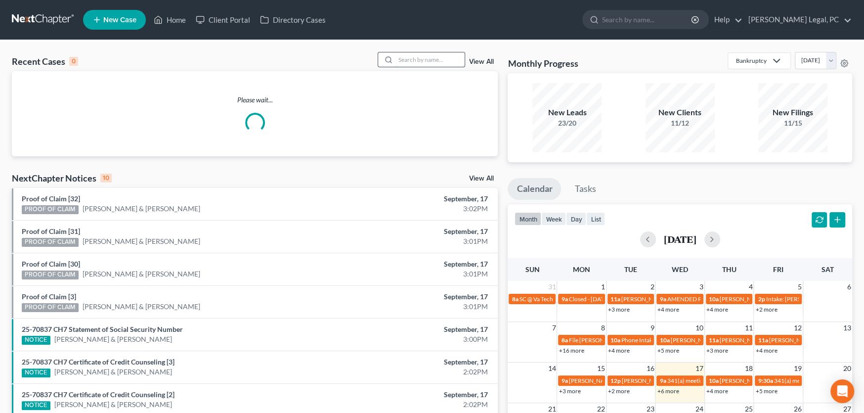
click at [428, 58] on input "search" at bounding box center [430, 59] width 69 height 14
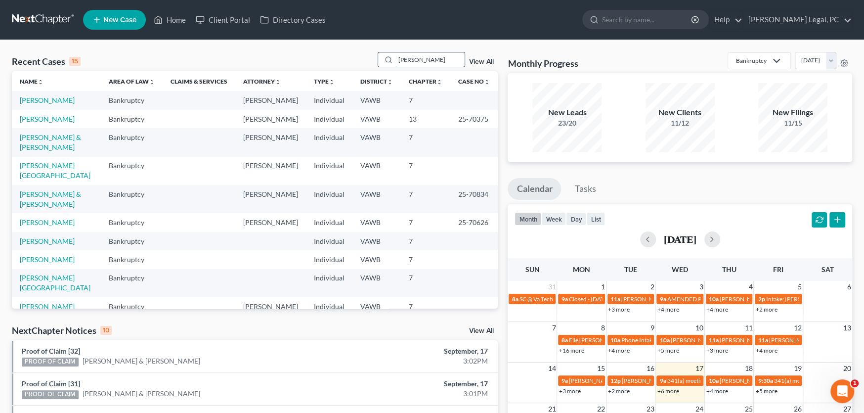
type input "[PERSON_NAME]"
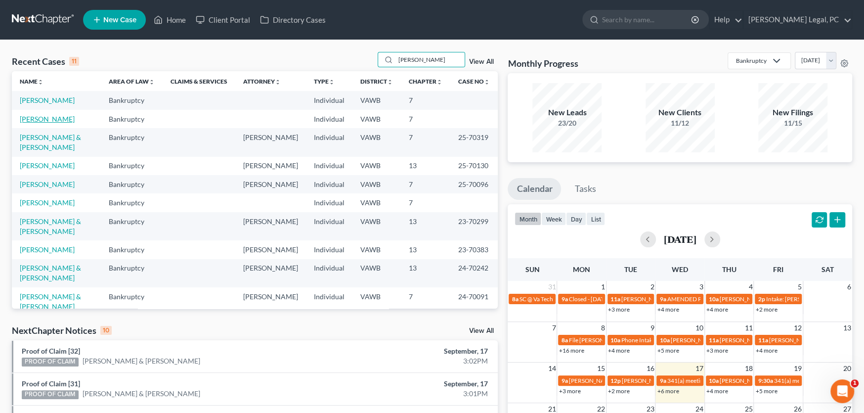
click at [59, 117] on link "[PERSON_NAME]" at bounding box center [47, 119] width 55 height 8
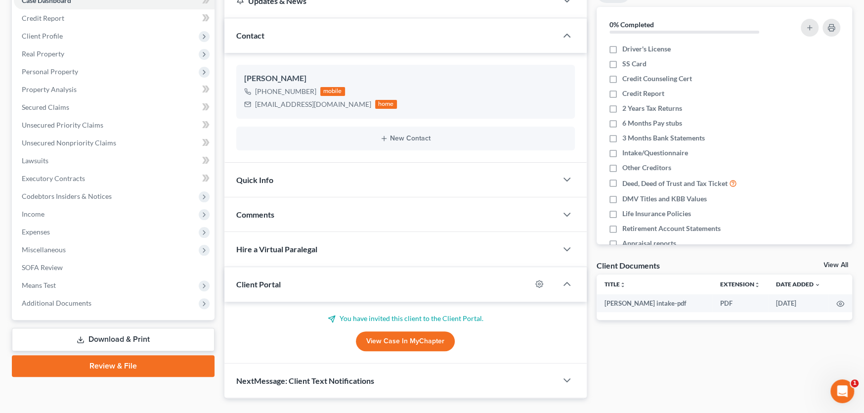
scroll to position [133, 0]
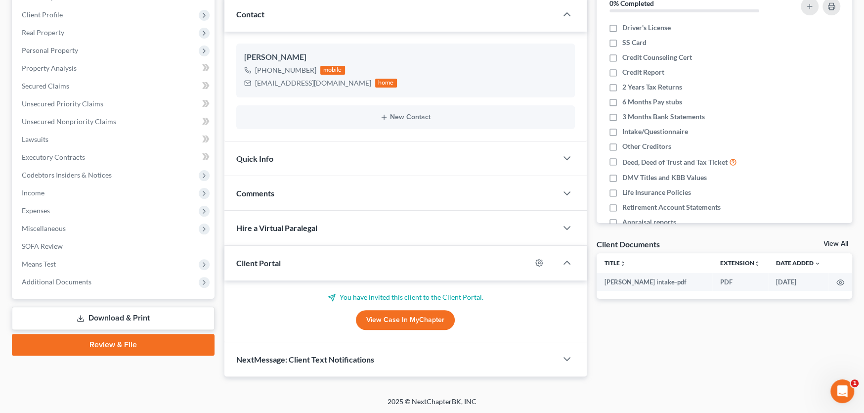
click at [262, 189] on span "Comments" at bounding box center [255, 192] width 38 height 9
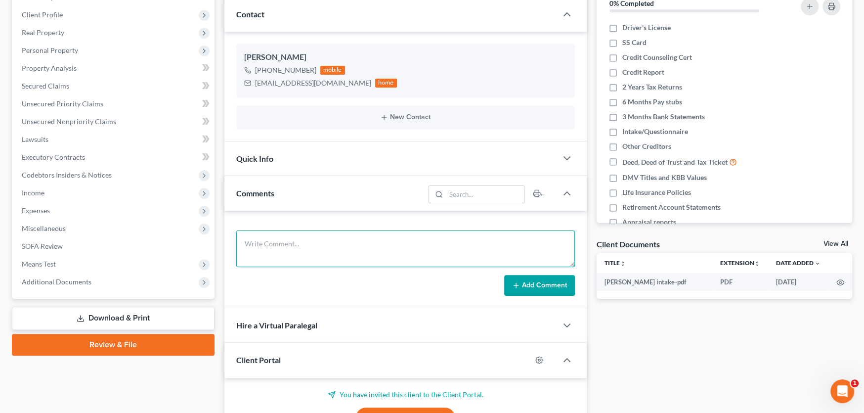
click at [305, 249] on textarea at bounding box center [405, 248] width 339 height 37
type textarea "Bland County vacant land owed by His dad and himself and sister, Delbert Charle…"
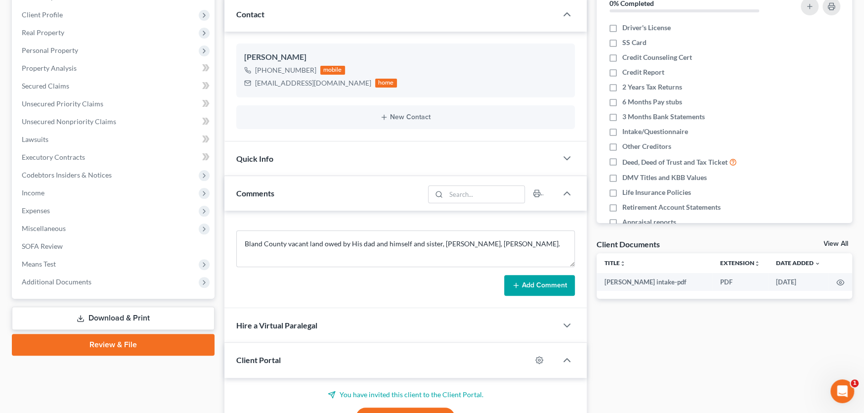
click at [537, 277] on button "Add Comment" at bounding box center [539, 285] width 71 height 21
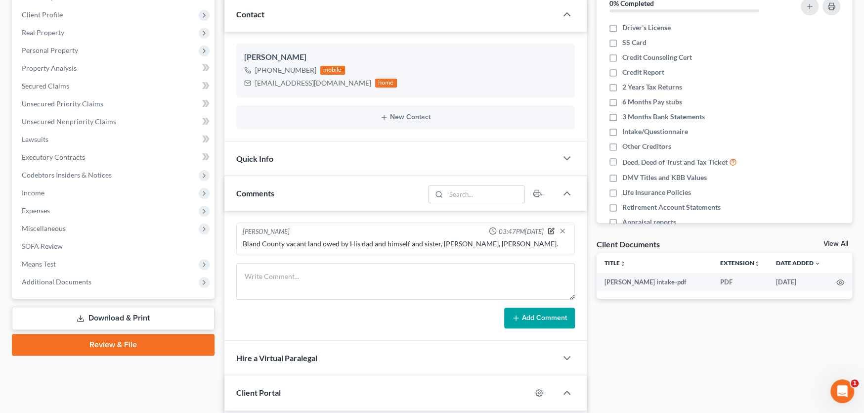
click at [552, 229] on icon "button" at bounding box center [552, 230] width 4 height 4
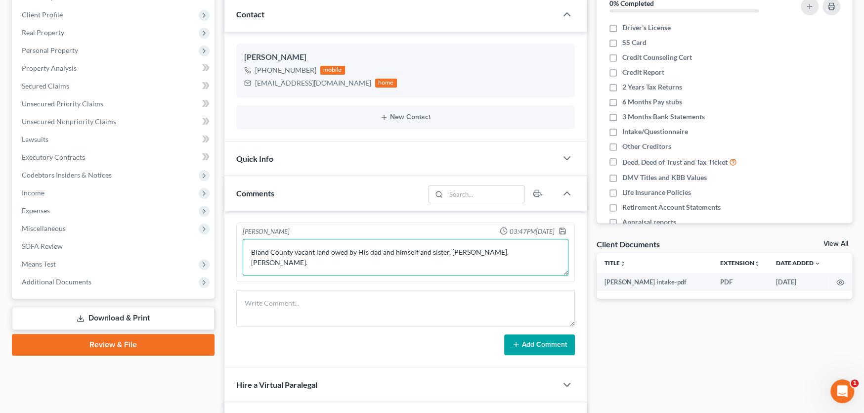
click at [423, 264] on textarea "Bland County vacant land owed by His dad and himself and sister, Delbert Charle…" at bounding box center [406, 257] width 326 height 37
click at [327, 271] on textarea "Bland County vacant land owed by His dad and himself and sister, Delbert Charle…" at bounding box center [406, 257] width 326 height 37
type textarea "Bland County vacant land owed by His dad and himself and sister, Delbert Charle…"
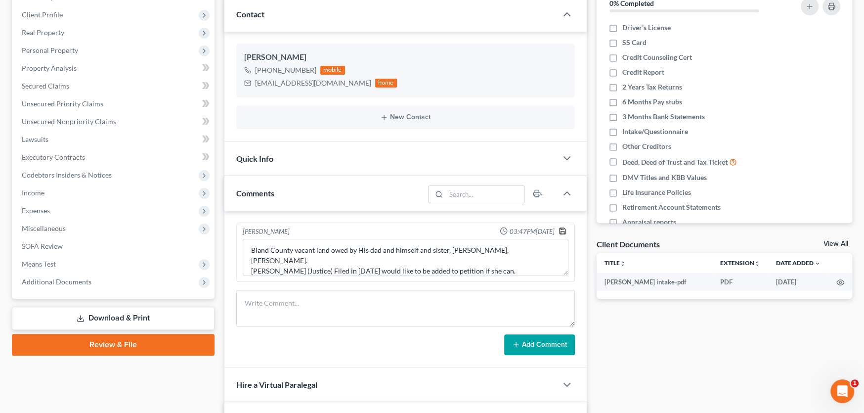
click at [564, 232] on polyline "button" at bounding box center [562, 232] width 3 height 2
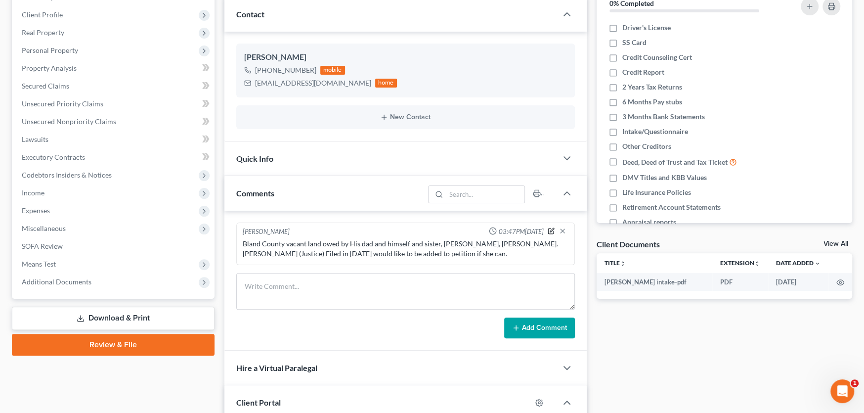
click at [550, 228] on icon "button" at bounding box center [551, 230] width 7 height 7
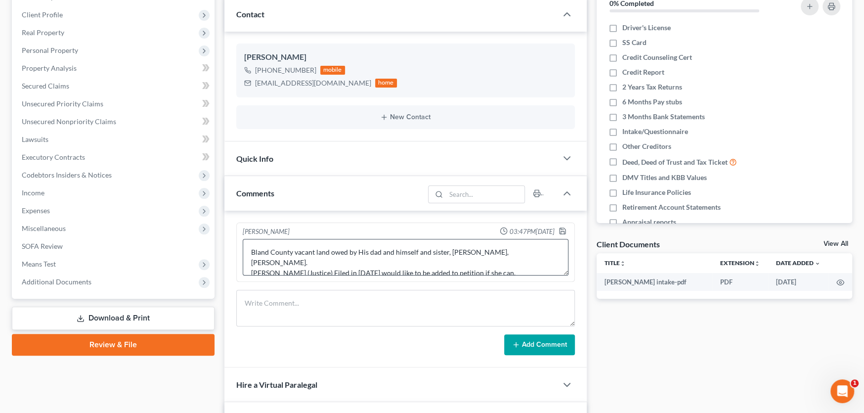
scroll to position [10, 0]
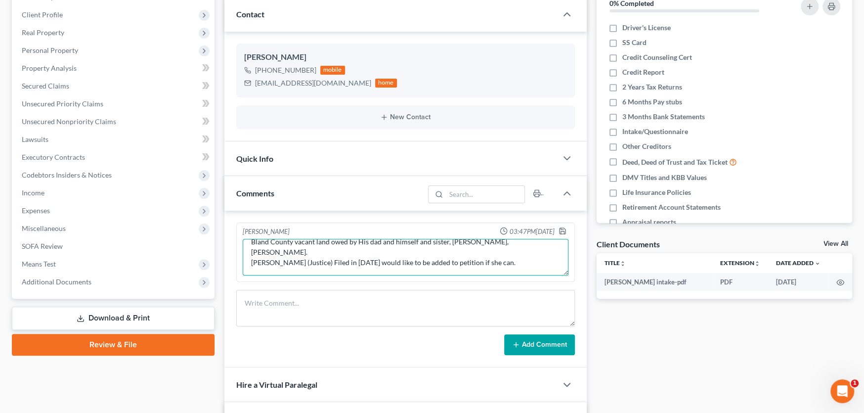
click at [501, 261] on textarea "Bland County vacant land owed by His dad and himself and sister, Delbert Charle…" at bounding box center [406, 257] width 326 height 37
type textarea "Bland County vacant land owed by His dad and himself and sister, Delbert Charle…"
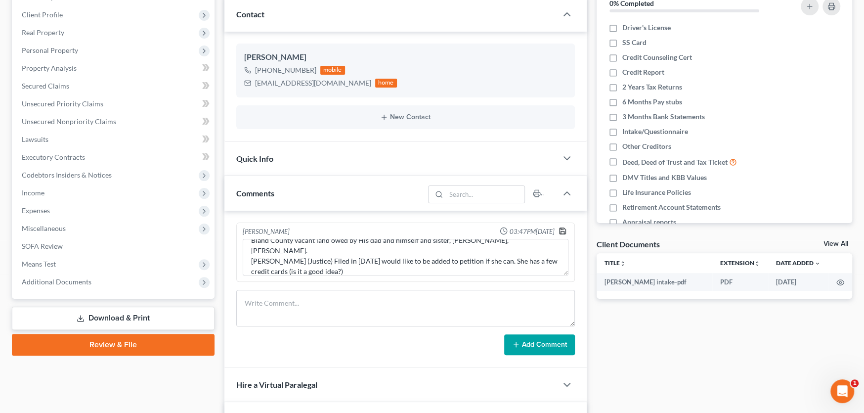
click at [563, 230] on icon "button" at bounding box center [563, 231] width 8 height 8
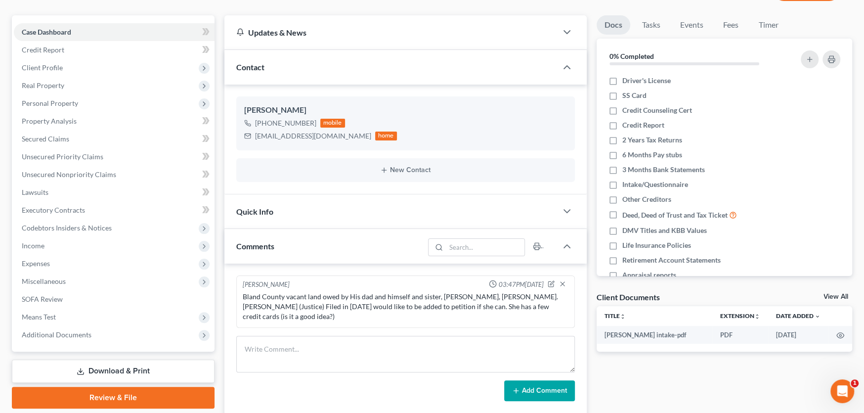
scroll to position [0, 0]
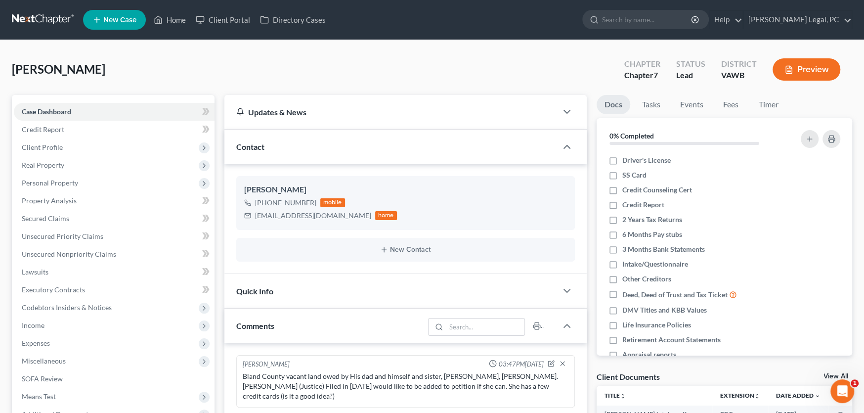
click at [56, 20] on link at bounding box center [43, 20] width 63 height 18
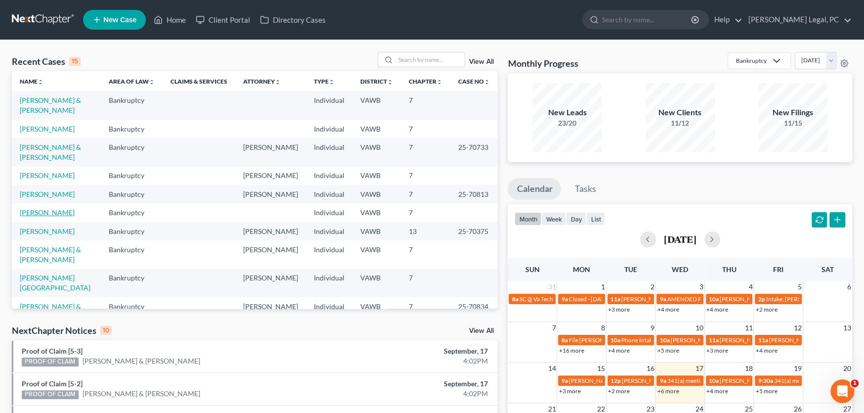
click at [43, 208] on link "[PERSON_NAME]" at bounding box center [47, 212] width 55 height 8
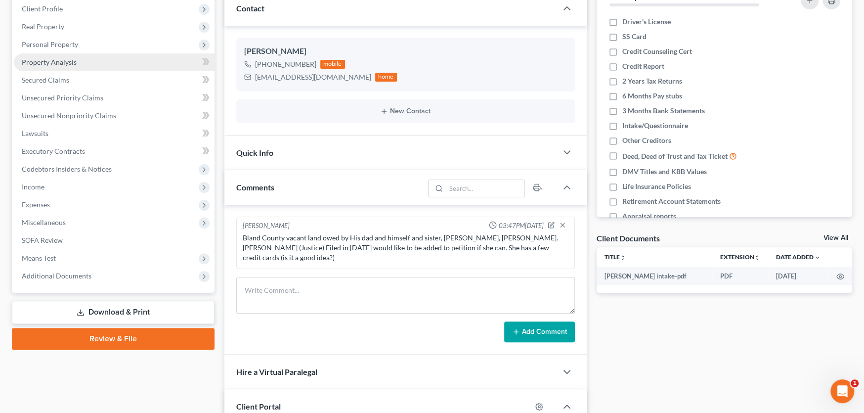
scroll to position [198, 0]
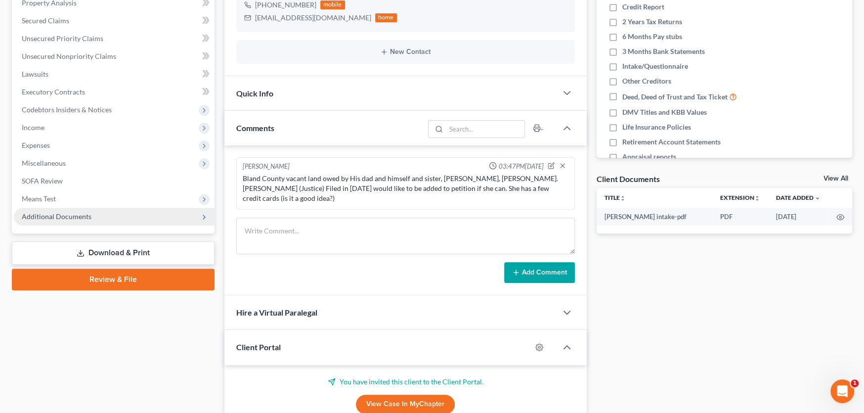
click at [61, 215] on span "Additional Documents" at bounding box center [57, 216] width 70 height 8
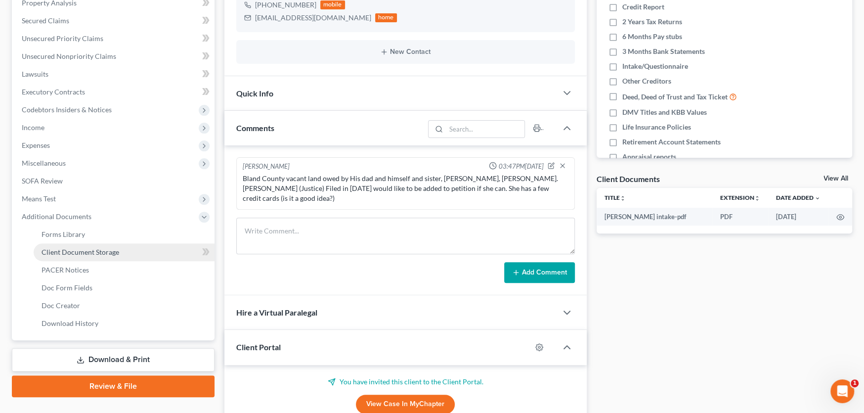
click at [71, 249] on span "Client Document Storage" at bounding box center [81, 252] width 78 height 8
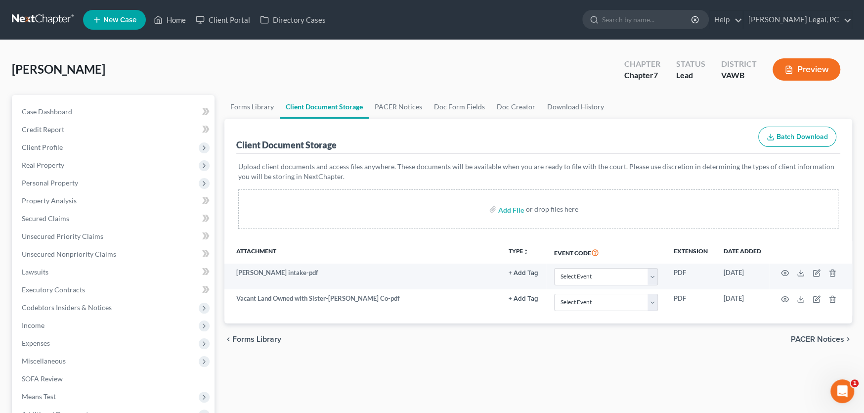
click at [35, 15] on link at bounding box center [43, 20] width 63 height 18
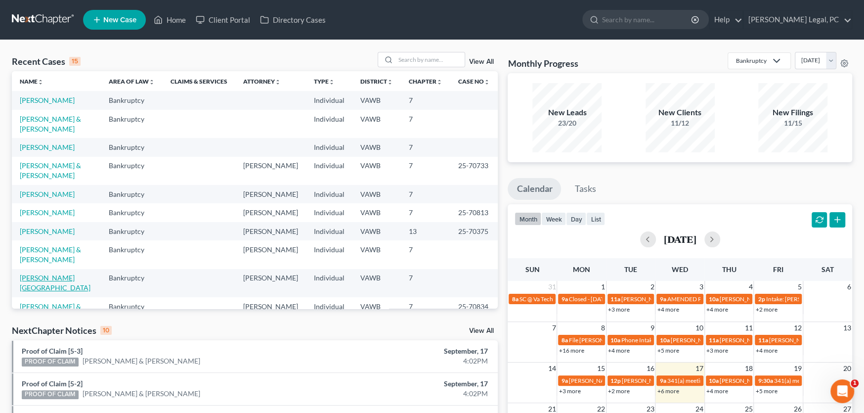
click at [51, 273] on link "[PERSON_NAME][GEOGRAPHIC_DATA]" at bounding box center [55, 282] width 71 height 18
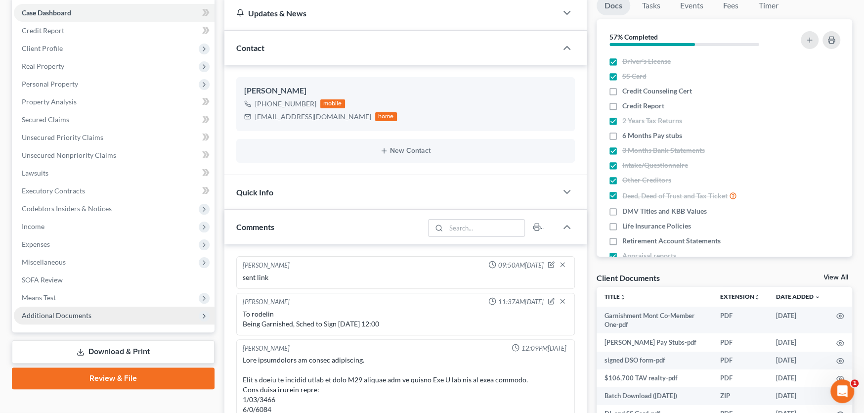
scroll to position [543, 0]
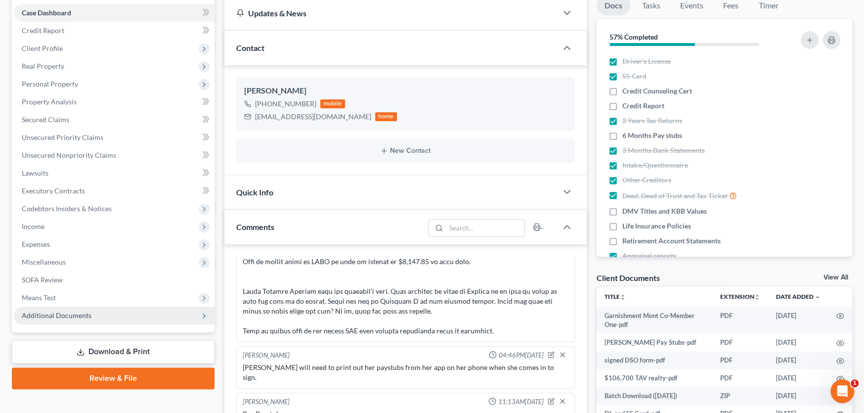
click at [56, 319] on span "Additional Documents" at bounding box center [114, 316] width 201 height 18
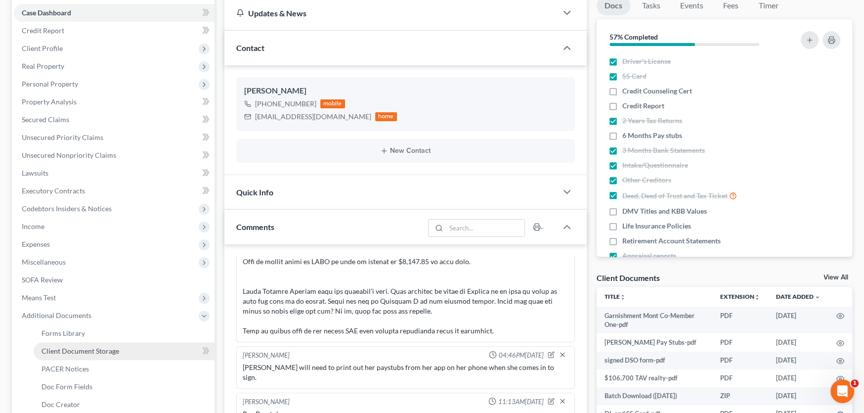
click at [83, 351] on span "Client Document Storage" at bounding box center [81, 351] width 78 height 8
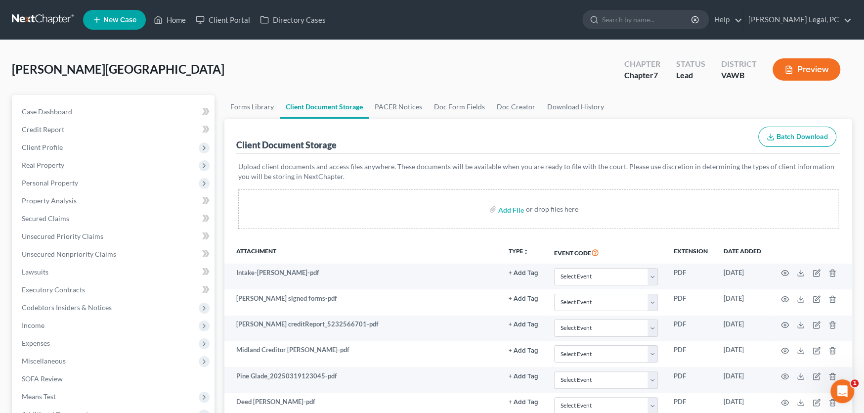
click at [33, 15] on link at bounding box center [43, 20] width 63 height 18
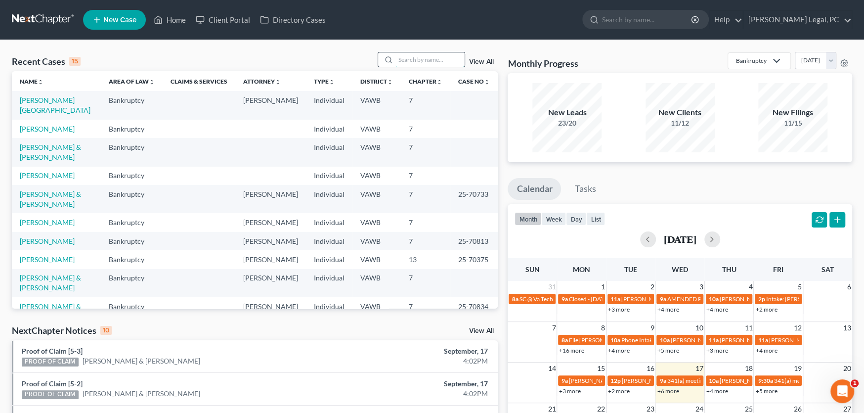
click at [411, 59] on input "search" at bounding box center [430, 59] width 69 height 14
click at [42, 125] on link "[PERSON_NAME]" at bounding box center [47, 129] width 55 height 8
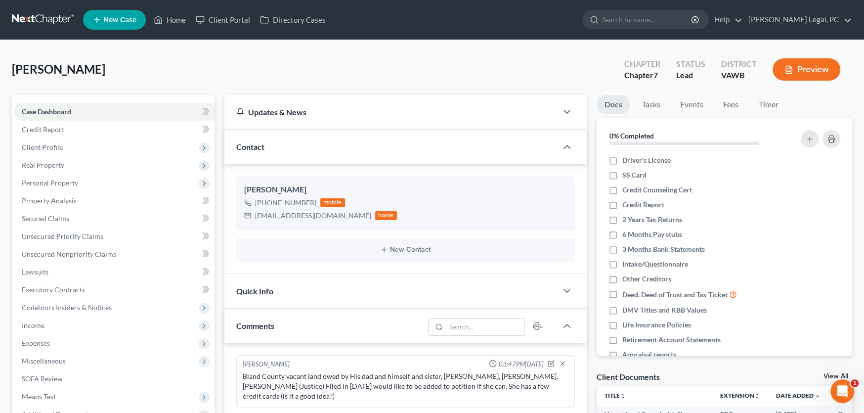
click at [43, 20] on link at bounding box center [43, 20] width 63 height 18
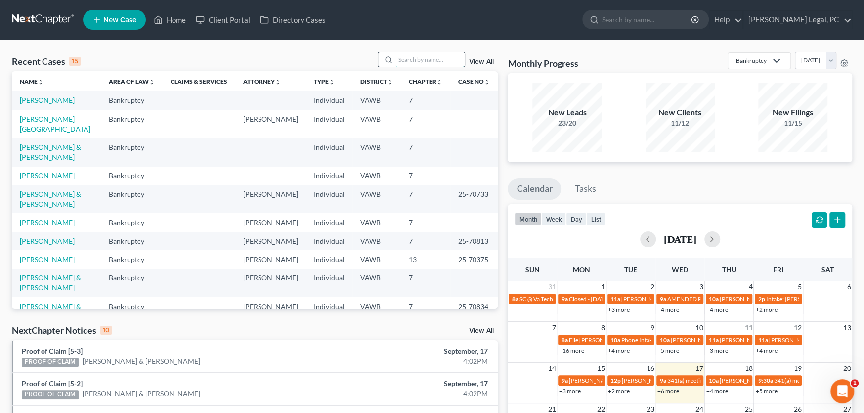
click at [422, 63] on input "search" at bounding box center [430, 59] width 69 height 14
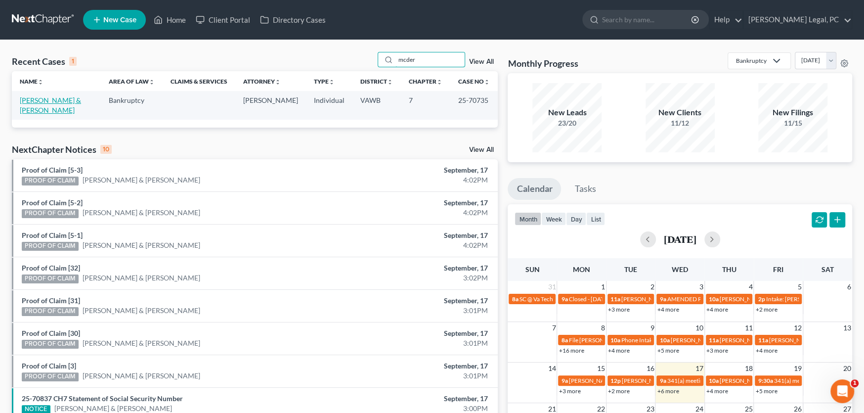
type input "mcder"
click at [57, 100] on link "[PERSON_NAME] & [PERSON_NAME]" at bounding box center [50, 105] width 61 height 18
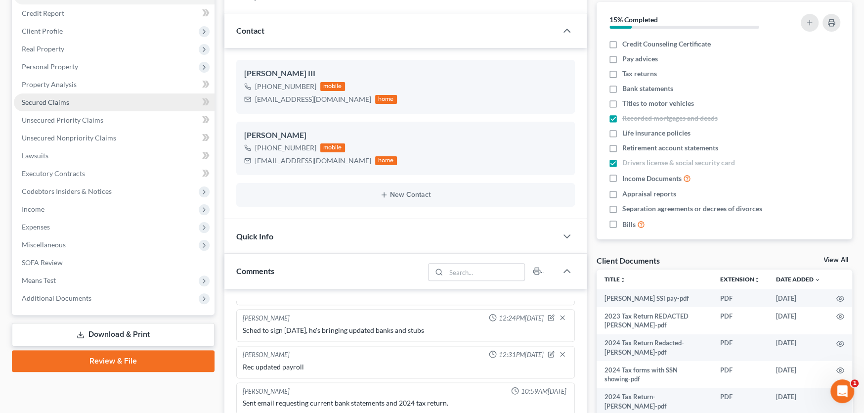
scroll to position [247, 0]
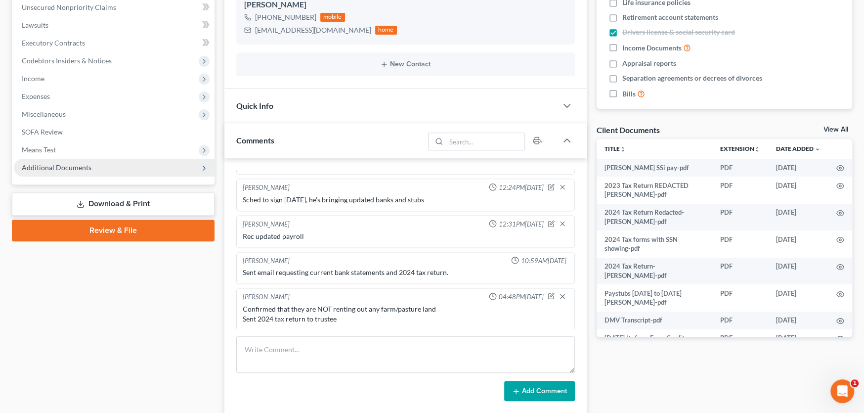
click at [54, 164] on span "Additional Documents" at bounding box center [57, 167] width 70 height 8
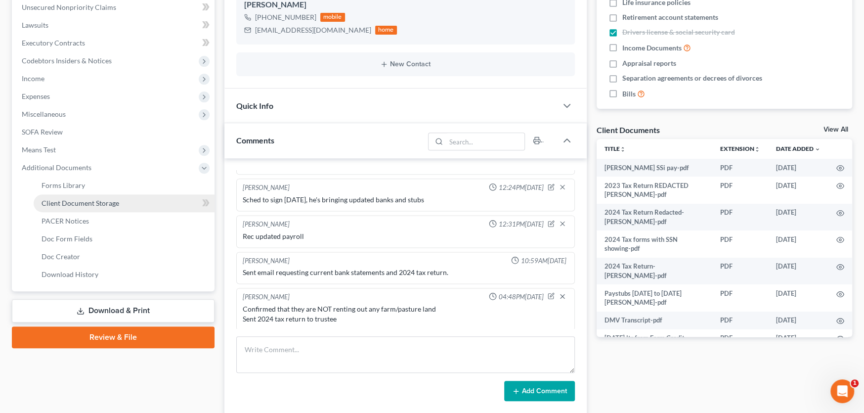
click at [77, 203] on span "Client Document Storage" at bounding box center [81, 203] width 78 height 8
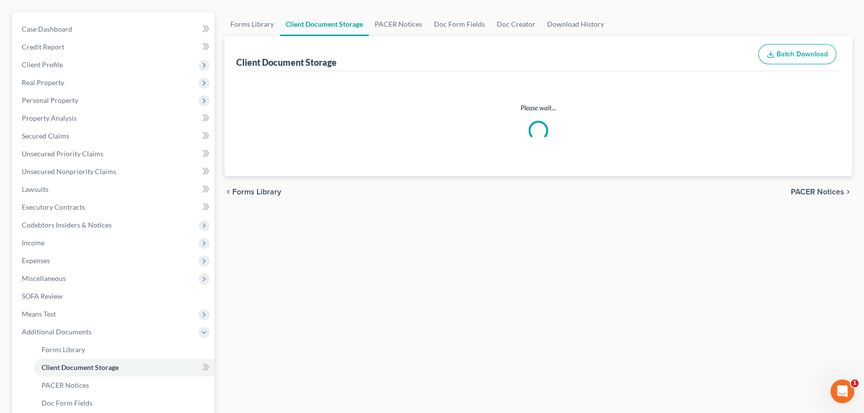
scroll to position [13, 0]
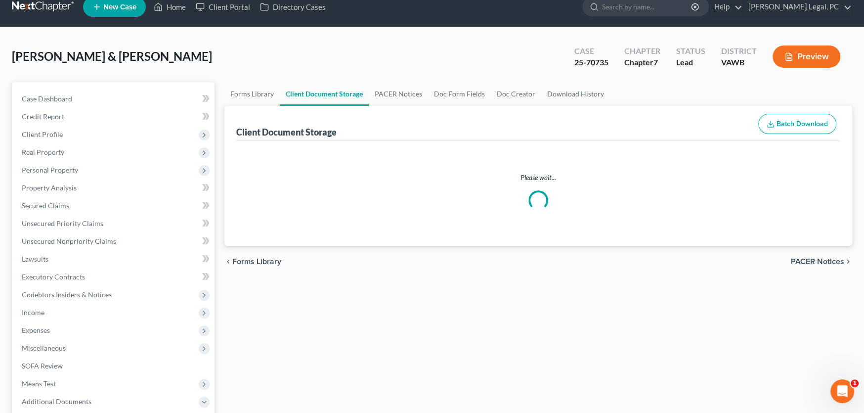
select select "0"
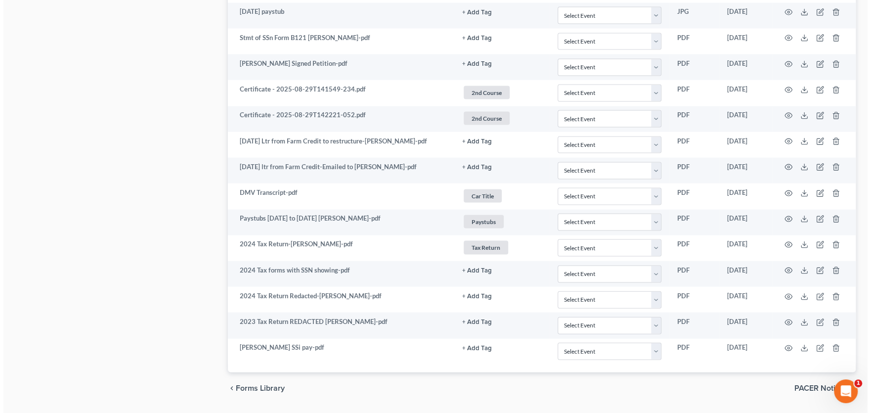
scroll to position [1576, 0]
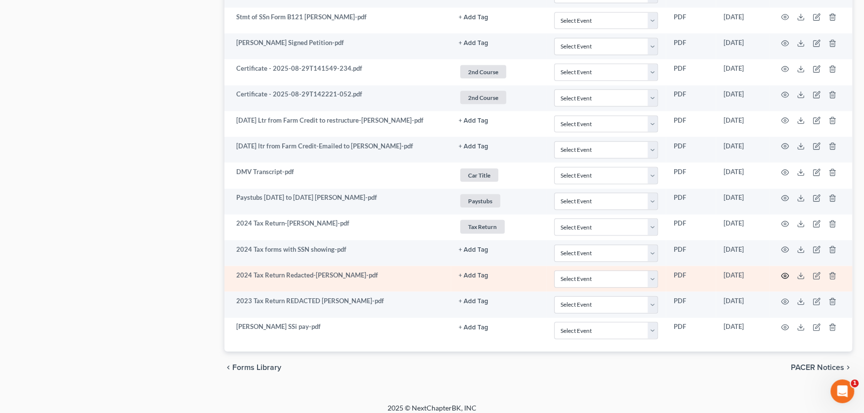
click at [785, 273] on icon "button" at bounding box center [785, 275] width 7 height 5
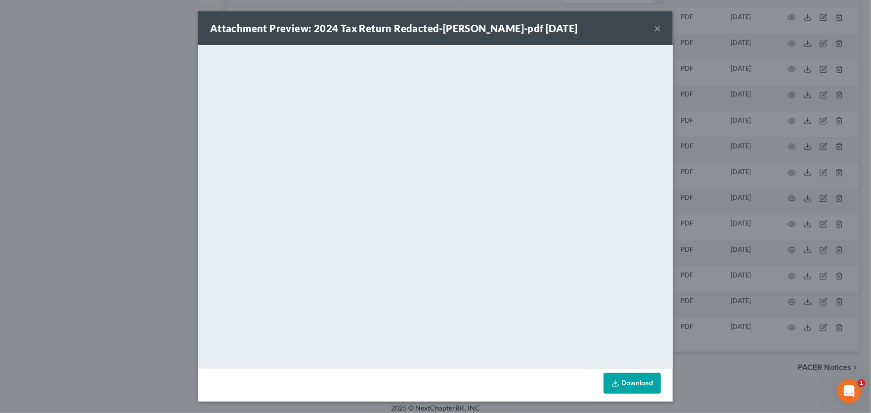
scroll to position [0, 0]
click at [654, 28] on button "×" at bounding box center [657, 29] width 7 height 12
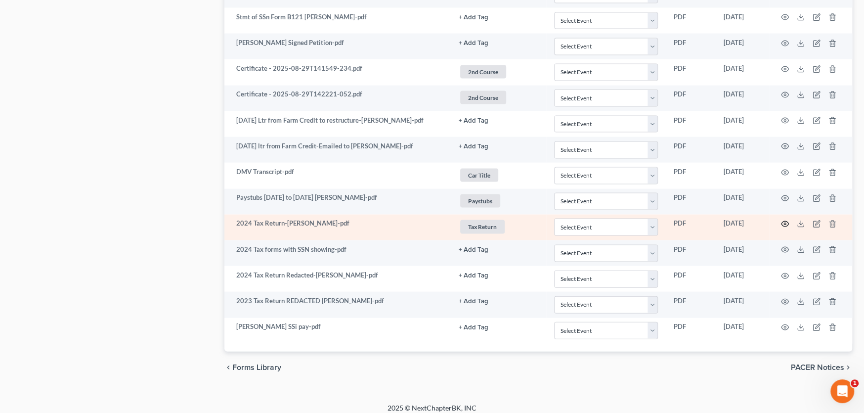
click at [784, 220] on icon "button" at bounding box center [785, 224] width 8 height 8
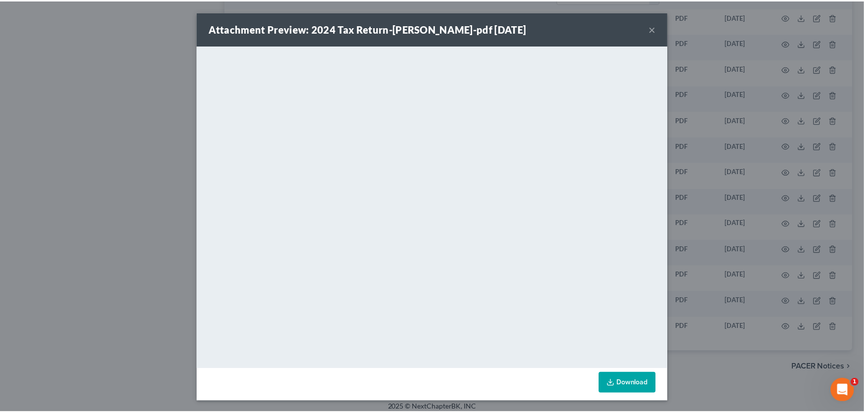
scroll to position [0, 0]
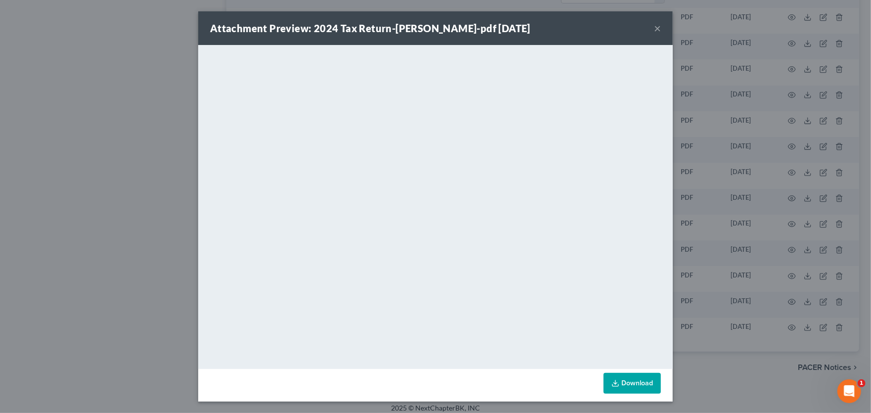
click at [654, 28] on button "×" at bounding box center [657, 28] width 7 height 12
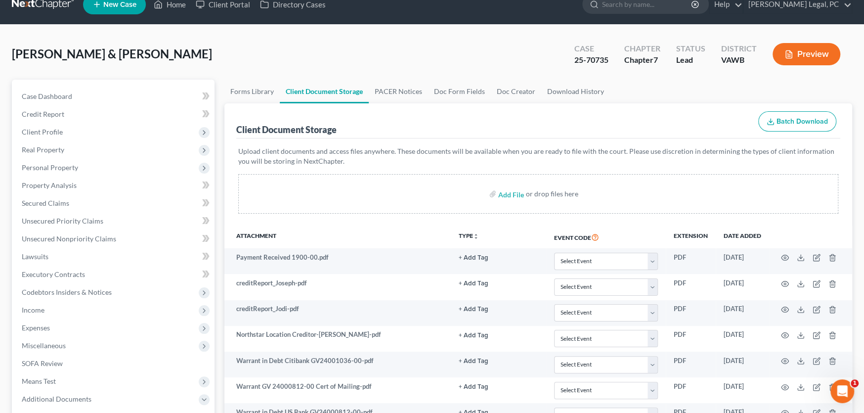
scroll to position [0, 0]
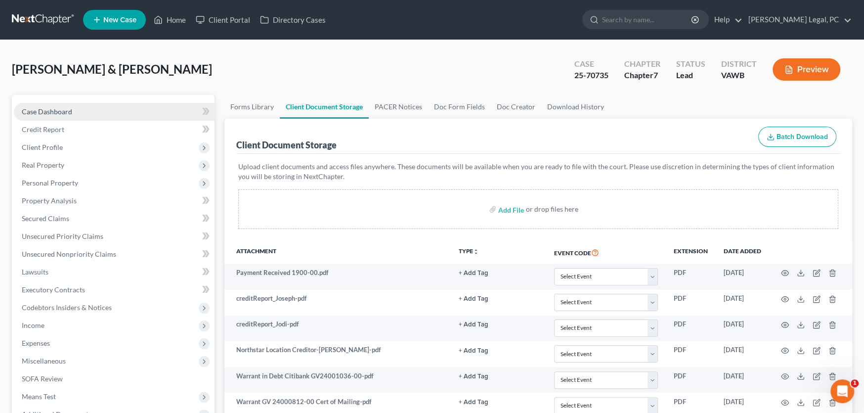
click at [45, 110] on span "Case Dashboard" at bounding box center [47, 111] width 50 height 8
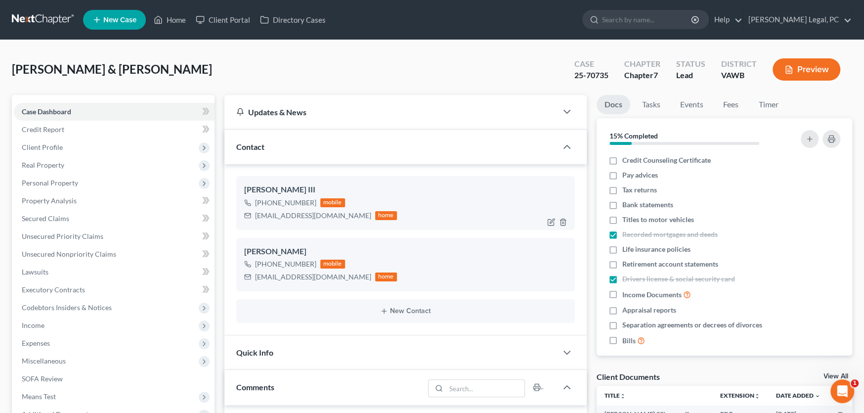
scroll to position [1087, 0]
click at [30, 11] on link at bounding box center [43, 20] width 63 height 18
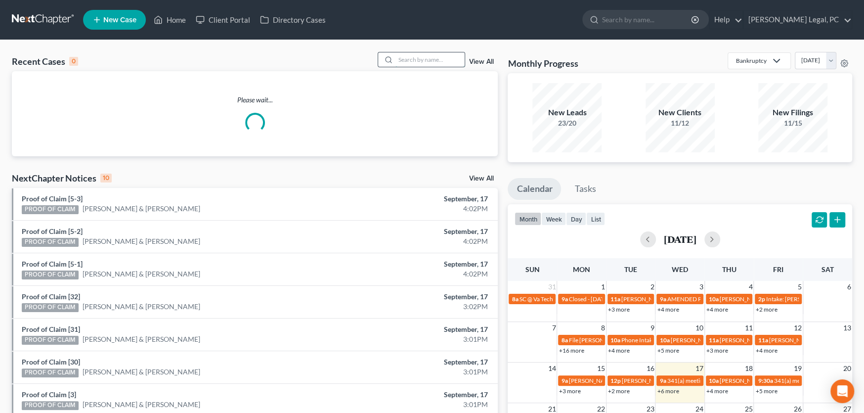
click at [408, 61] on input "search" at bounding box center [430, 59] width 69 height 14
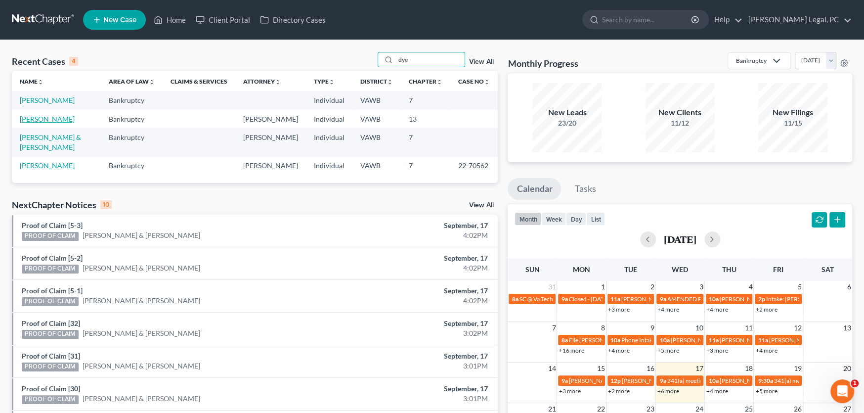
type input "dye"
click at [36, 118] on link "[PERSON_NAME]" at bounding box center [47, 119] width 55 height 8
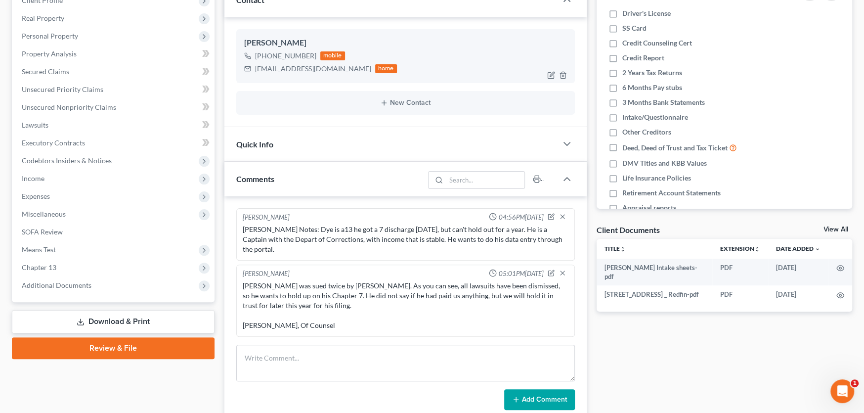
scroll to position [198, 0]
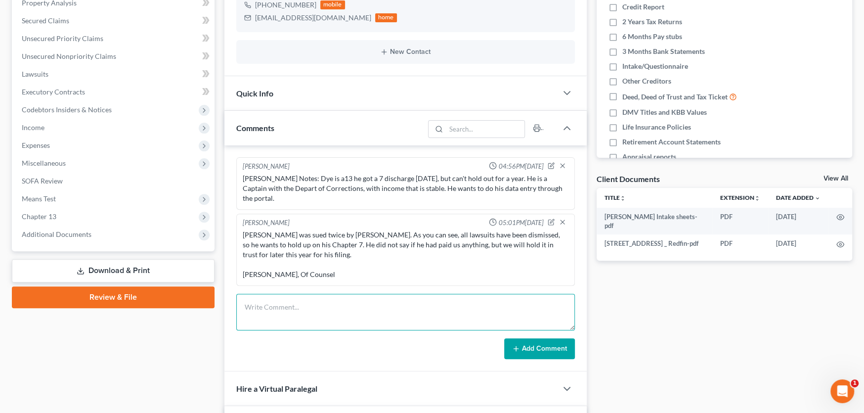
click at [361, 294] on textarea at bounding box center [405, 312] width 339 height 37
type textarea "PIF per Bob"
click at [539, 338] on button "Add Comment" at bounding box center [539, 348] width 71 height 21
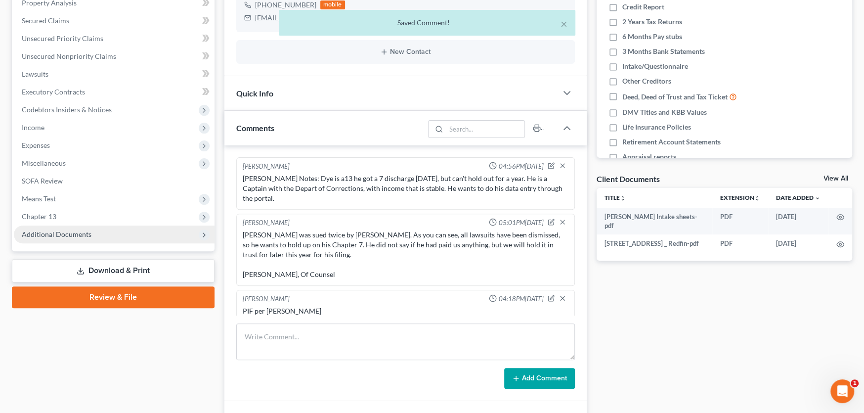
click at [67, 237] on span "Additional Documents" at bounding box center [114, 234] width 201 height 18
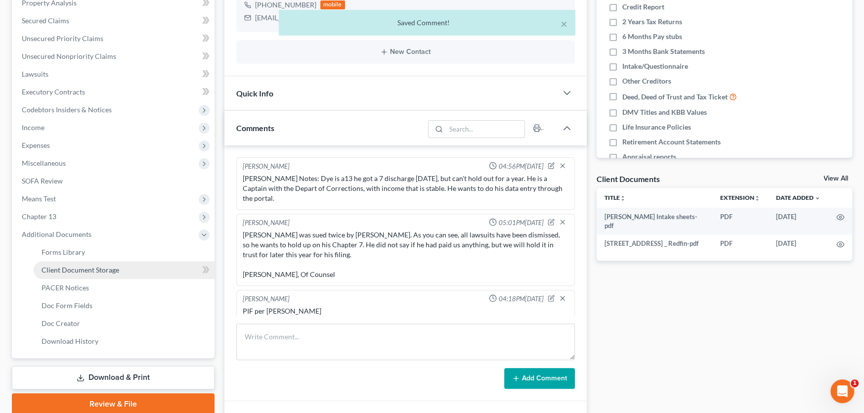
click at [69, 267] on span "Client Document Storage" at bounding box center [81, 269] width 78 height 8
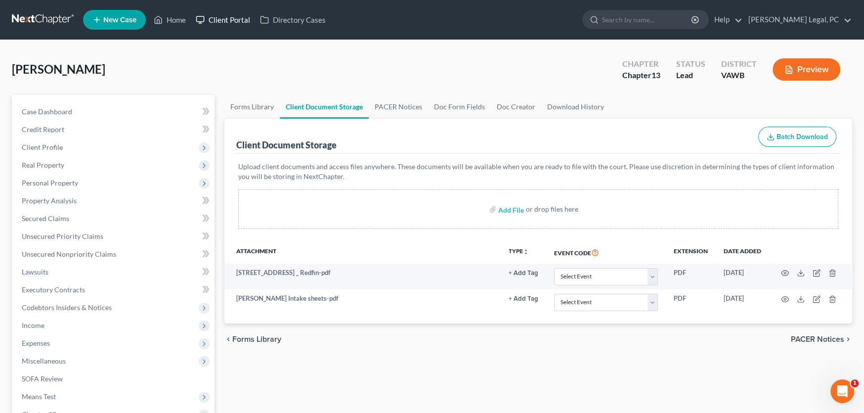
click at [227, 17] on link "Client Portal" at bounding box center [223, 20] width 64 height 18
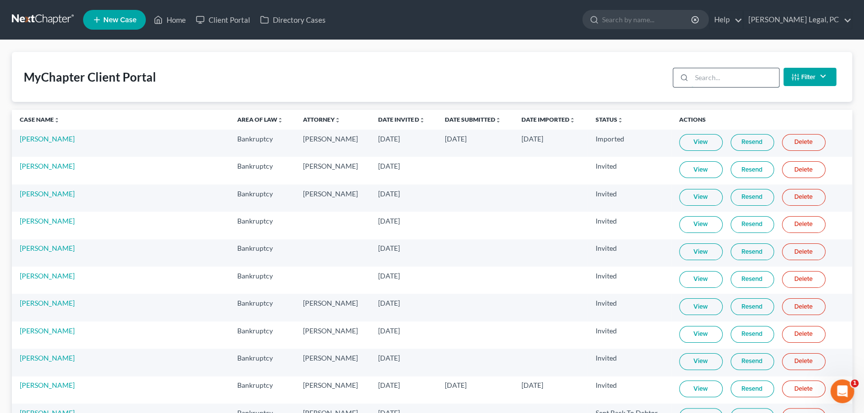
click at [696, 77] on input "search" at bounding box center [736, 77] width 88 height 19
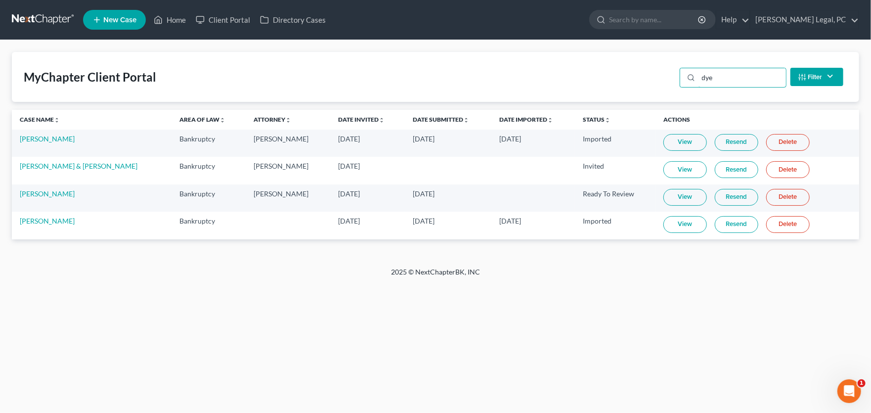
type input "dye"
click at [670, 193] on link "View" at bounding box center [685, 197] width 44 height 17
click at [50, 17] on link at bounding box center [43, 20] width 63 height 18
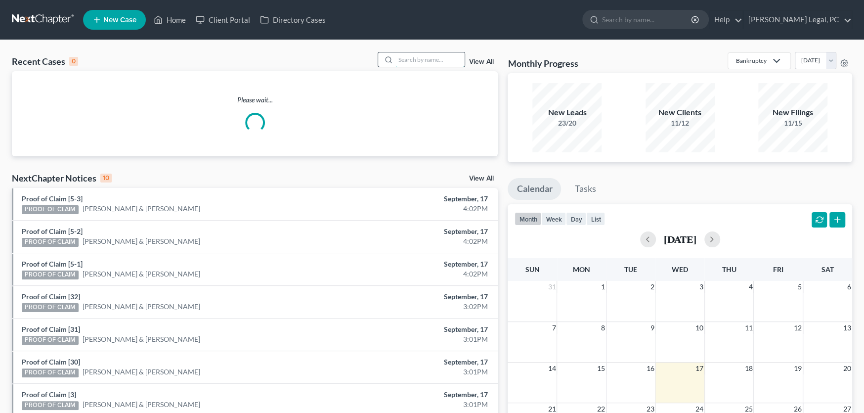
click at [410, 60] on input "search" at bounding box center [430, 59] width 69 height 14
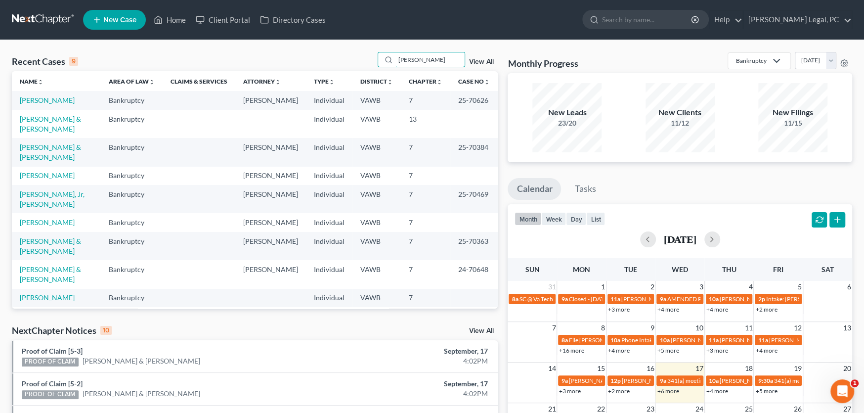
type input "[PERSON_NAME]"
click at [21, 14] on link at bounding box center [43, 20] width 63 height 18
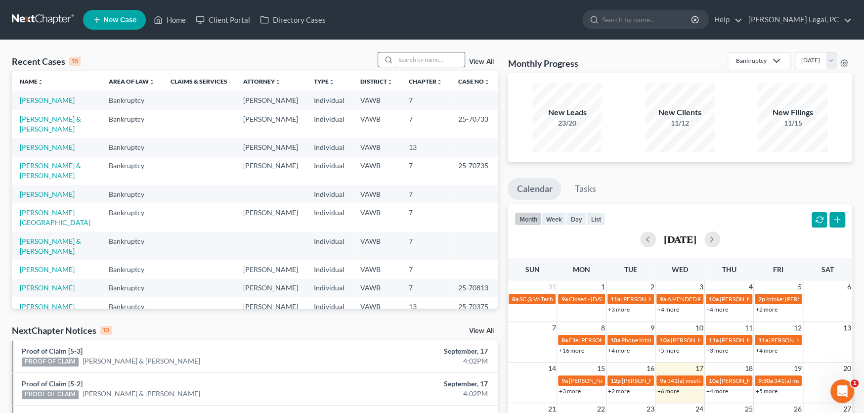
click at [429, 60] on input "search" at bounding box center [430, 59] width 69 height 14
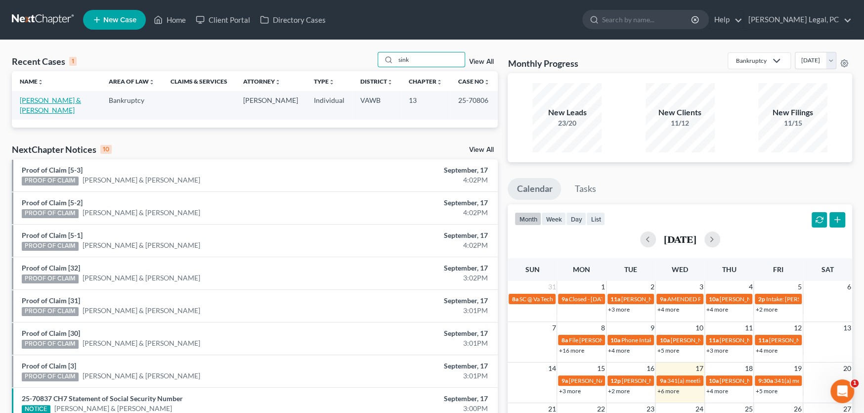
type input "sink"
click at [40, 101] on link "[PERSON_NAME] & [PERSON_NAME]" at bounding box center [50, 105] width 61 height 18
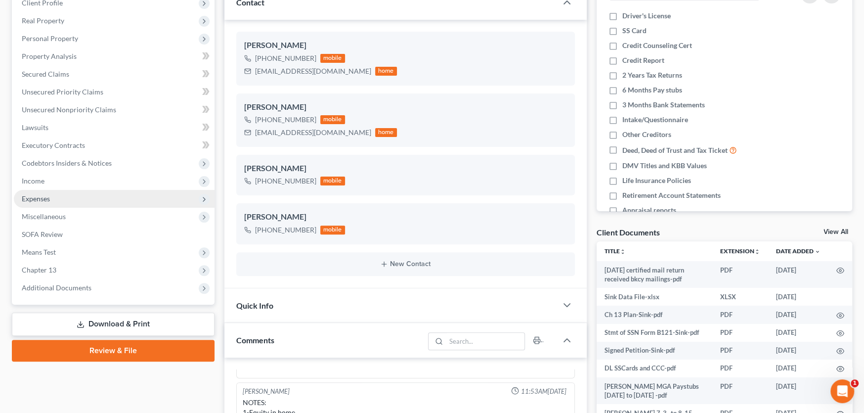
scroll to position [148, 0]
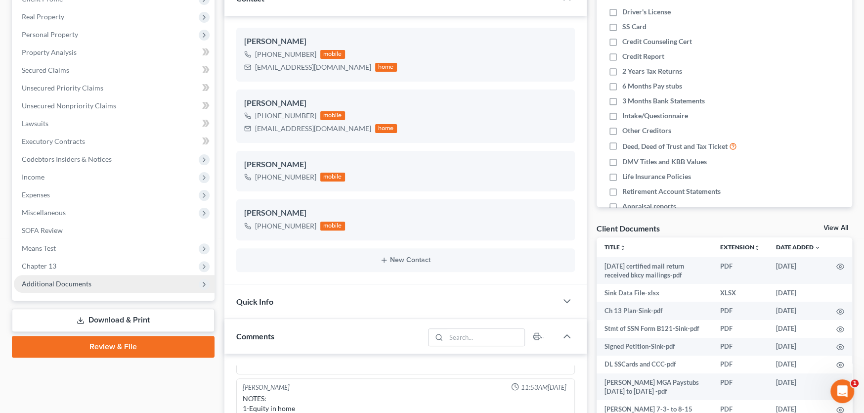
click at [62, 279] on span "Additional Documents" at bounding box center [57, 283] width 70 height 8
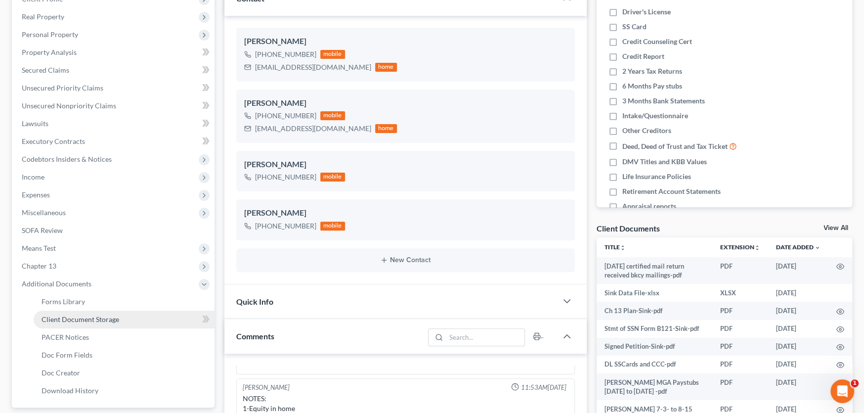
click at [71, 316] on span "Client Document Storage" at bounding box center [81, 319] width 78 height 8
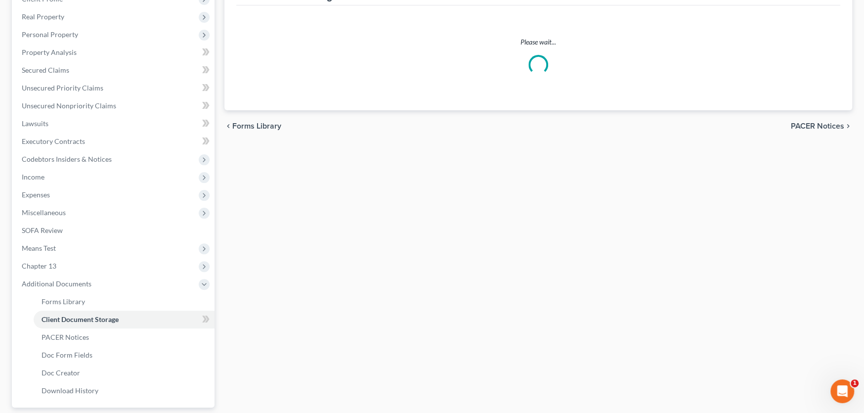
scroll to position [28, 0]
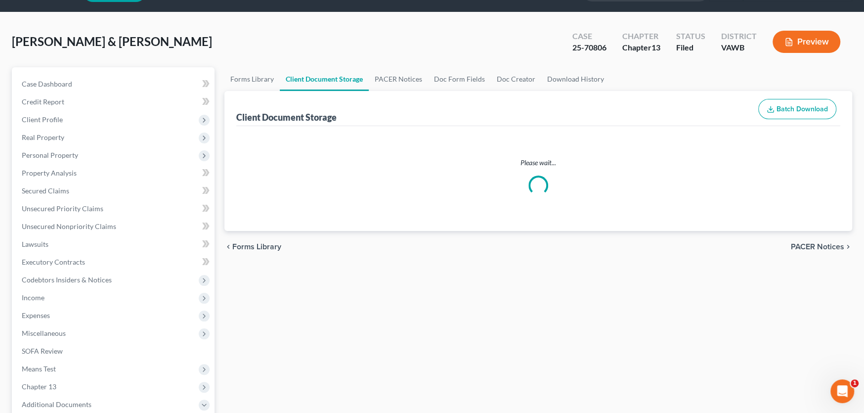
select select "0"
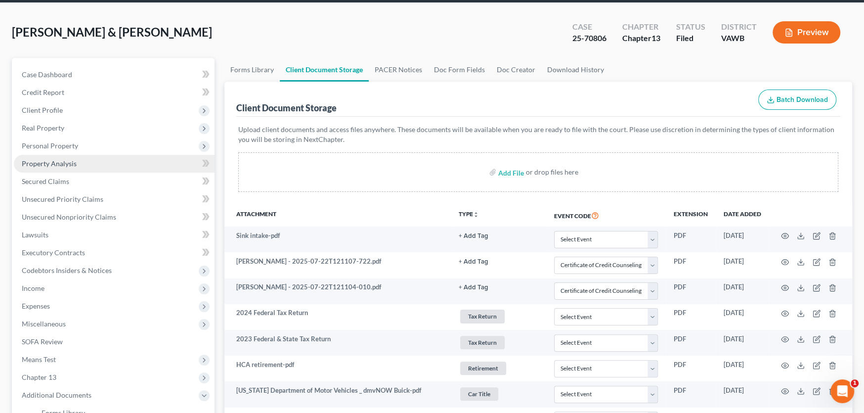
scroll to position [0, 0]
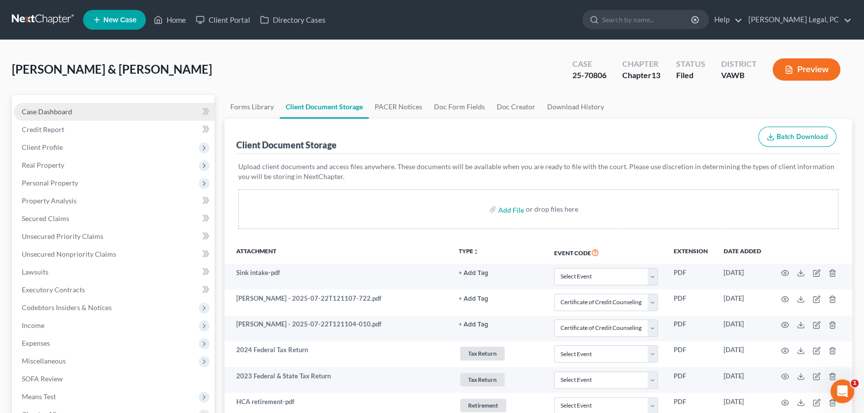
click at [51, 108] on span "Case Dashboard" at bounding box center [47, 111] width 50 height 8
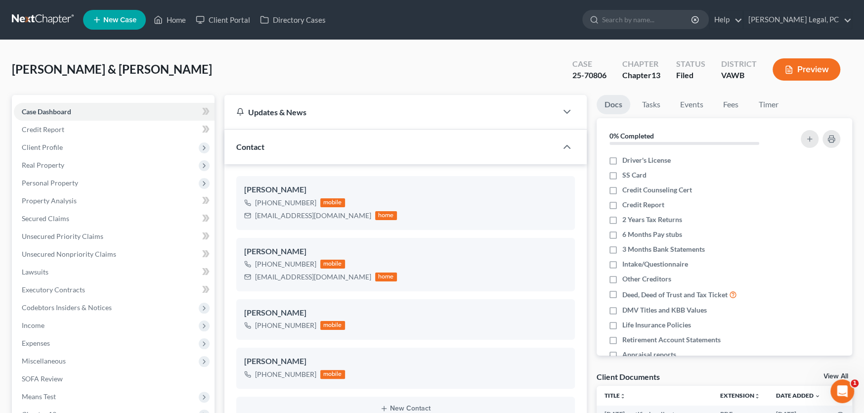
scroll to position [430, 0]
drag, startPoint x: 339, startPoint y: 215, endPoint x: 257, endPoint y: 217, distance: 82.1
click at [257, 217] on div "[EMAIL_ADDRESS][DOMAIN_NAME]" at bounding box center [313, 216] width 116 height 10
copy div "[EMAIL_ADDRESS][DOMAIN_NAME]"
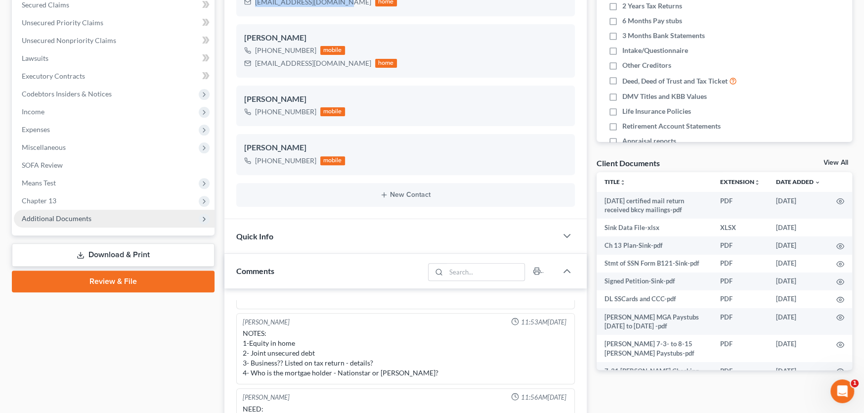
scroll to position [297, 0]
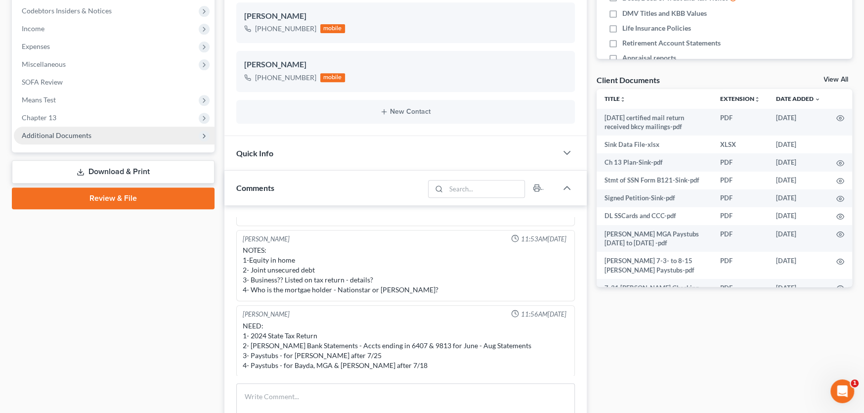
click at [75, 134] on span "Additional Documents" at bounding box center [57, 135] width 70 height 8
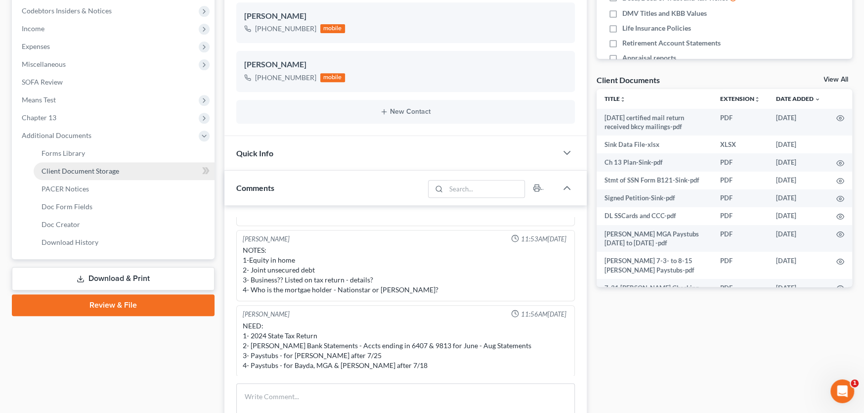
click at [75, 169] on span "Client Document Storage" at bounding box center [81, 171] width 78 height 8
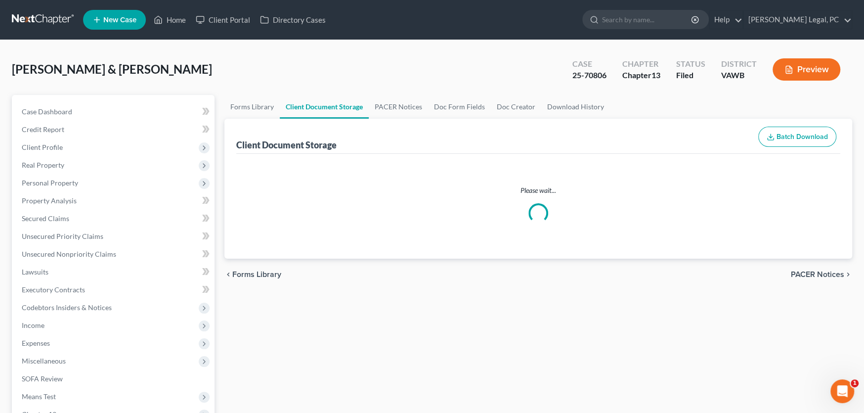
select select "0"
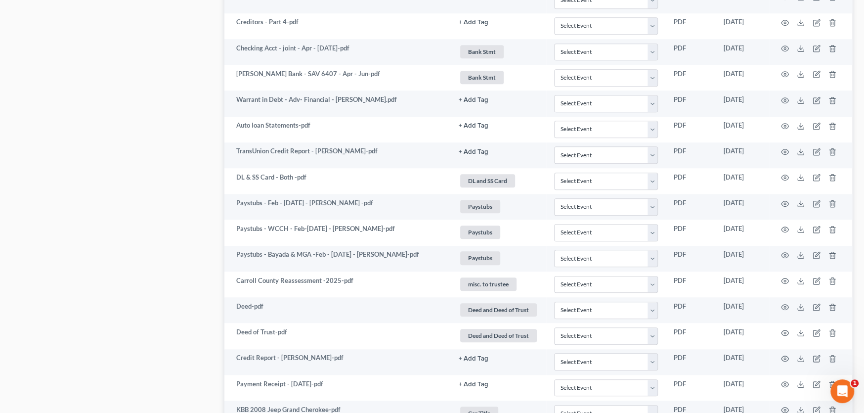
scroll to position [615, 0]
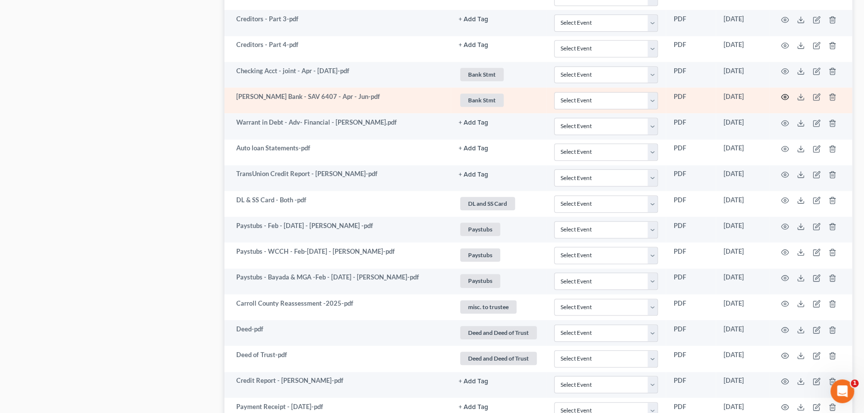
click at [785, 94] on icon "button" at bounding box center [785, 96] width 7 height 5
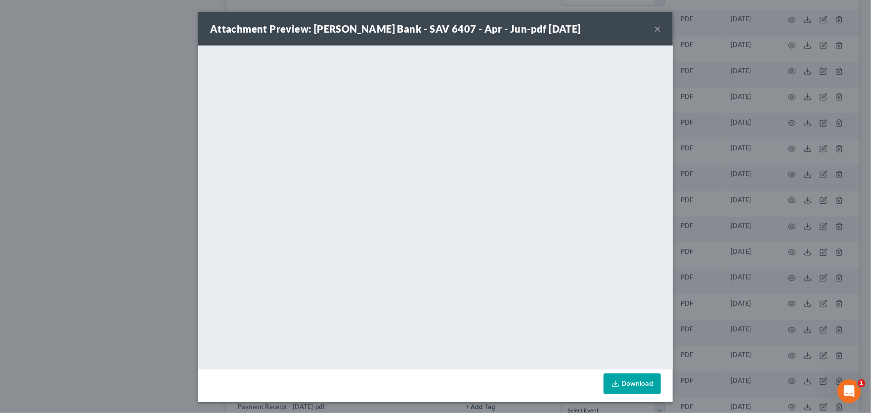
click at [654, 27] on button "×" at bounding box center [657, 29] width 7 height 12
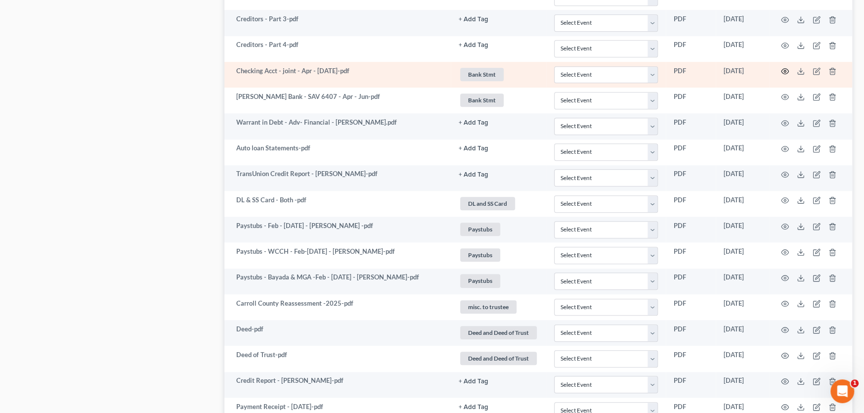
click at [785, 68] on icon "button" at bounding box center [785, 71] width 8 height 8
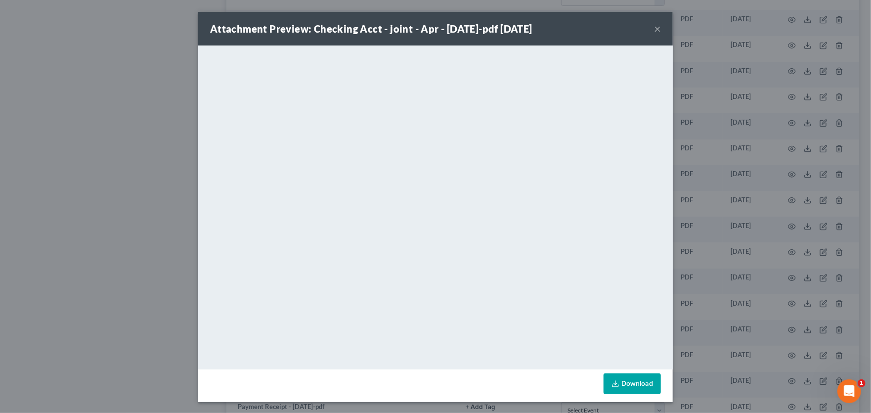
click at [654, 26] on button "×" at bounding box center [657, 29] width 7 height 12
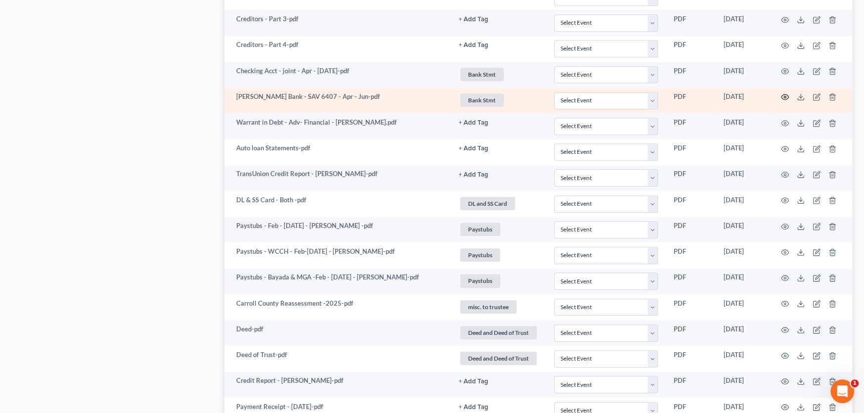
click at [784, 96] on circle "button" at bounding box center [785, 97] width 2 height 2
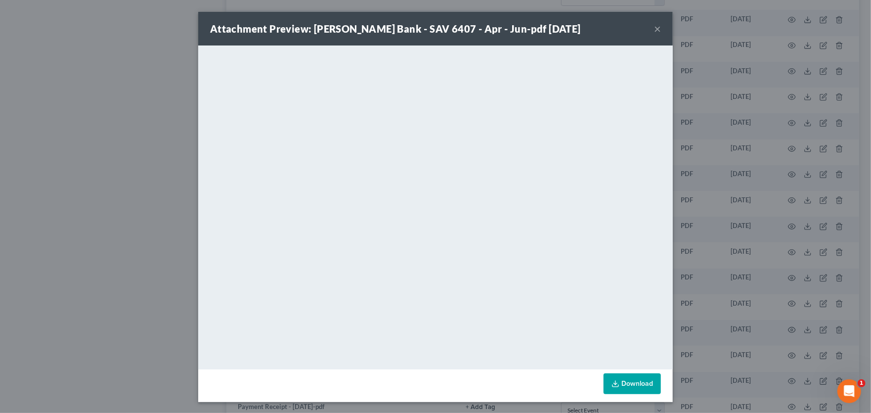
click at [654, 25] on button "×" at bounding box center [657, 29] width 7 height 12
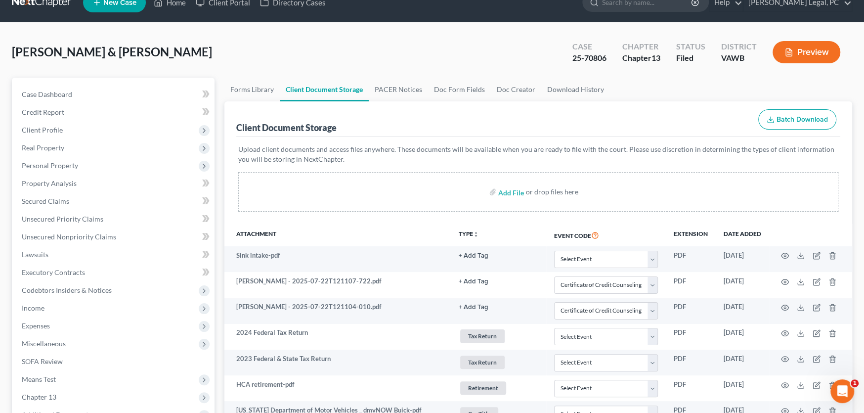
scroll to position [0, 0]
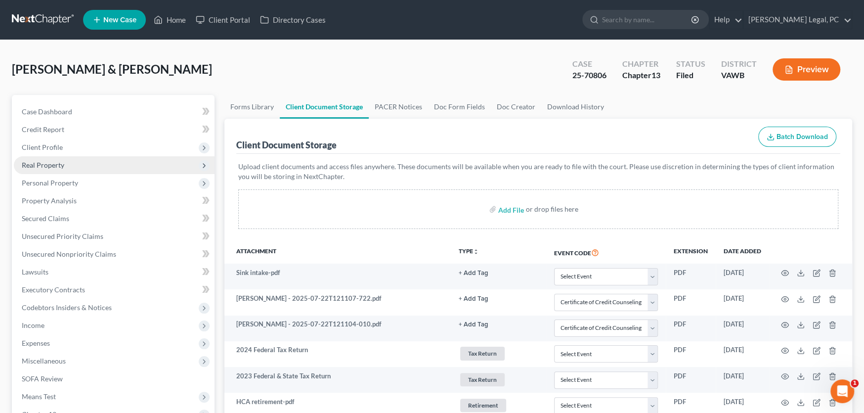
click at [60, 161] on span "Real Property" at bounding box center [43, 165] width 43 height 8
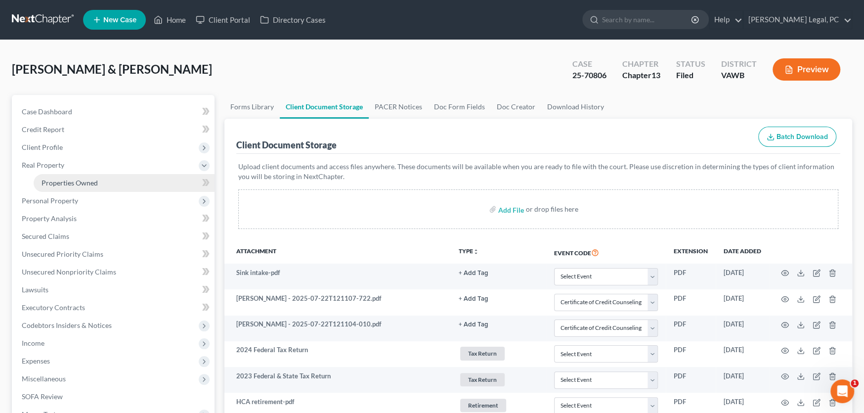
click at [62, 183] on span "Properties Owned" at bounding box center [70, 182] width 56 height 8
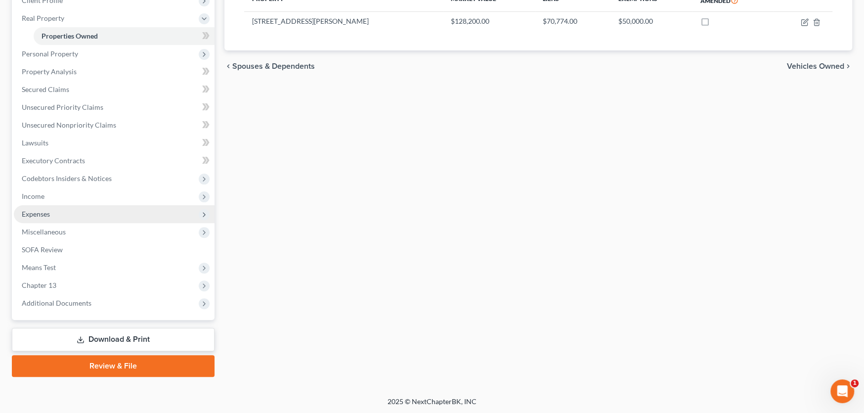
scroll to position [147, 0]
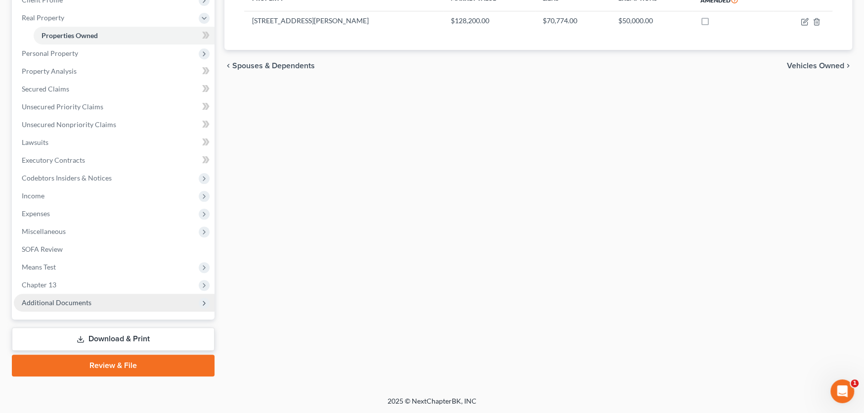
click at [80, 301] on span "Additional Documents" at bounding box center [57, 302] width 70 height 8
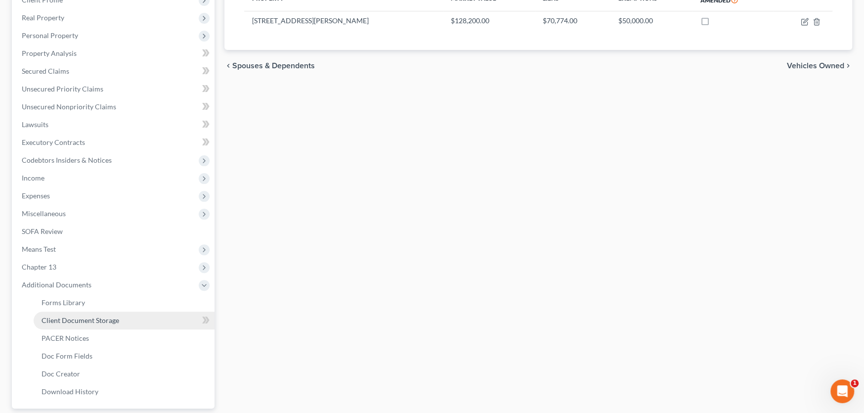
click at [85, 319] on span "Client Document Storage" at bounding box center [81, 320] width 78 height 8
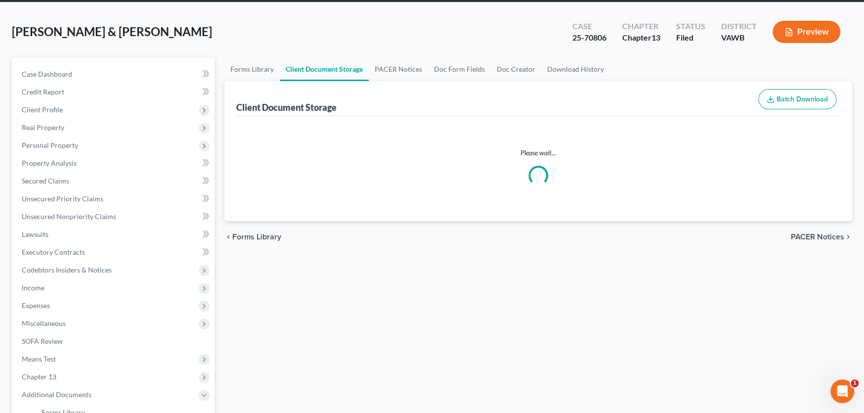
select select "0"
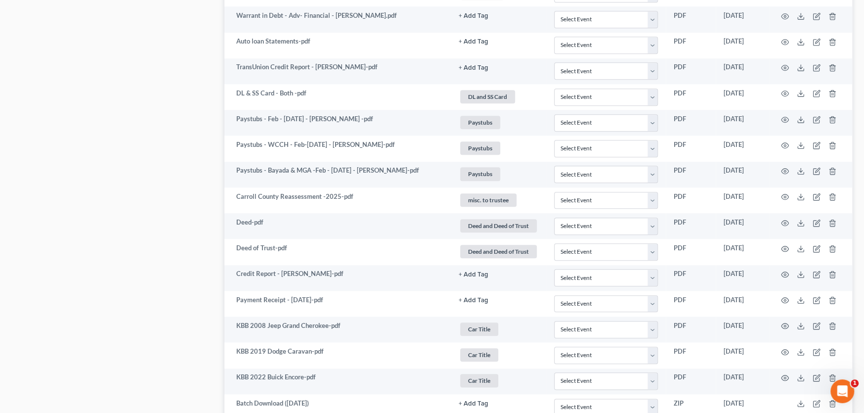
scroll to position [742, 0]
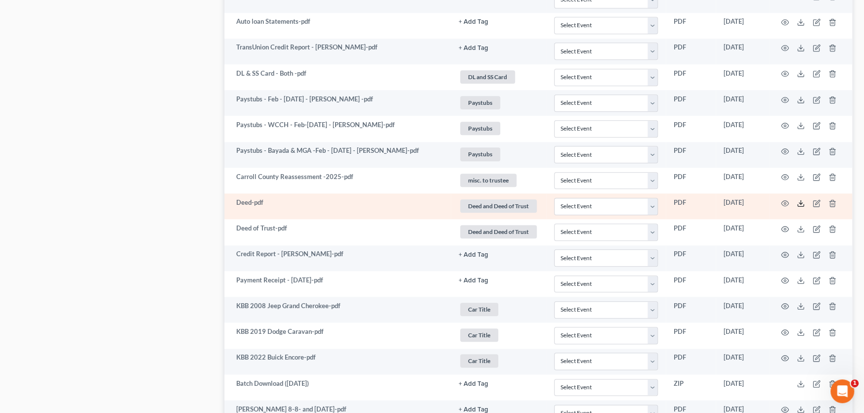
click at [799, 199] on icon at bounding box center [801, 203] width 8 height 8
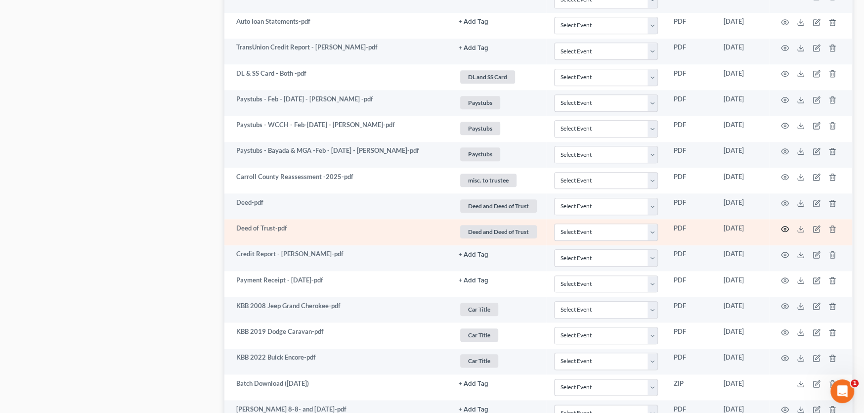
click at [785, 228] on circle "button" at bounding box center [785, 229] width 2 height 2
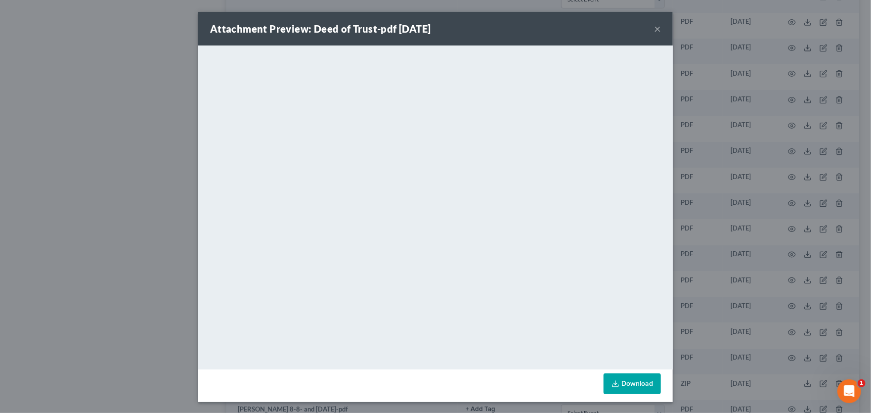
click at [637, 386] on link "Download" at bounding box center [632, 383] width 57 height 21
click at [654, 29] on button "×" at bounding box center [657, 29] width 7 height 12
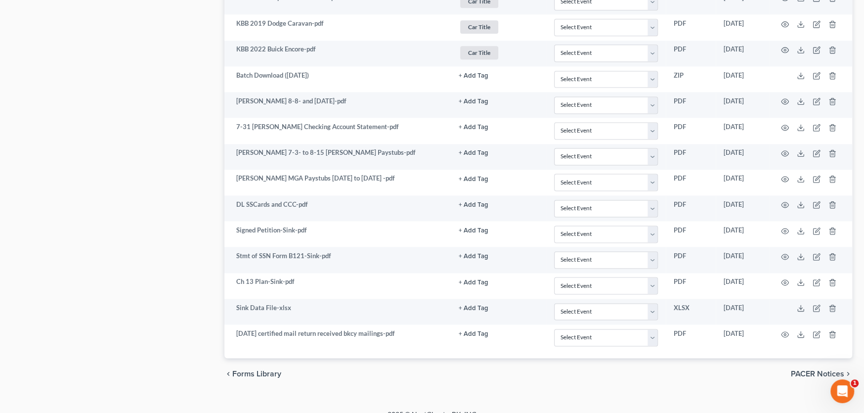
scroll to position [1060, 0]
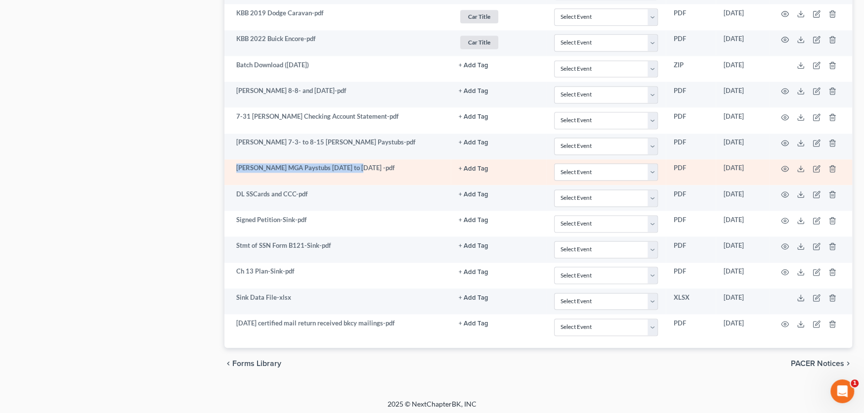
drag, startPoint x: 402, startPoint y: 168, endPoint x: 232, endPoint y: 166, distance: 170.1
click at [232, 166] on td "Amy MGA Paystubs 6-6-25 to 9-5-25 -pdf" at bounding box center [337, 172] width 226 height 26
copy td "Amy MGA Paystubs 6-6-25 to 9-5-25 -pdf"
click at [799, 165] on icon at bounding box center [801, 169] width 8 height 8
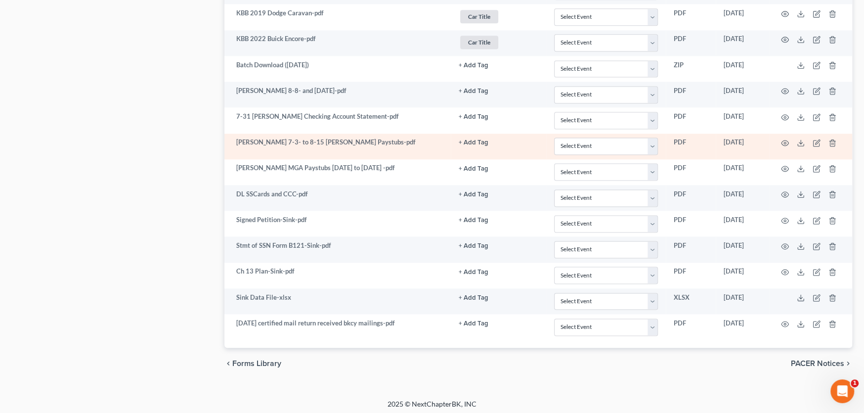
click at [309, 143] on td "Amy 7-3- to 8-15 Lewis Gale Paystubs-pdf" at bounding box center [337, 146] width 226 height 26
click at [346, 144] on td "Amy 7-3- to 8-15 Lewis Gale Paystubs-pdf" at bounding box center [337, 146] width 226 height 26
drag, startPoint x: 387, startPoint y: 141, endPoint x: 393, endPoint y: 139, distance: 6.6
click at [387, 141] on td "Amy 7-3- to 8-15 Lewis Gale Paystubs-pdf" at bounding box center [337, 146] width 226 height 26
click at [778, 142] on td at bounding box center [810, 146] width 83 height 26
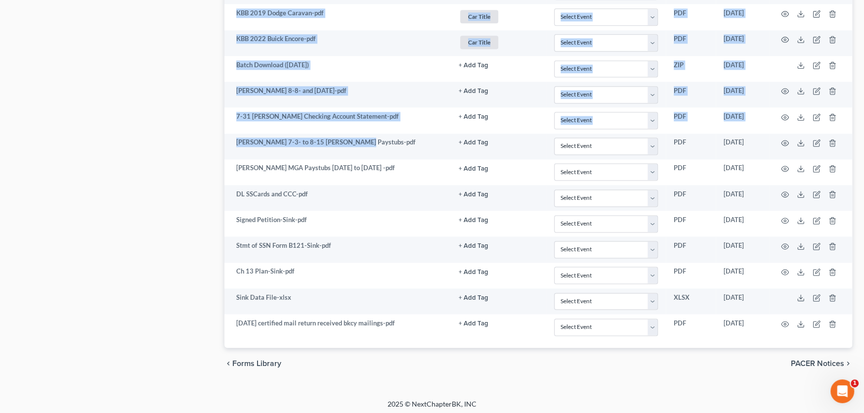
drag, startPoint x: 368, startPoint y: 143, endPoint x: 223, endPoint y: 135, distance: 144.6
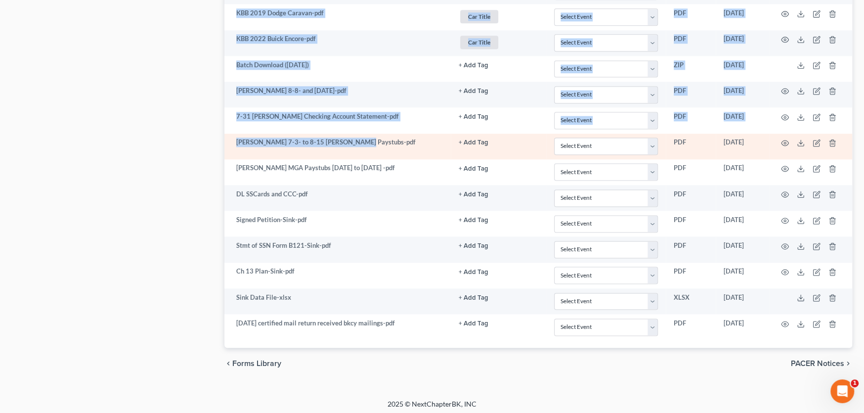
click at [280, 138] on td "Amy 7-3- to 8-15 Lewis Gale Paystubs-pdf" at bounding box center [337, 146] width 226 height 26
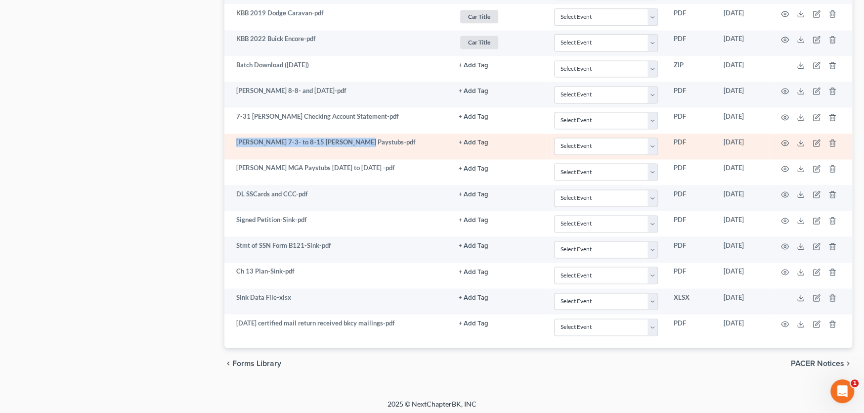
drag, startPoint x: 381, startPoint y: 141, endPoint x: 232, endPoint y: 142, distance: 149.3
click at [232, 142] on td "Amy 7-3- to 8-15 Lewis Gale Paystubs-pdf" at bounding box center [337, 146] width 226 height 26
copy td "Amy 7-3- to 8-15 Lewis Gale Paystubs-pdf"
click at [801, 140] on line at bounding box center [801, 142] width 0 height 4
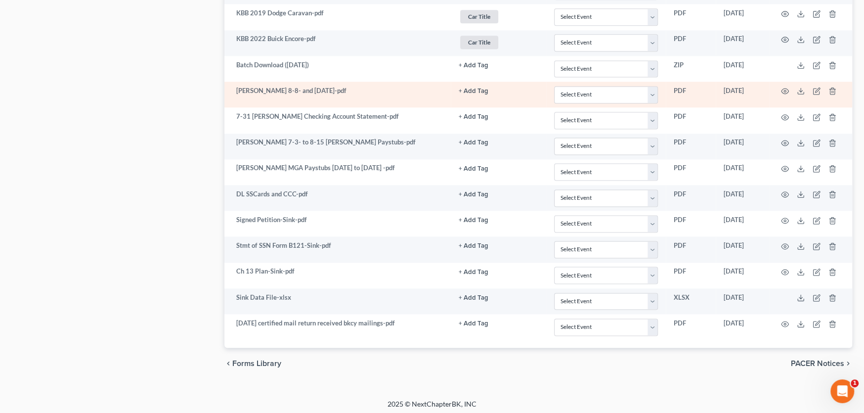
click at [372, 90] on td "Mike Paystubs 8-8- and 8-22-25-pdf" at bounding box center [337, 95] width 226 height 26
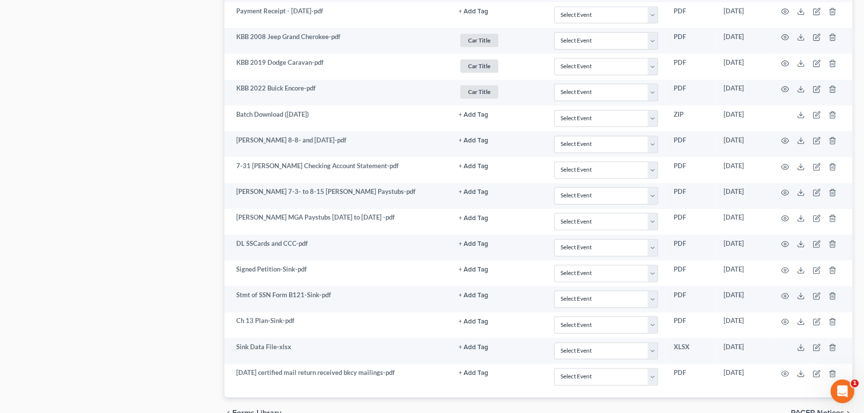
drag, startPoint x: 352, startPoint y: 137, endPoint x: 217, endPoint y: 138, distance: 135.0
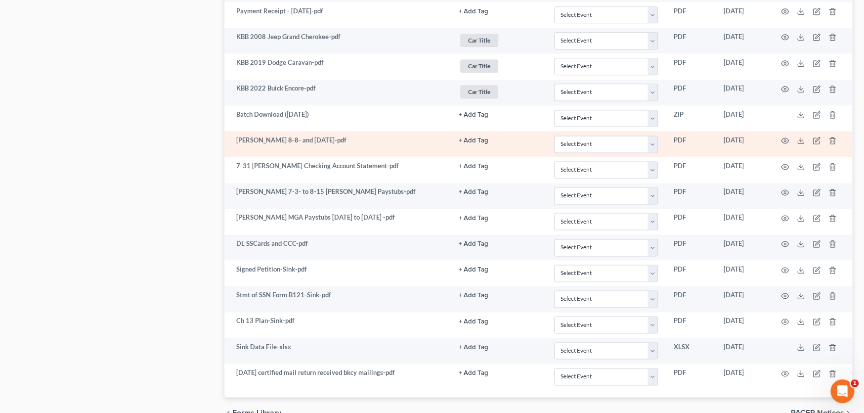
click at [272, 138] on td "Mike Paystubs 8-8- and 8-22-25-pdf" at bounding box center [337, 144] width 226 height 26
drag, startPoint x: 350, startPoint y: 138, endPoint x: 231, endPoint y: 137, distance: 118.2
click at [231, 137] on td "Mike Paystubs 8-8- and 8-22-25-pdf" at bounding box center [337, 144] width 226 height 26
click at [802, 138] on icon at bounding box center [801, 140] width 8 height 8
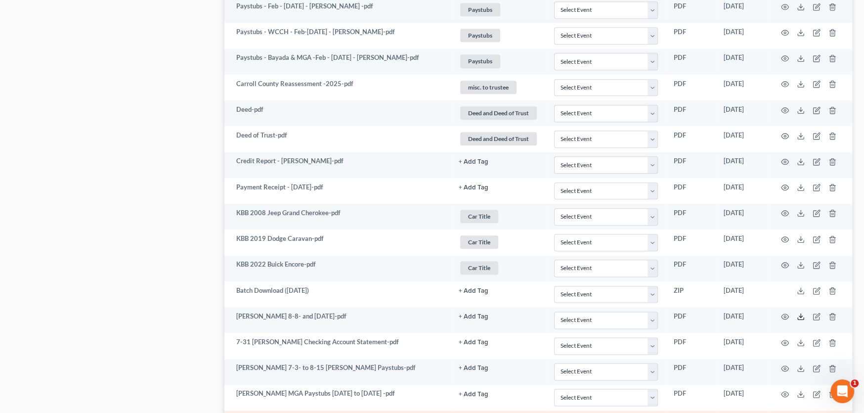
scroll to position [813, 0]
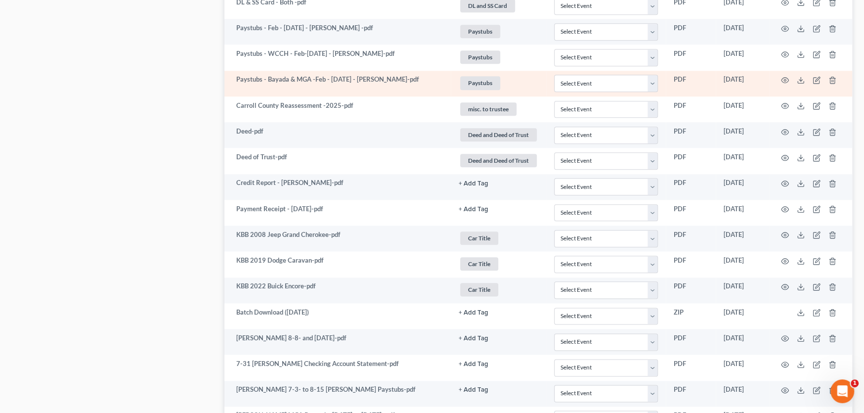
click at [398, 84] on td "Paystubs - Bayada & MGA -Feb - July 25 - Amy-pdf" at bounding box center [337, 84] width 226 height 26
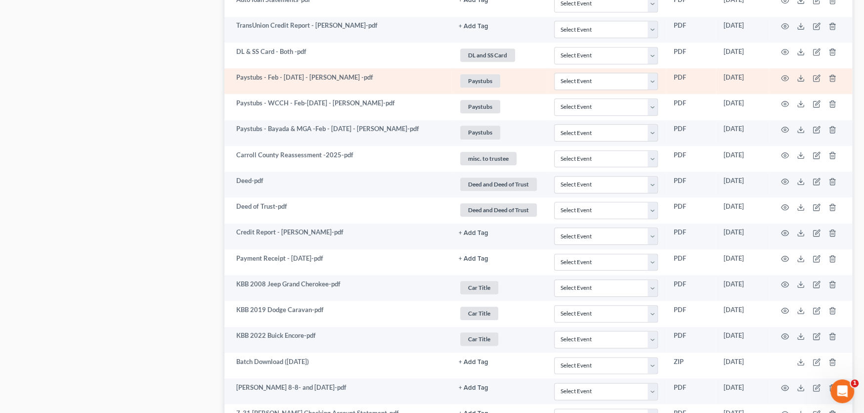
click at [394, 78] on td "Paystubs - Feb - Jul 25 - Michael -pdf" at bounding box center [337, 81] width 226 height 26
click at [801, 75] on line at bounding box center [801, 77] width 0 height 4
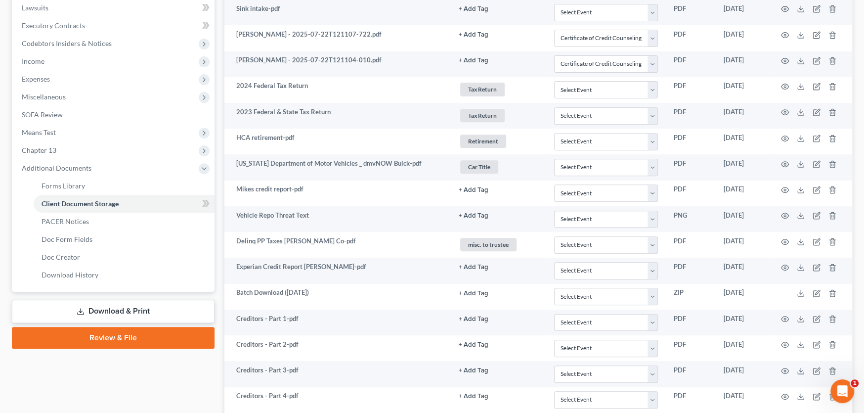
scroll to position [220, 0]
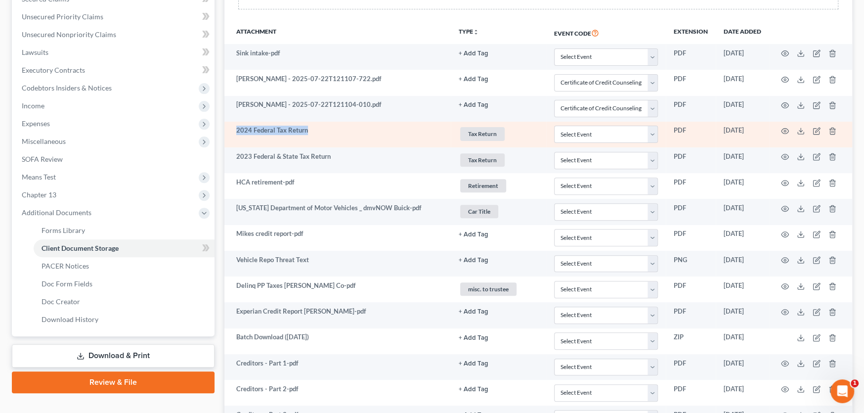
drag, startPoint x: 330, startPoint y: 132, endPoint x: 230, endPoint y: 133, distance: 99.4
click at [226, 134] on td "2024 Federal Tax Return" at bounding box center [337, 135] width 226 height 26
copy td "2024 Federal Tax Return"
click at [800, 129] on icon at bounding box center [801, 131] width 8 height 8
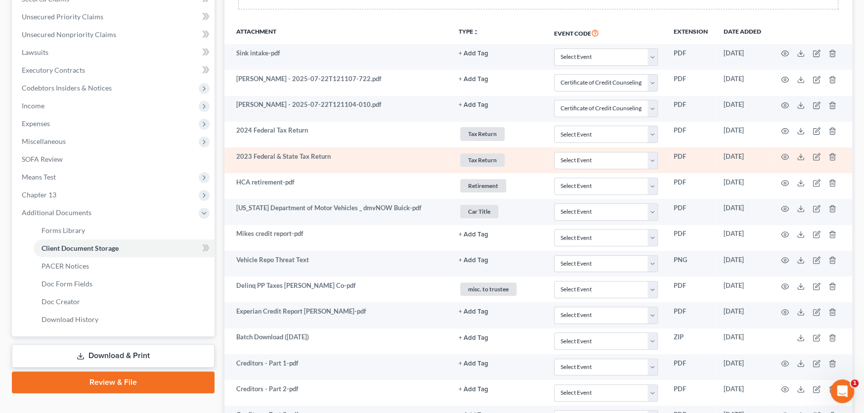
click at [276, 157] on td "2023 Federal & State Tax Return" at bounding box center [337, 160] width 226 height 26
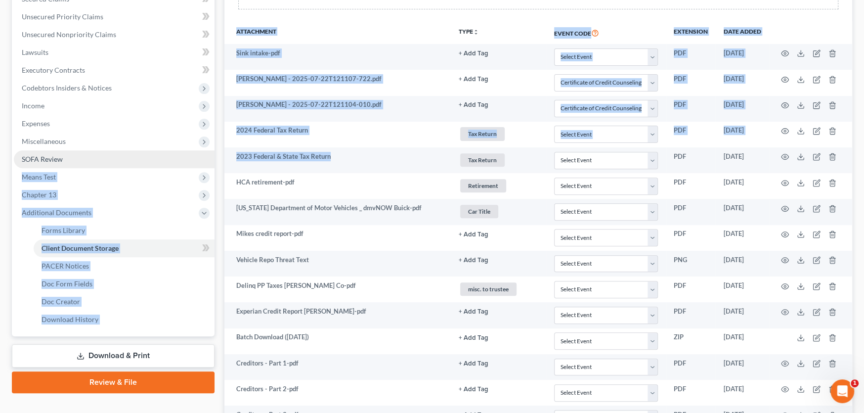
drag, startPoint x: 400, startPoint y: 159, endPoint x: 189, endPoint y: 156, distance: 211.6
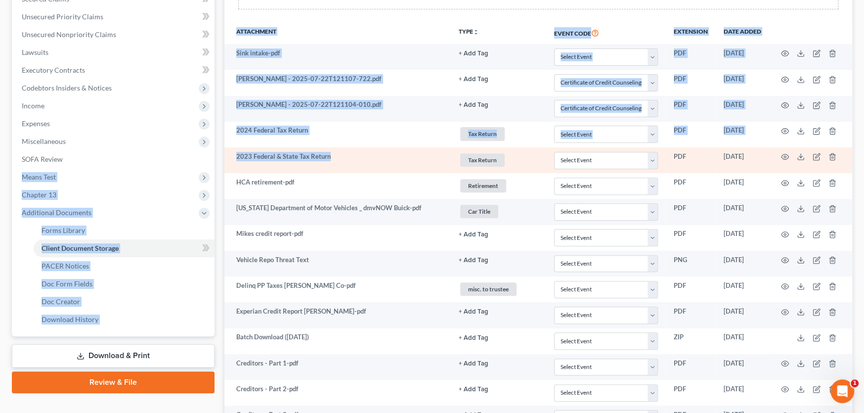
drag, startPoint x: 279, startPoint y: 158, endPoint x: 317, endPoint y: 160, distance: 37.6
click at [280, 158] on td "2023 Federal & State Tax Return" at bounding box center [337, 160] width 226 height 26
click at [352, 156] on td "2023 Federal & State Tax Return" at bounding box center [337, 160] width 226 height 26
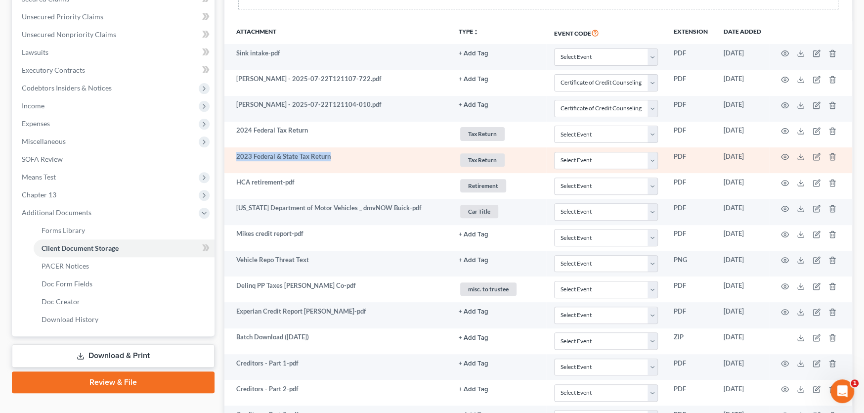
drag, startPoint x: 340, startPoint y: 156, endPoint x: 235, endPoint y: 159, distance: 104.3
click at [235, 159] on td "2023 Federal & State Tax Return" at bounding box center [337, 160] width 226 height 26
copy td "2023 Federal & State Tax Return"
click at [799, 157] on icon at bounding box center [801, 157] width 8 height 8
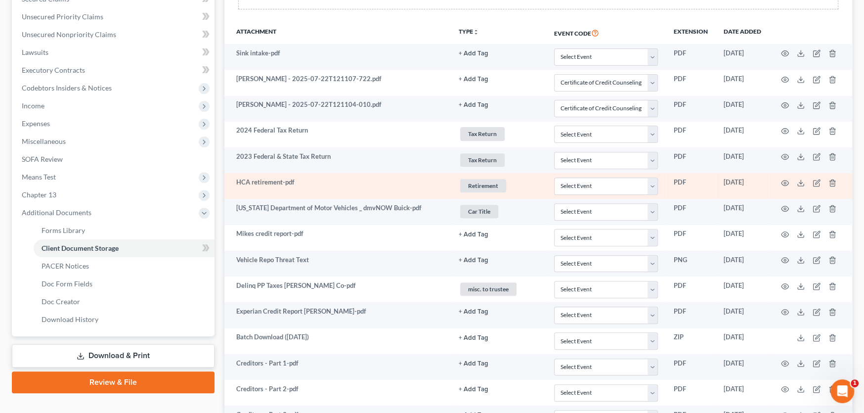
click at [325, 182] on td "HCA retirement-pdf" at bounding box center [337, 186] width 226 height 26
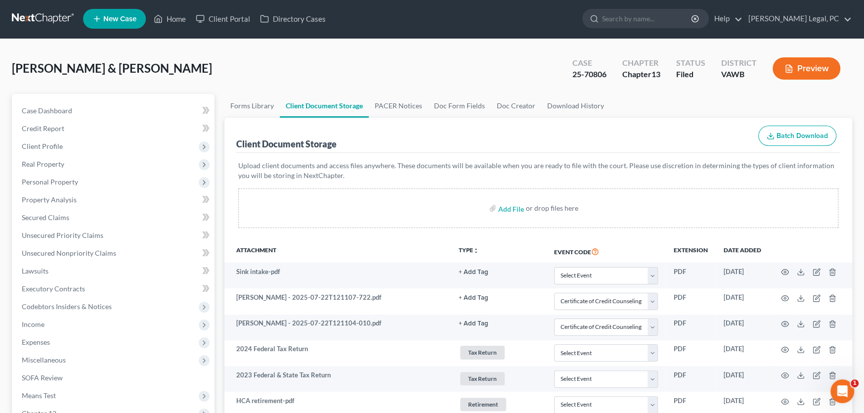
scroll to position [0, 0]
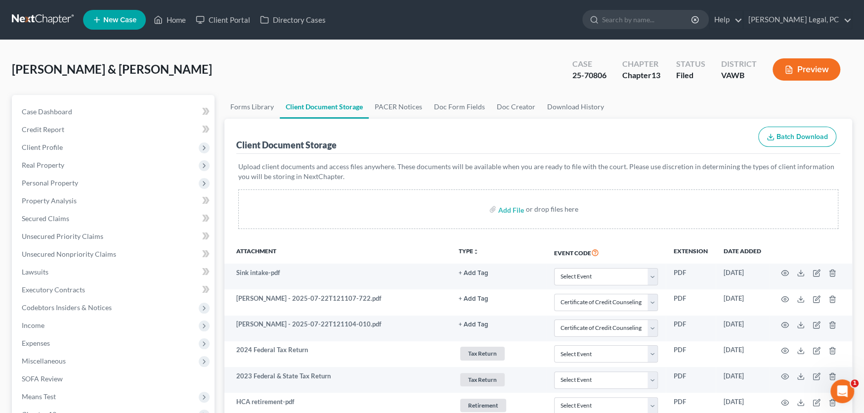
click at [39, 17] on link at bounding box center [43, 20] width 63 height 18
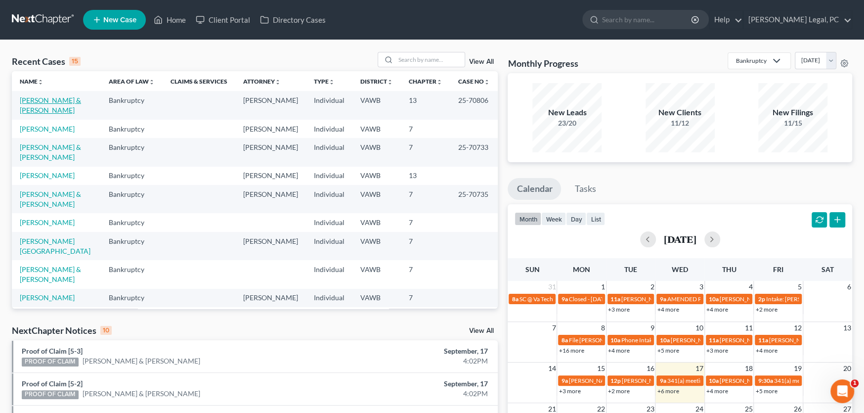
click at [55, 99] on link "[PERSON_NAME] & [PERSON_NAME]" at bounding box center [50, 105] width 61 height 18
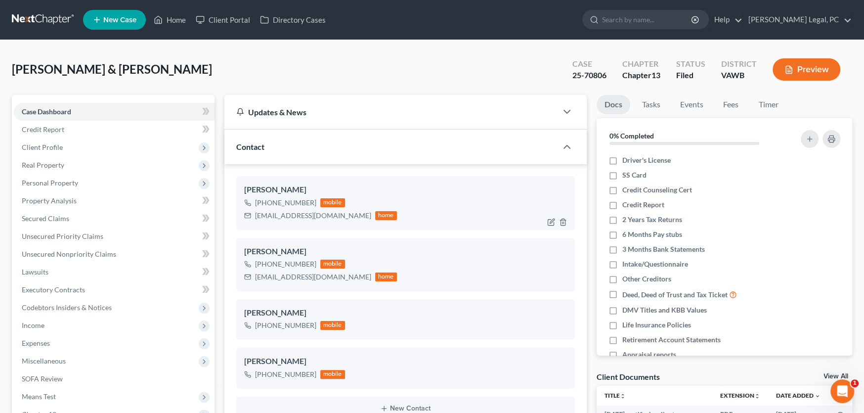
scroll to position [430, 0]
drag, startPoint x: 342, startPoint y: 217, endPoint x: 256, endPoint y: 217, distance: 85.5
click at [256, 217] on div "[EMAIL_ADDRESS][DOMAIN_NAME] home" at bounding box center [320, 215] width 153 height 13
copy div "[EMAIL_ADDRESS][DOMAIN_NAME]"
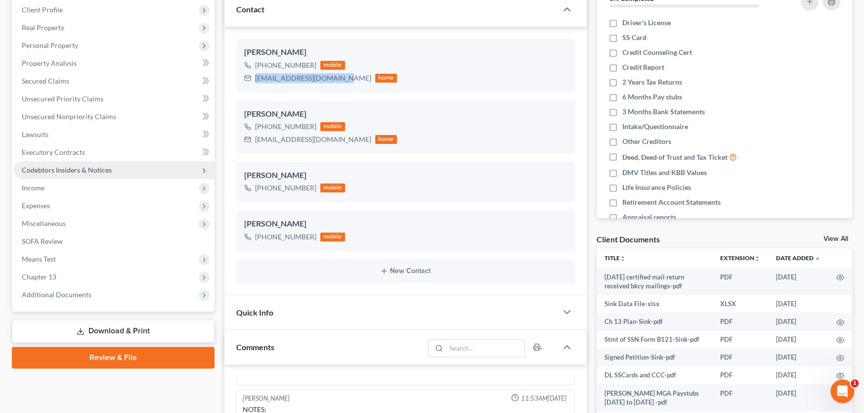
scroll to position [198, 0]
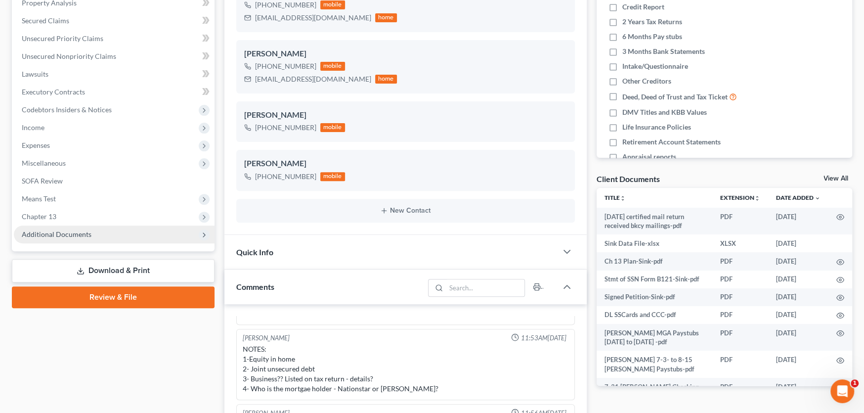
click at [64, 236] on span "Additional Documents" at bounding box center [57, 234] width 70 height 8
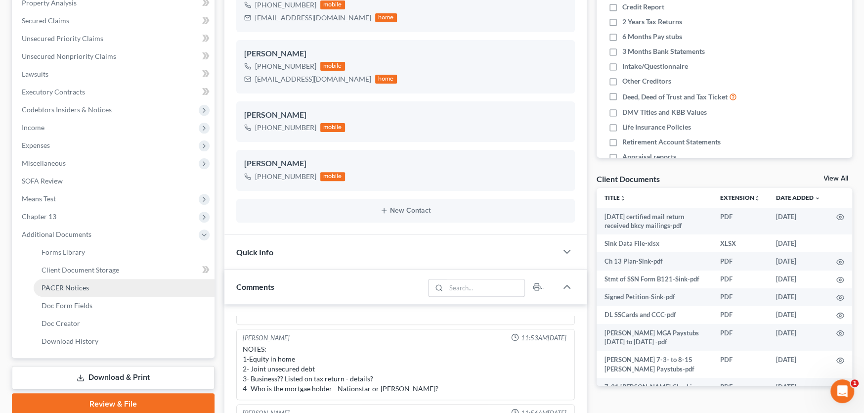
click at [65, 285] on span "PACER Notices" at bounding box center [65, 287] width 47 height 8
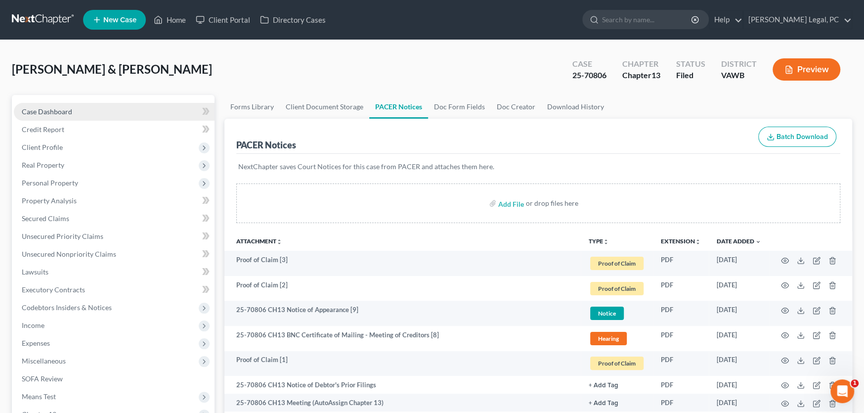
click at [57, 114] on span "Case Dashboard" at bounding box center [47, 111] width 50 height 8
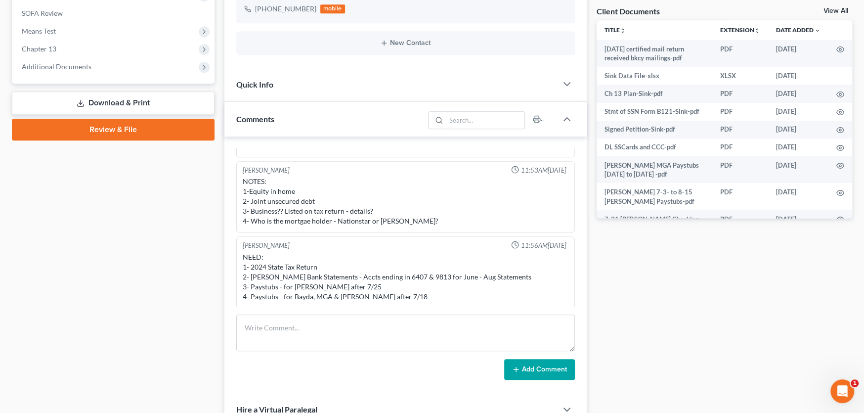
scroll to position [445, 0]
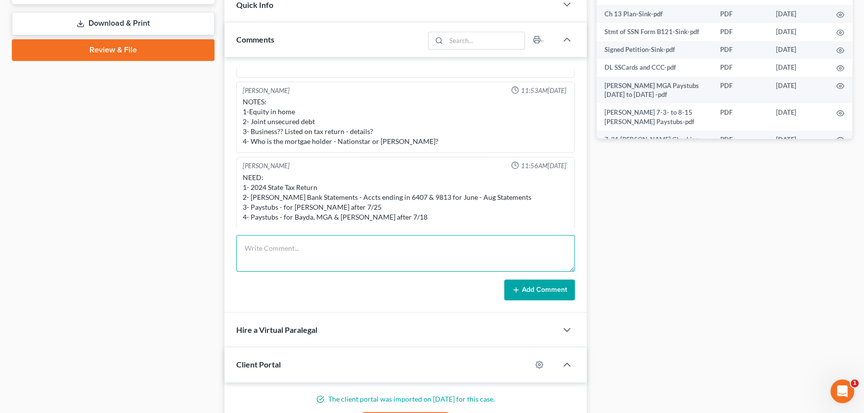
click at [277, 250] on textarea at bounding box center [405, 253] width 339 height 37
paste textarea "The Trustee is needing August Bank Statement and the one showing [DATE] and Pay…"
type textarea "The Trustee is needing August Bank Statement and the one showing [DATE] and Pay…"
click at [535, 289] on button "Add Comment" at bounding box center [539, 289] width 71 height 21
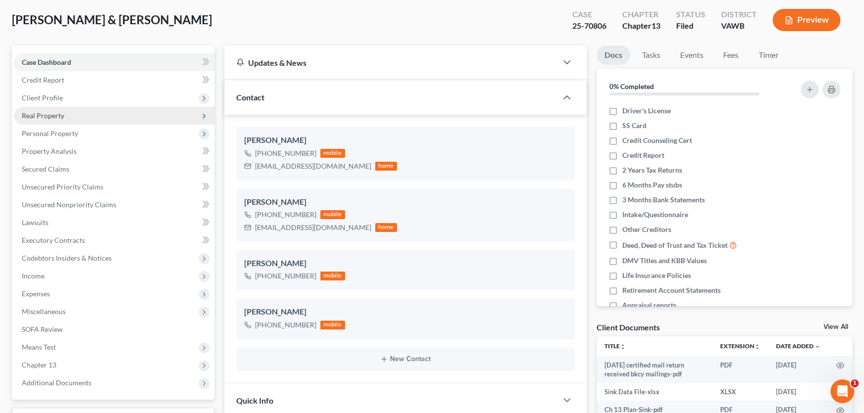
scroll to position [0, 0]
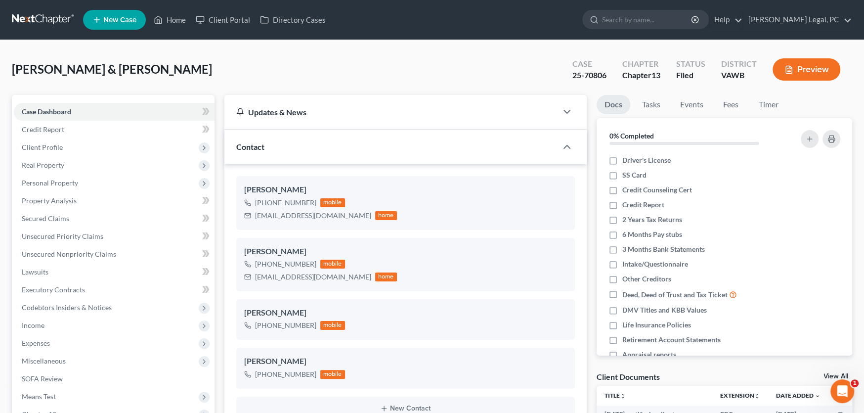
click at [45, 17] on link at bounding box center [43, 20] width 63 height 18
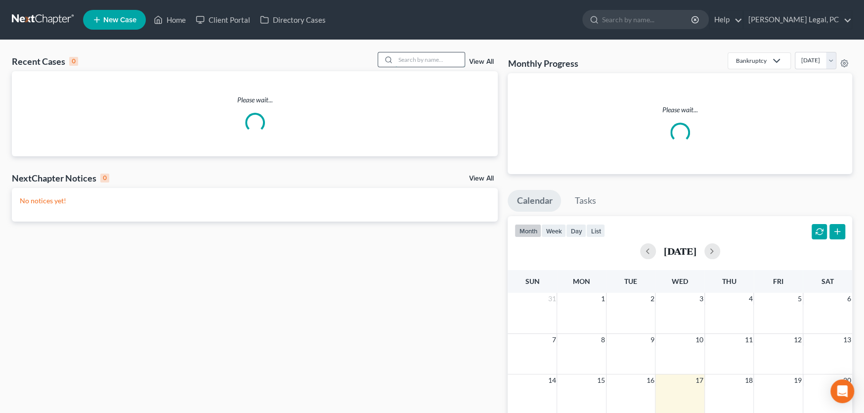
click at [414, 62] on input "search" at bounding box center [430, 59] width 69 height 14
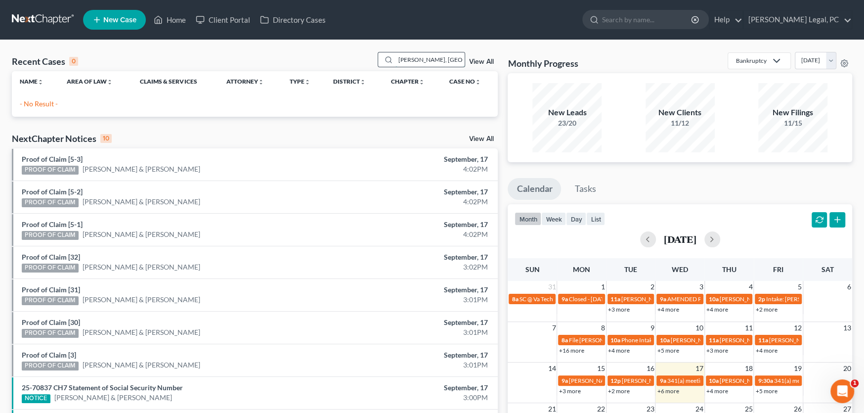
drag, startPoint x: 434, startPoint y: 66, endPoint x: 434, endPoint y: 58, distance: 7.4
click at [434, 61] on input "[PERSON_NAME], [GEOGRAPHIC_DATA]" at bounding box center [430, 59] width 69 height 14
drag, startPoint x: 434, startPoint y: 58, endPoint x: 353, endPoint y: 59, distance: 80.6
click at [354, 58] on div "Recent Cases 0 [PERSON_NAME], ma View All" at bounding box center [255, 61] width 486 height 19
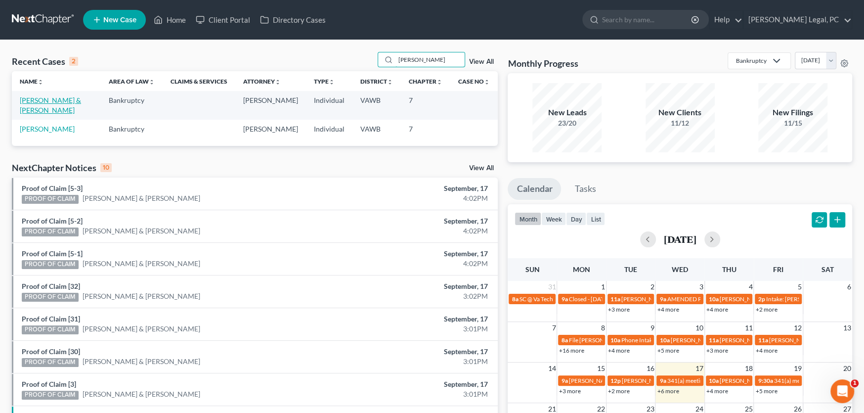
type input "[PERSON_NAME]"
click at [55, 100] on link "[PERSON_NAME] & [PERSON_NAME]" at bounding box center [50, 105] width 61 height 18
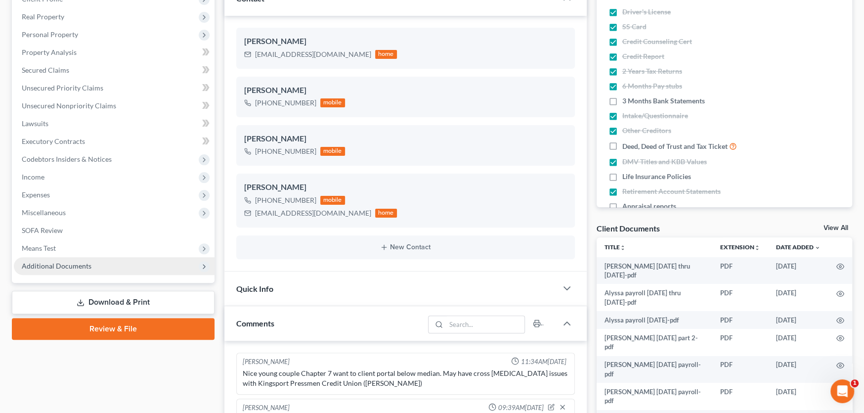
scroll to position [1153, 0]
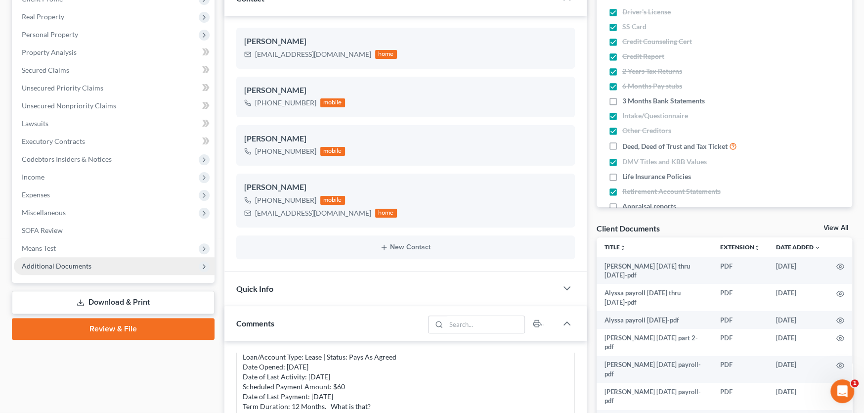
click at [68, 262] on span "Additional Documents" at bounding box center [57, 266] width 70 height 8
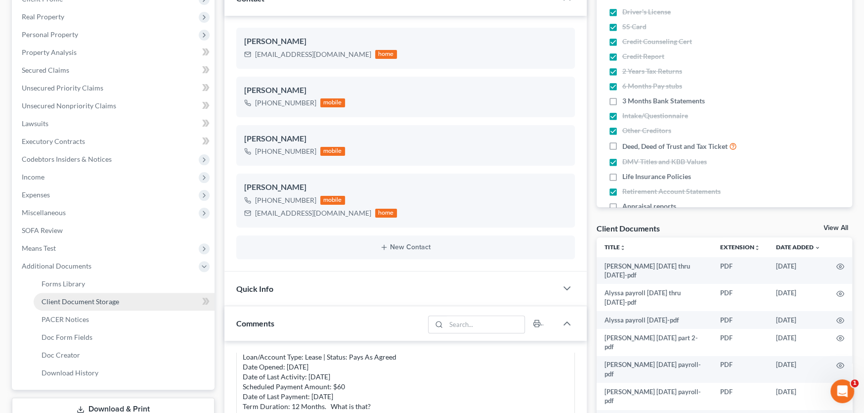
click at [84, 298] on span "Client Document Storage" at bounding box center [81, 301] width 78 height 8
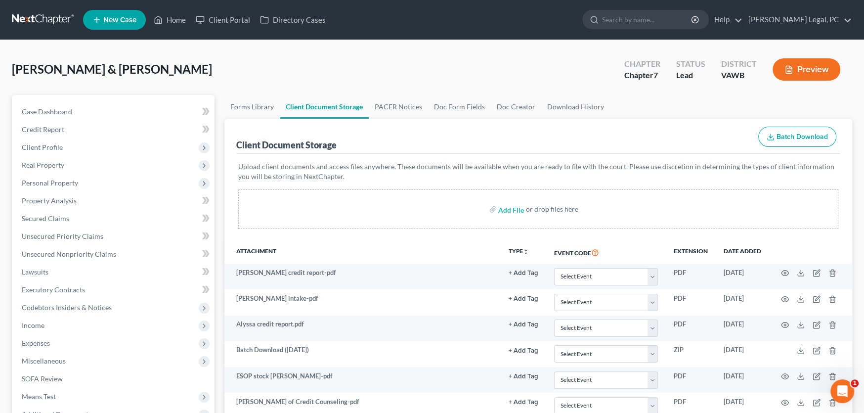
click at [34, 15] on link at bounding box center [43, 20] width 63 height 18
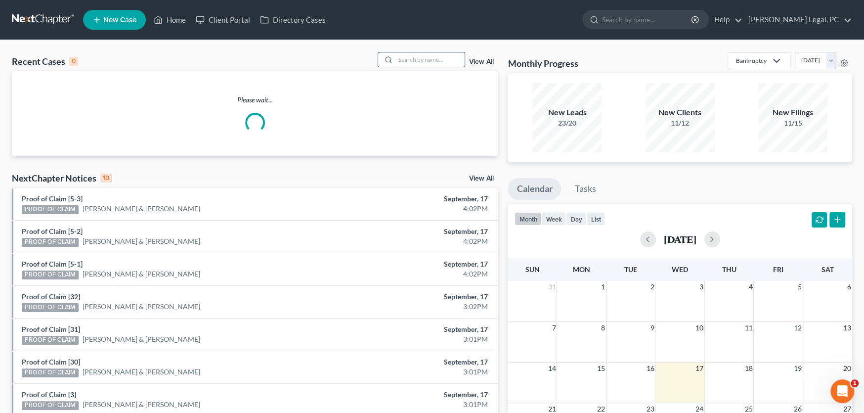
click at [437, 64] on input "search" at bounding box center [430, 59] width 69 height 14
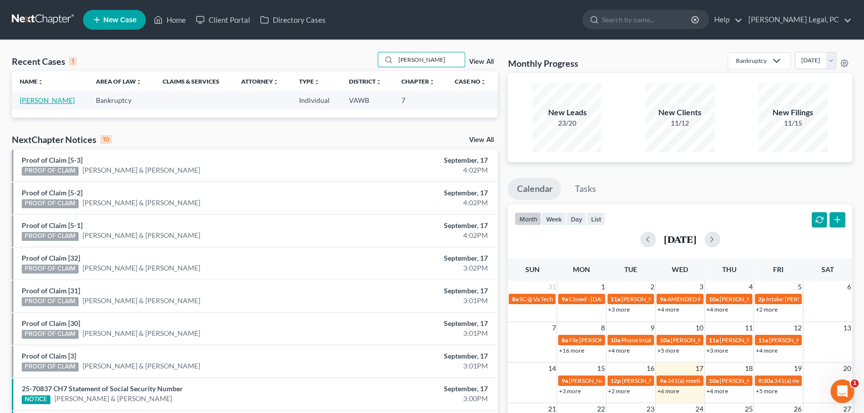
type input "reisler"
click at [55, 100] on link "Reisler, Charles" at bounding box center [47, 100] width 55 height 8
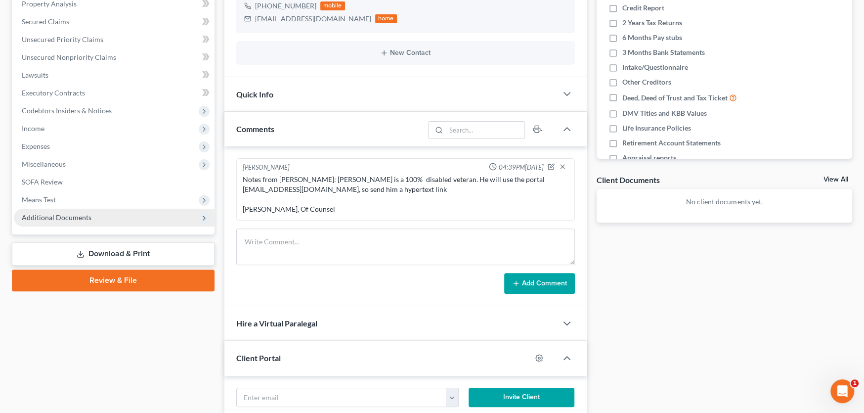
scroll to position [198, 0]
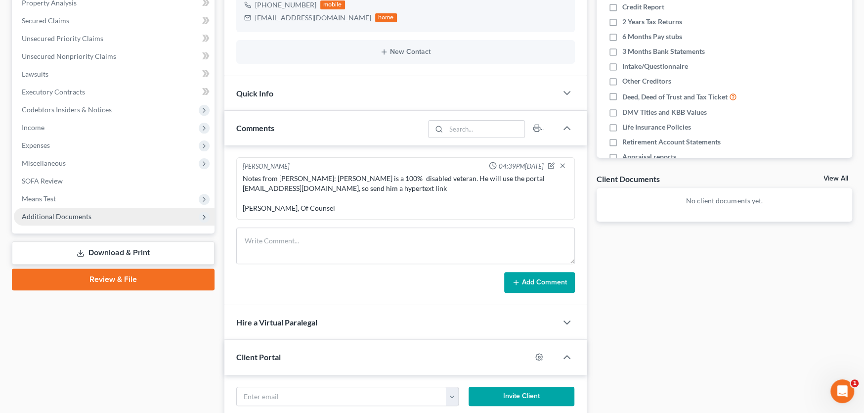
click at [80, 215] on span "Additional Documents" at bounding box center [57, 216] width 70 height 8
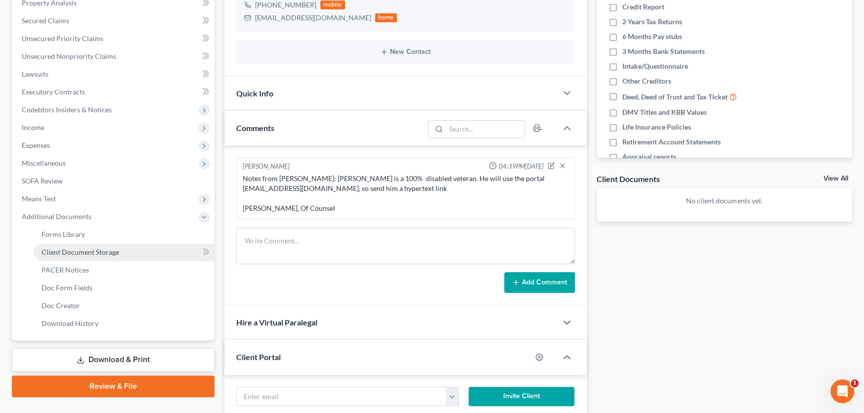
click at [116, 250] on span "Client Document Storage" at bounding box center [81, 252] width 78 height 8
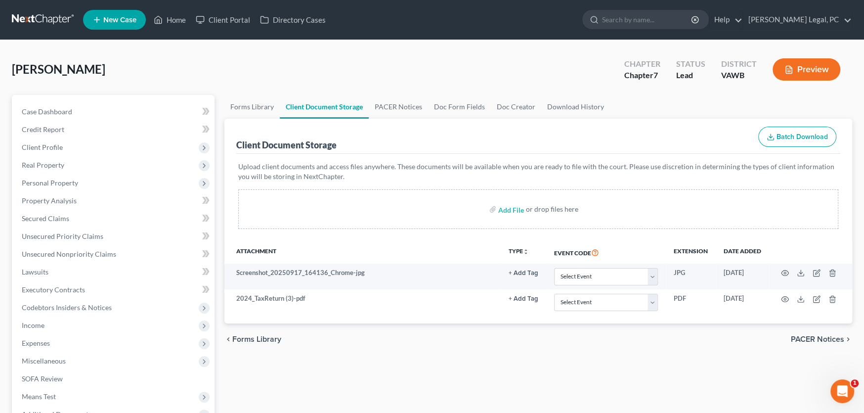
click at [714, 335] on div "chevron_left Forms Library PACER Notices chevron_right" at bounding box center [538, 339] width 628 height 32
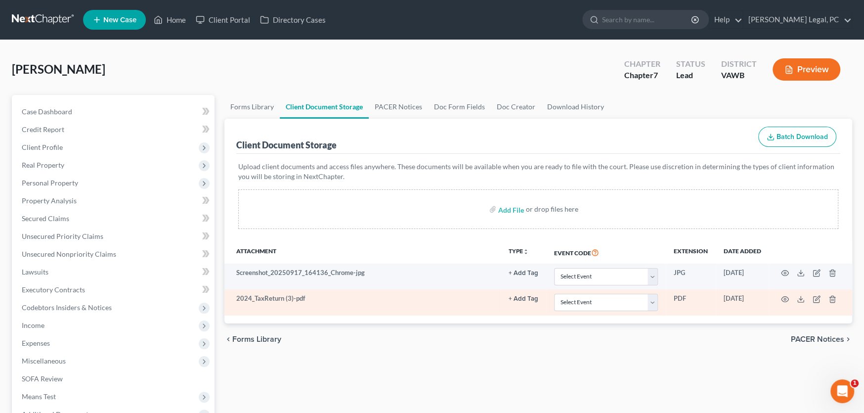
click at [789, 294] on td at bounding box center [810, 302] width 83 height 26
click at [787, 297] on icon "button" at bounding box center [785, 299] width 8 height 8
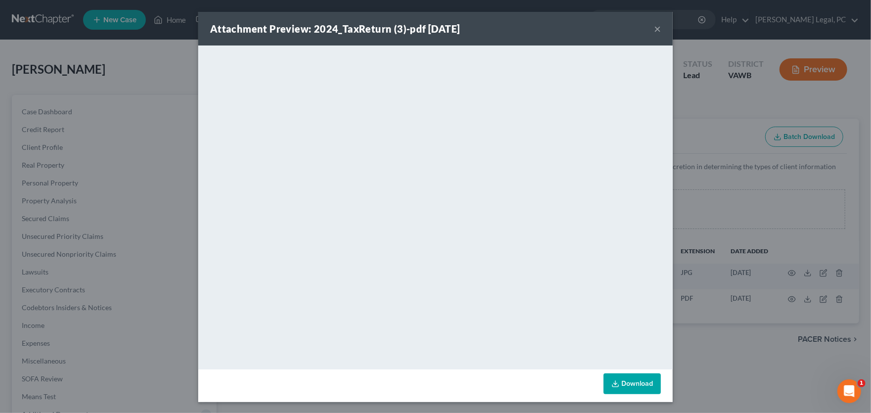
click at [654, 25] on button "×" at bounding box center [657, 29] width 7 height 12
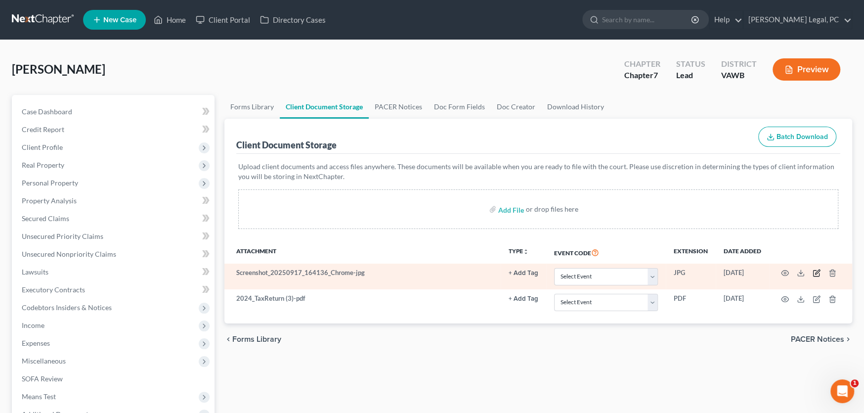
click at [816, 273] on icon "button" at bounding box center [817, 272] width 4 height 4
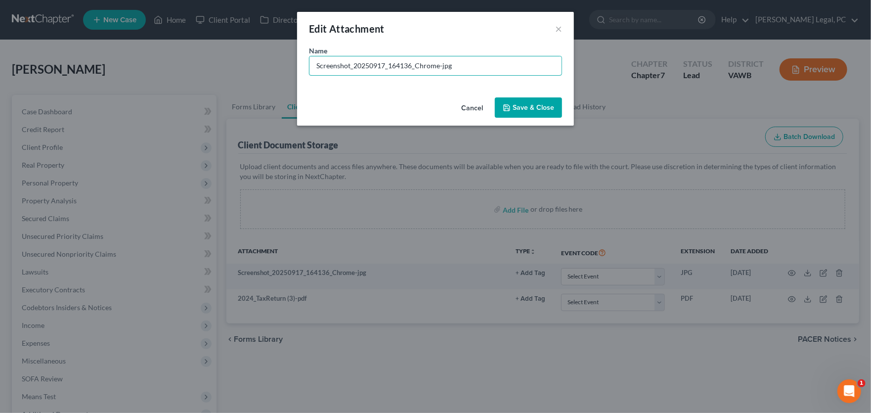
drag, startPoint x: 341, startPoint y: 61, endPoint x: 204, endPoint y: 72, distance: 137.9
click at [204, 72] on div "Edit Attachment × Name * Screenshot_20250917_164136_Chrome-jpg Cancel Save & Cl…" at bounding box center [435, 206] width 871 height 413
type input "KBB value"
